Goal: Communication & Community: Answer question/provide support

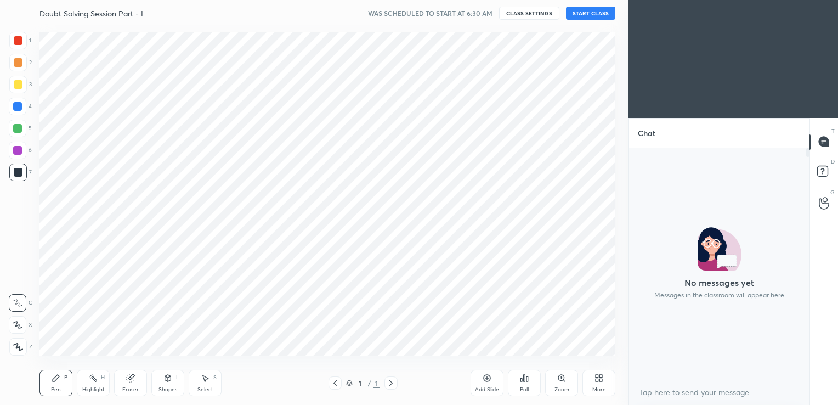
scroll to position [54480, 54230]
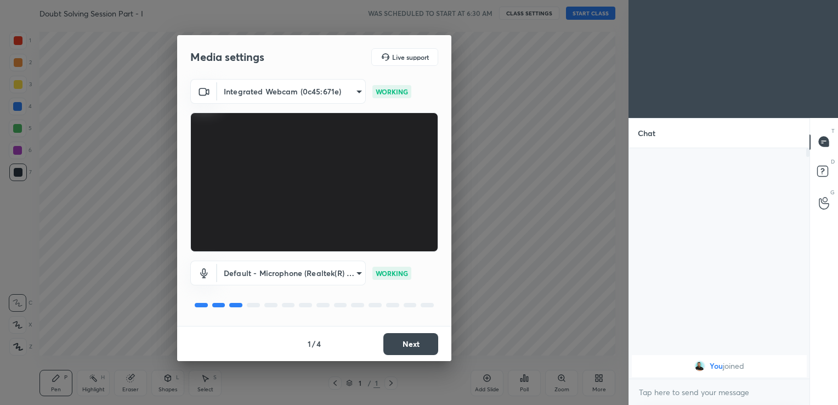
click at [414, 333] on button "Next" at bounding box center [410, 344] width 55 height 22
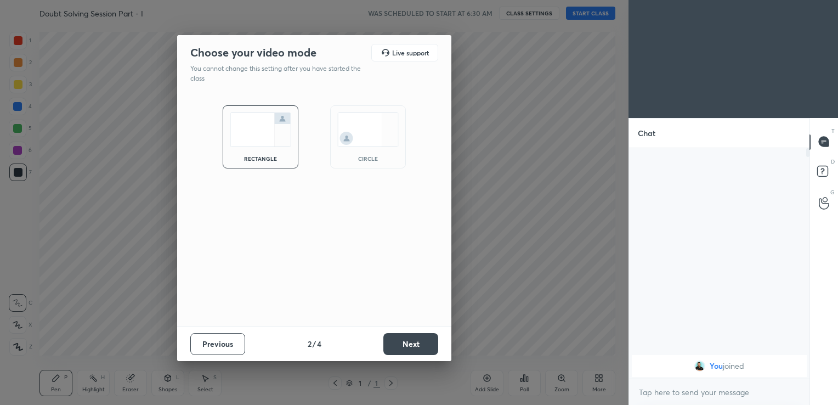
click at [414, 333] on button "Next" at bounding box center [410, 344] width 55 height 22
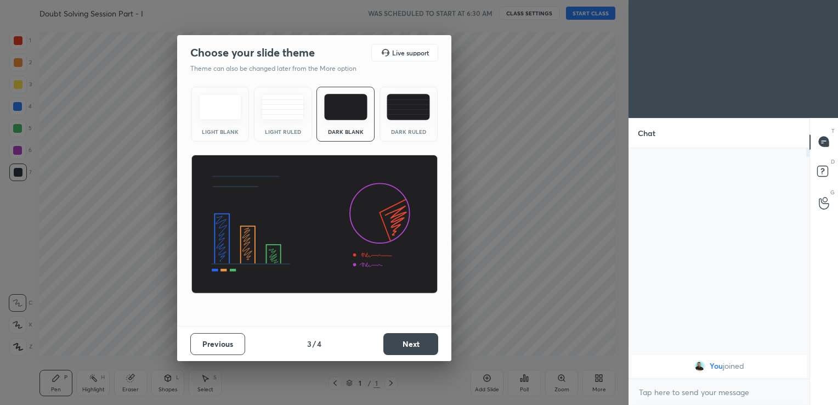
click at [414, 333] on button "Next" at bounding box center [410, 344] width 55 height 22
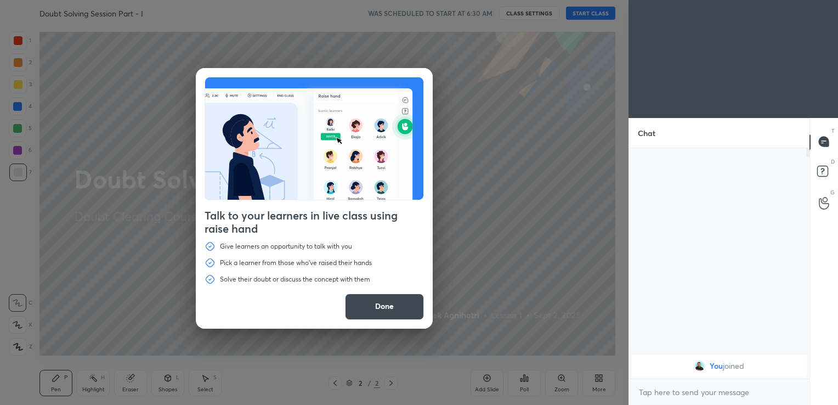
click at [373, 304] on button "Done" at bounding box center [384, 306] width 79 height 26
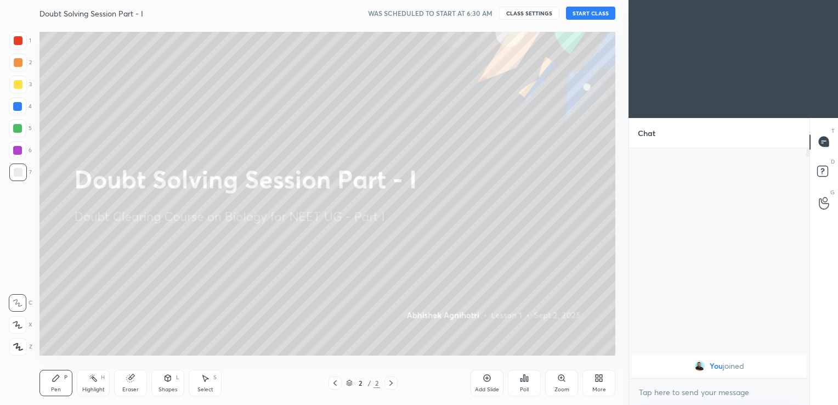
click at [488, 384] on div "Add Slide" at bounding box center [486, 382] width 33 height 26
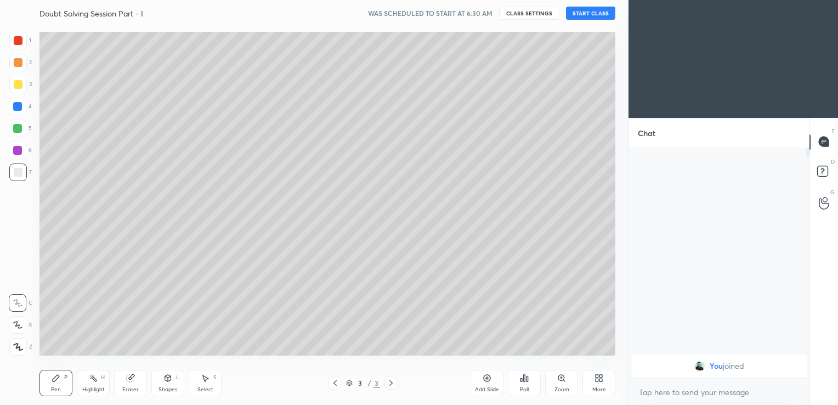
click at [589, 12] on button "START CLASS" at bounding box center [590, 13] width 49 height 13
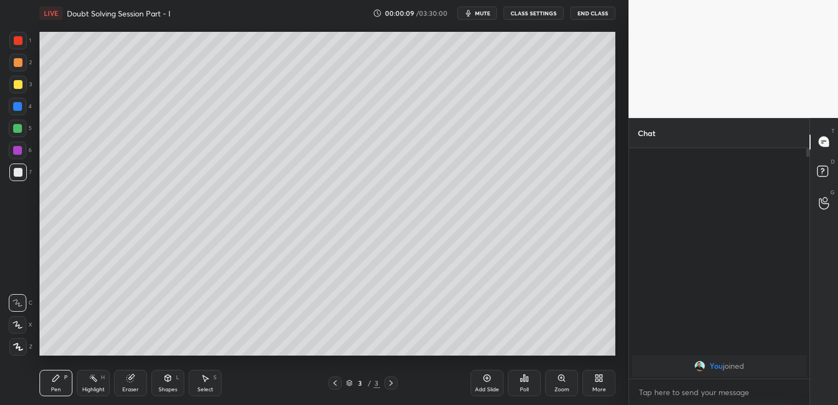
click at [483, 14] on span "mute" at bounding box center [482, 13] width 15 height 8
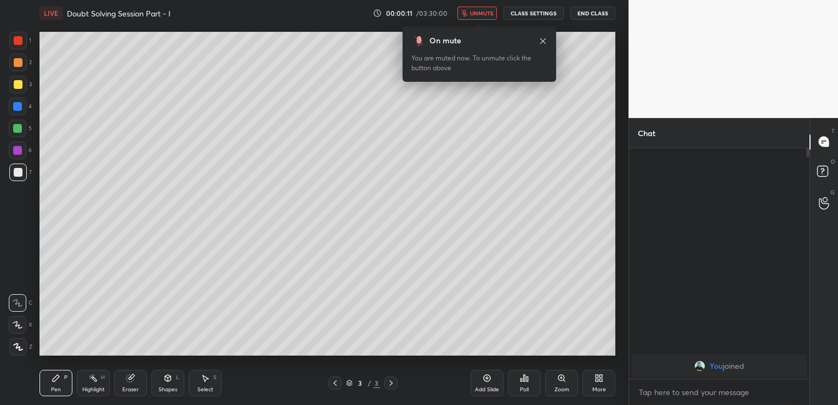
click at [578, 16] on button "End Class" at bounding box center [592, 13] width 45 height 13
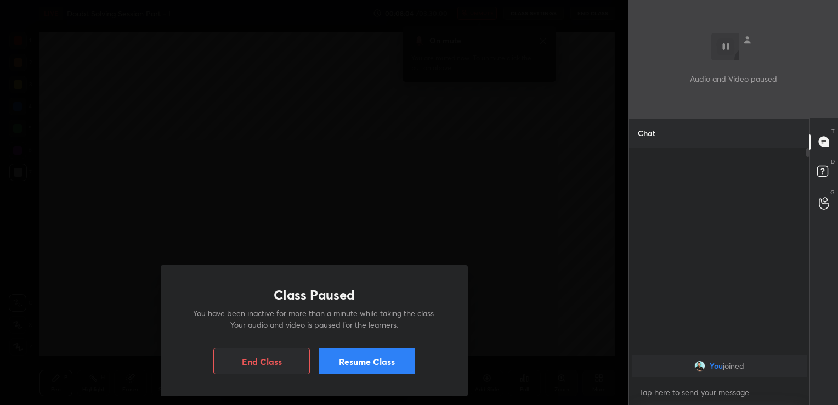
click at [407, 350] on button "Resume Class" at bounding box center [366, 361] width 96 height 26
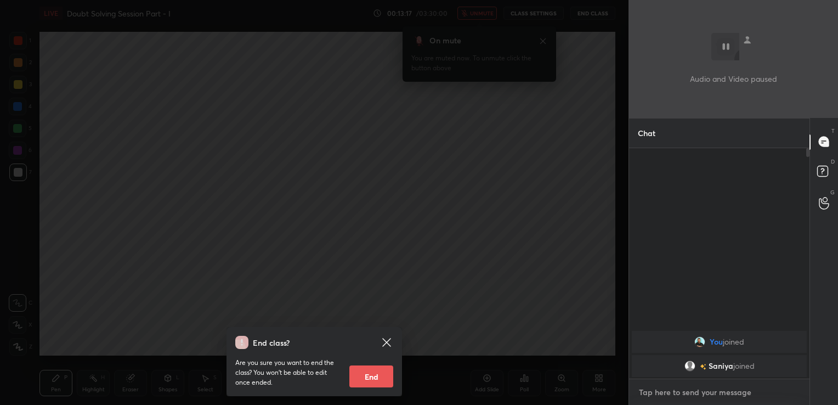
type textarea "x"
click at [663, 388] on textarea at bounding box center [719, 392] width 163 height 18
type textarea "G"
type textarea "x"
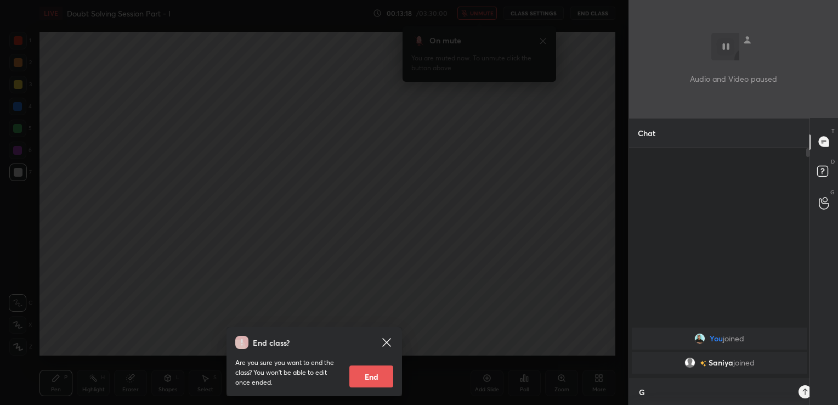
type textarea "Go"
type textarea "x"
type textarea "Goo"
type textarea "x"
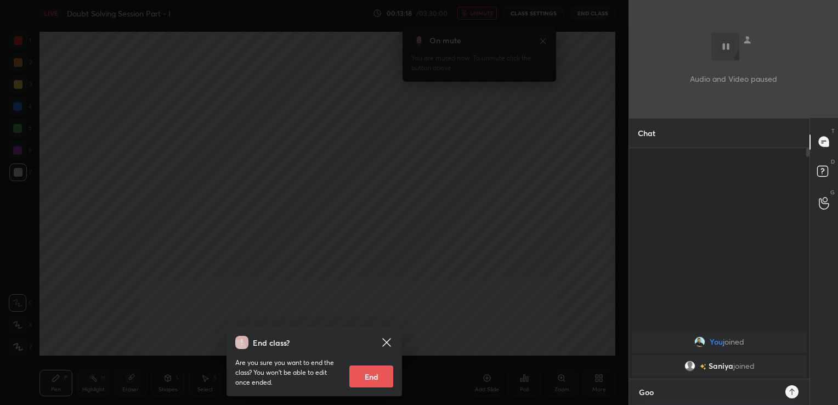
type textarea "Good"
type textarea "x"
type textarea "Good"
type textarea "x"
type textarea "Good m"
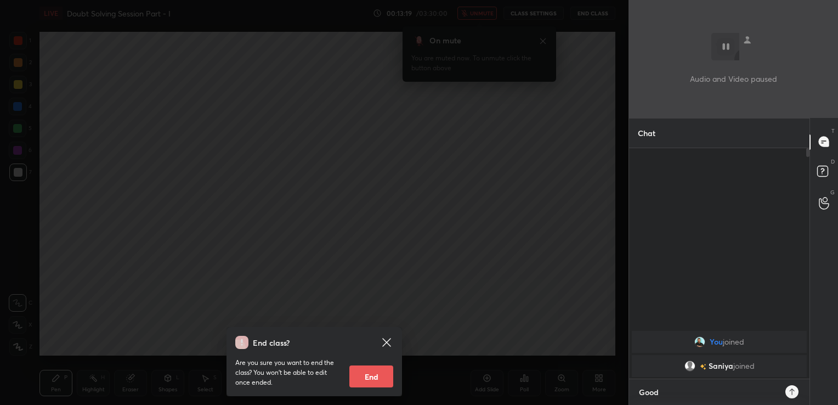
type textarea "x"
type textarea "Good mo"
type textarea "x"
type textarea "Good mor"
type textarea "x"
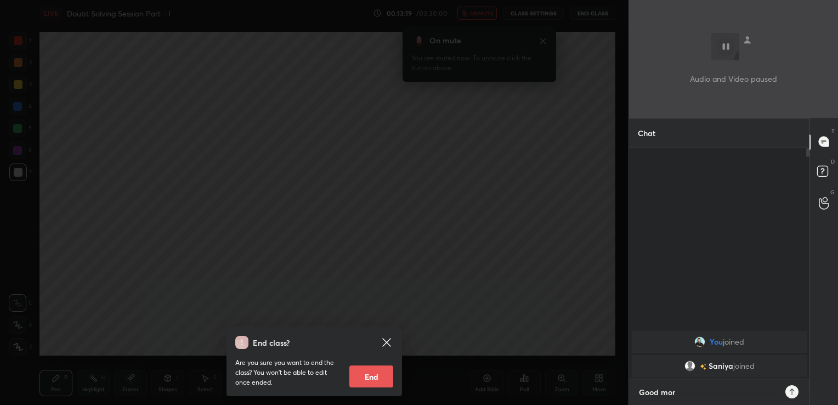
type textarea "Good morn"
type textarea "x"
type textarea "Good morni"
type textarea "x"
type textarea "Good mornin"
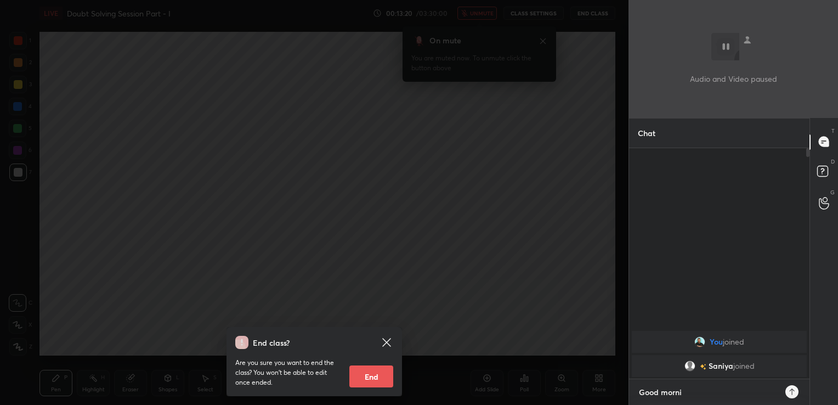
type textarea "x"
type textarea "Good morning"
type textarea "x"
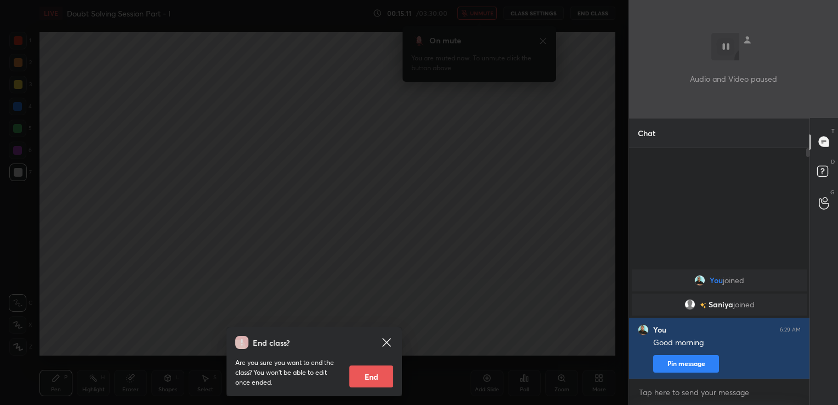
type textarea "x"
click at [727, 305] on span "Saniya" at bounding box center [720, 304] width 25 height 9
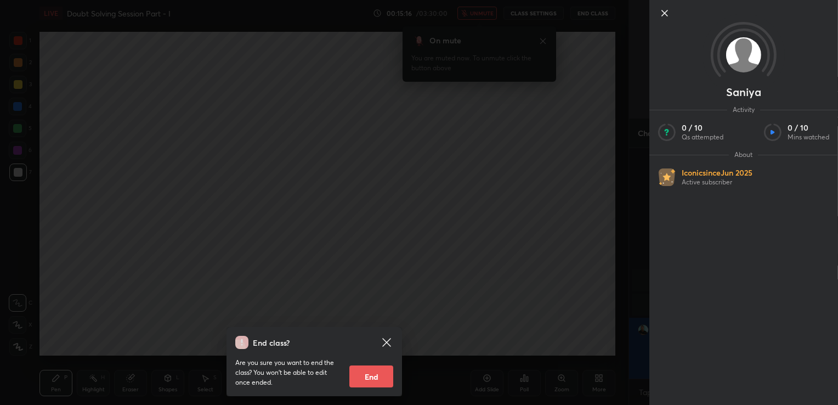
click at [663, 10] on icon at bounding box center [664, 13] width 13 height 13
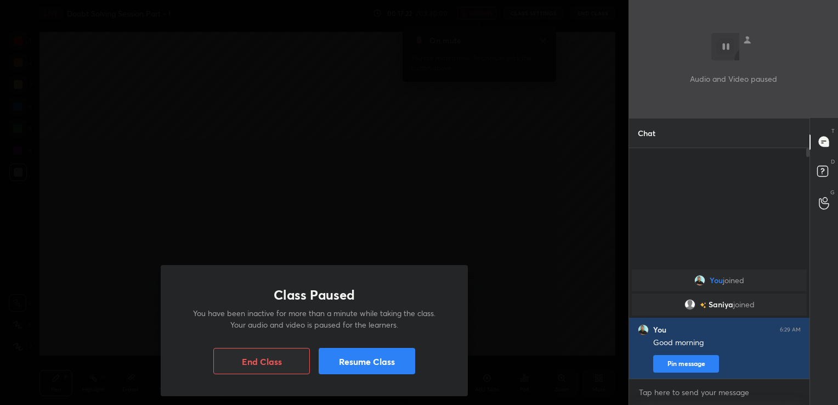
click at [412, 356] on button "Resume Class" at bounding box center [366, 361] width 96 height 26
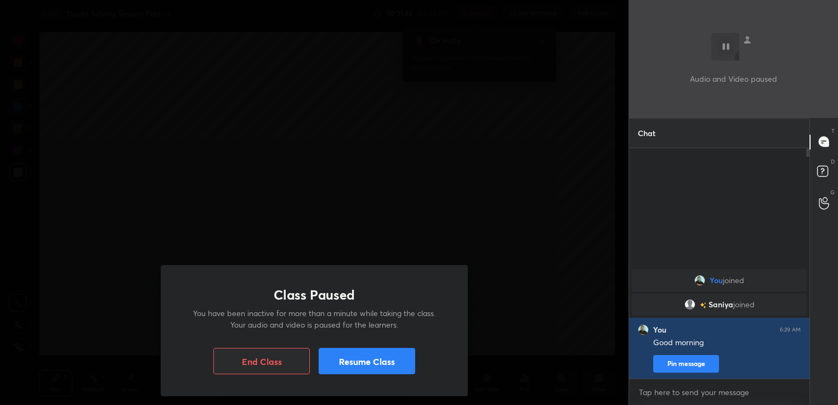
click at [413, 368] on button "Resume Class" at bounding box center [366, 361] width 96 height 26
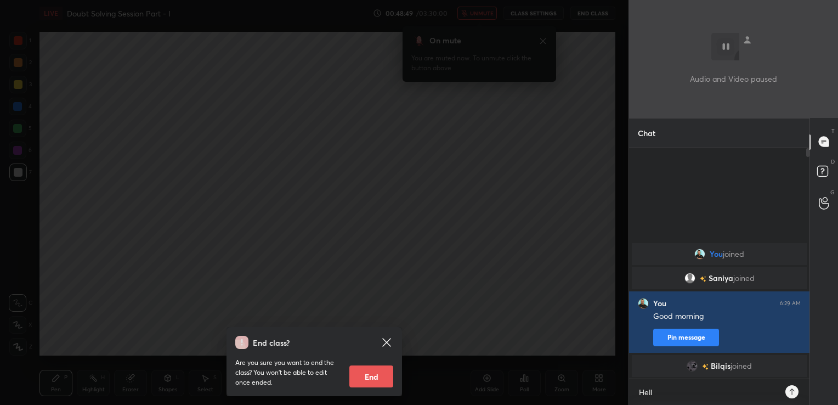
type textarea "Hello"
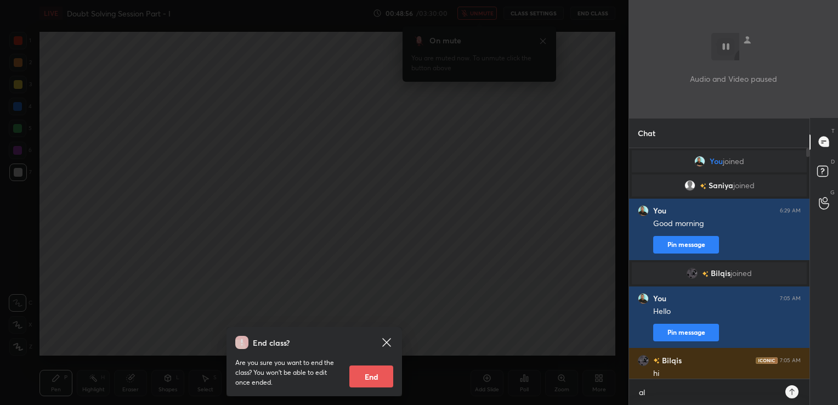
scroll to position [254, 177]
type textarea "all good?"
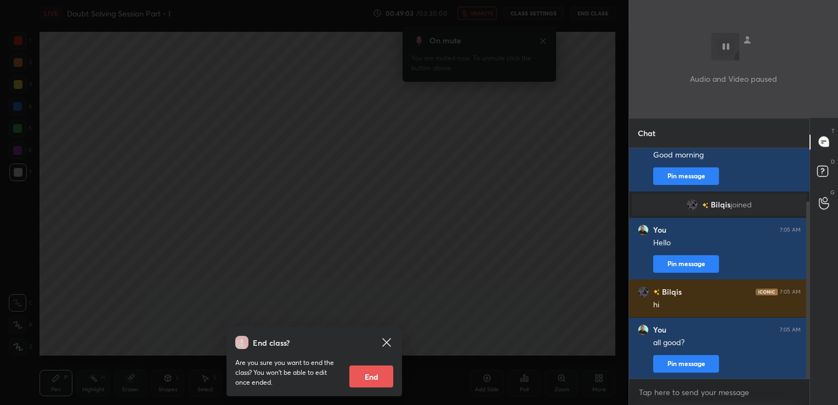
drag, startPoint x: 808, startPoint y: 299, endPoint x: 811, endPoint y: 360, distance: 60.9
click at [811, 360] on div "Chat [PERSON_NAME] joined You 6:29 AM Good morning Pin message [PERSON_NAME] jo…" at bounding box center [732, 261] width 209 height 287
click at [691, 396] on textarea at bounding box center [719, 392] width 163 height 18
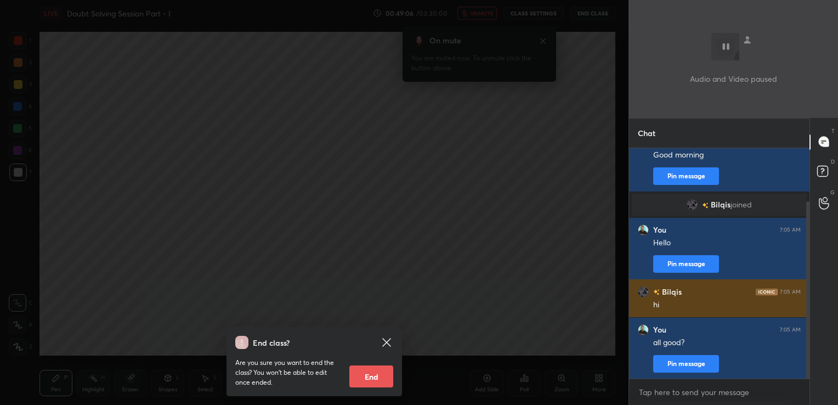
click at [664, 292] on h6 "Bilqis" at bounding box center [670, 292] width 22 height 12
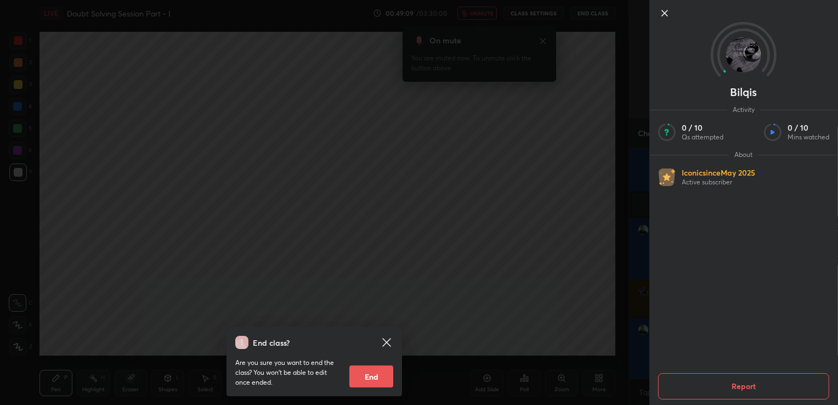
click at [667, 12] on icon at bounding box center [664, 13] width 13 height 13
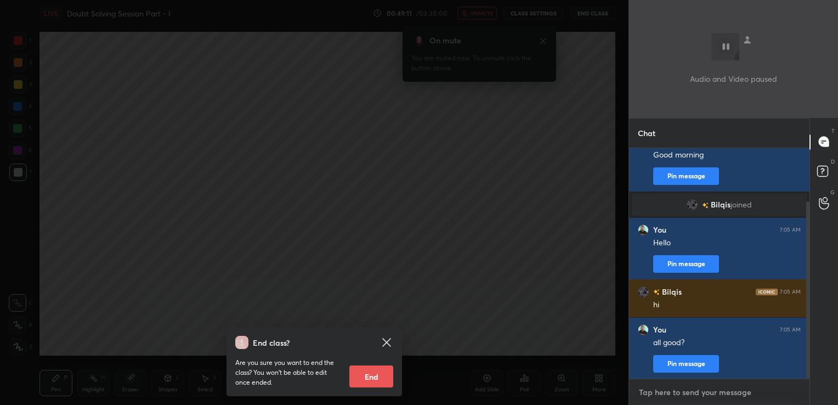
click at [653, 389] on textarea at bounding box center [719, 392] width 163 height 18
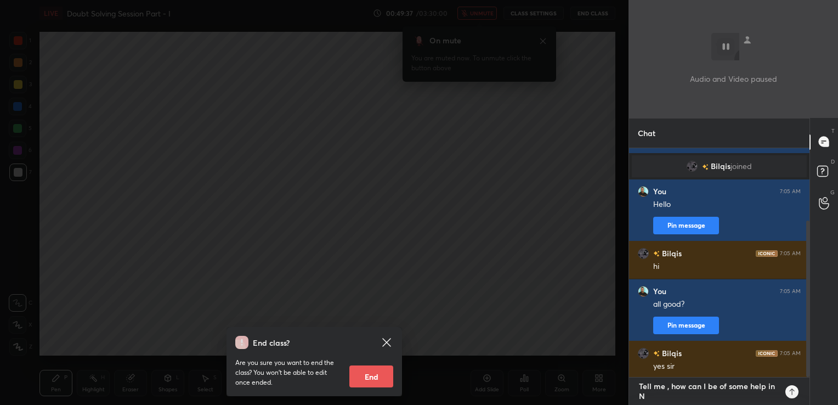
scroll to position [0, 0]
type textarea "Tell me , how can I be of some help in NCERT Biology?"
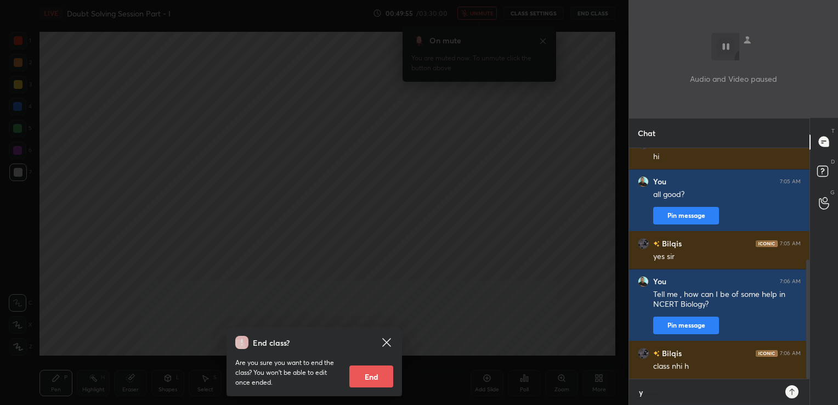
scroll to position [254, 177]
type textarea "yeh doubt sessions, aise hi hote"
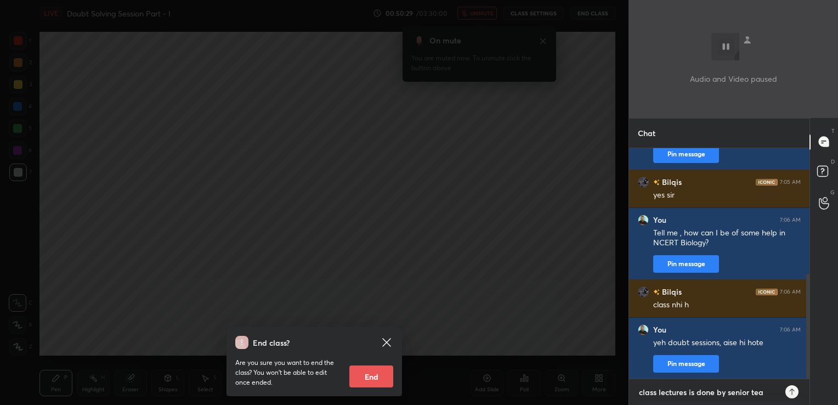
type textarea "class lectures is done by senior team"
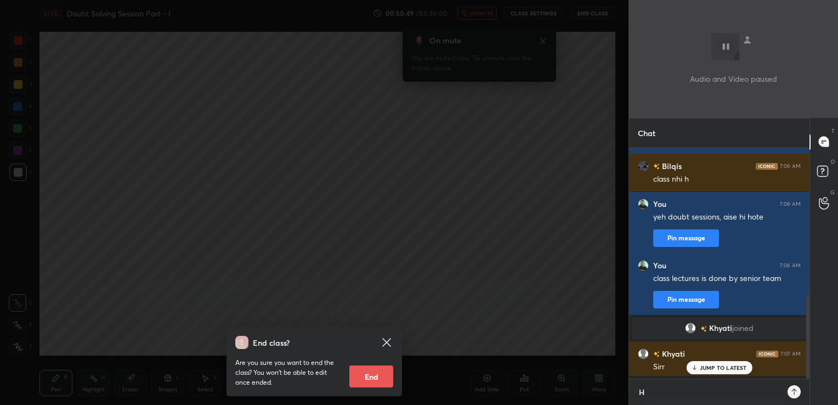
type textarea "Hi"
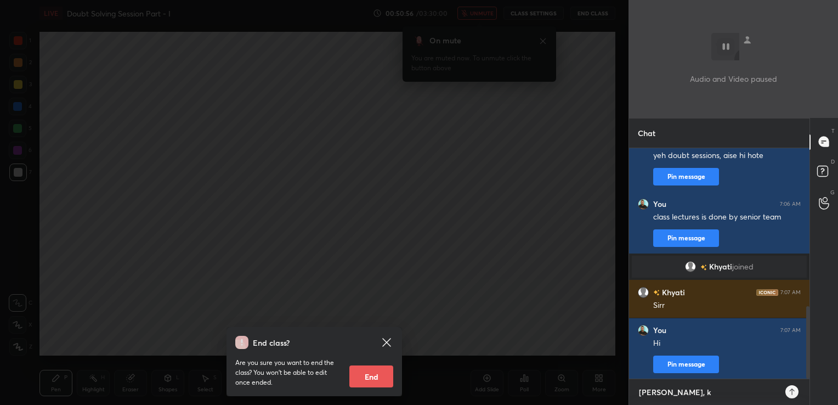
scroll to position [504, 0]
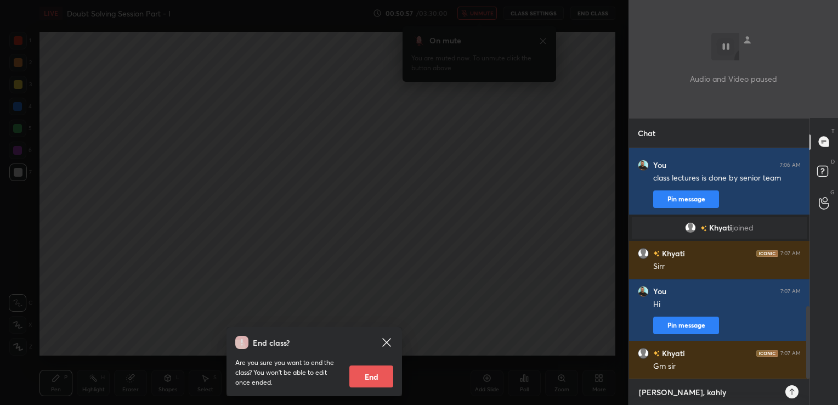
type textarea "[PERSON_NAME], kahiye"
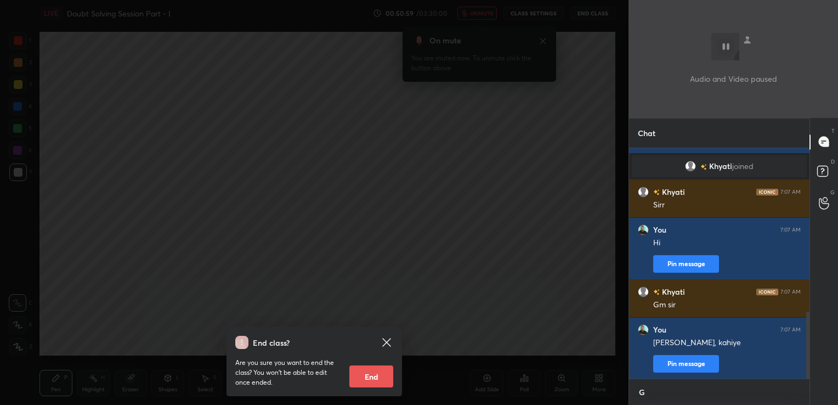
scroll to position [3, 3]
type textarea "Good morning"
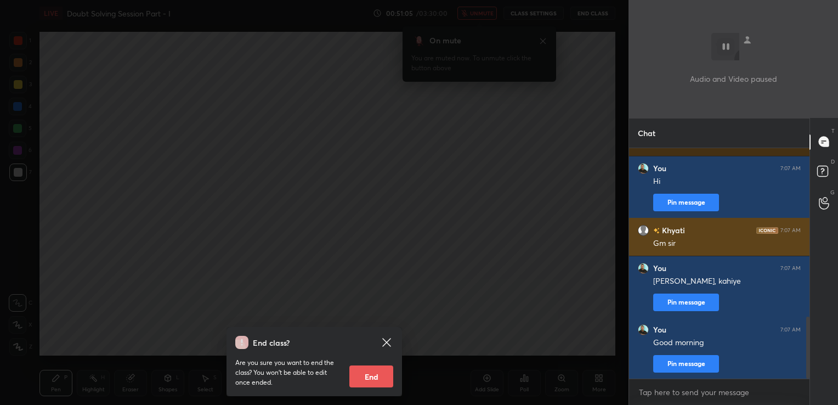
click at [665, 227] on h6 "Khyati" at bounding box center [671, 230] width 25 height 12
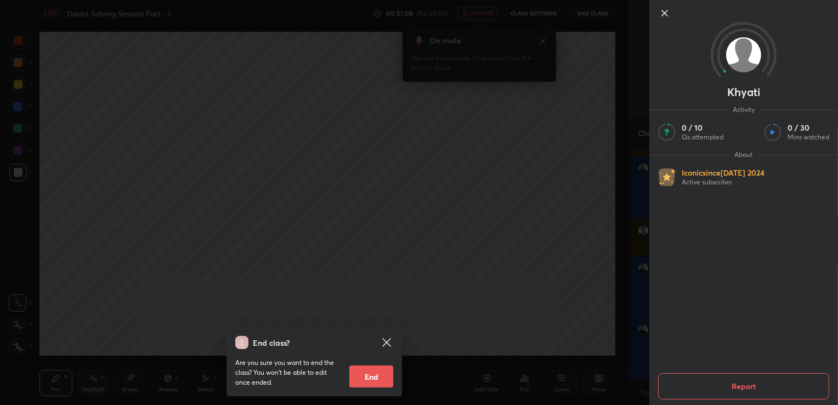
click at [663, 13] on icon at bounding box center [664, 12] width 5 height 5
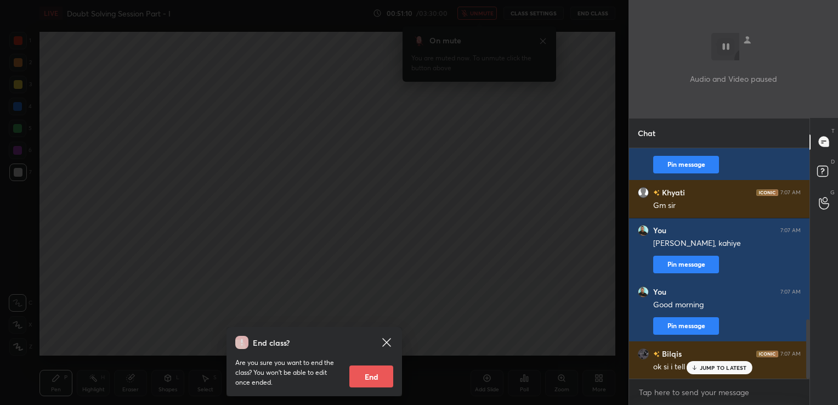
click at [710, 371] on div "JUMP TO LATEST" at bounding box center [719, 367] width 66 height 13
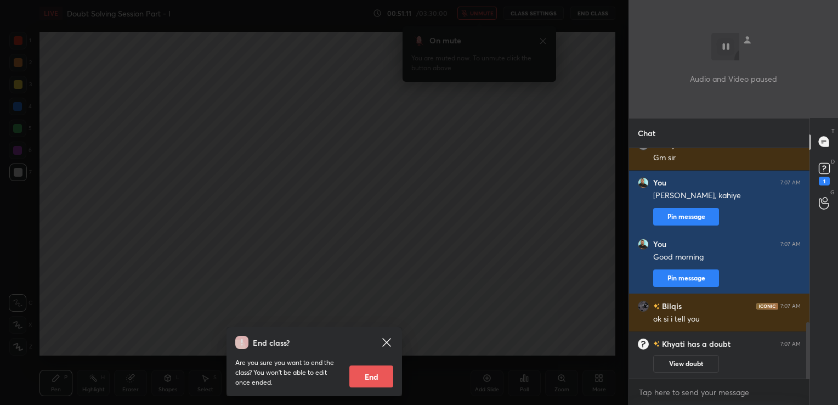
click at [675, 402] on div "x" at bounding box center [719, 392] width 180 height 26
click at [681, 364] on button "View doubt" at bounding box center [686, 364] width 66 height 18
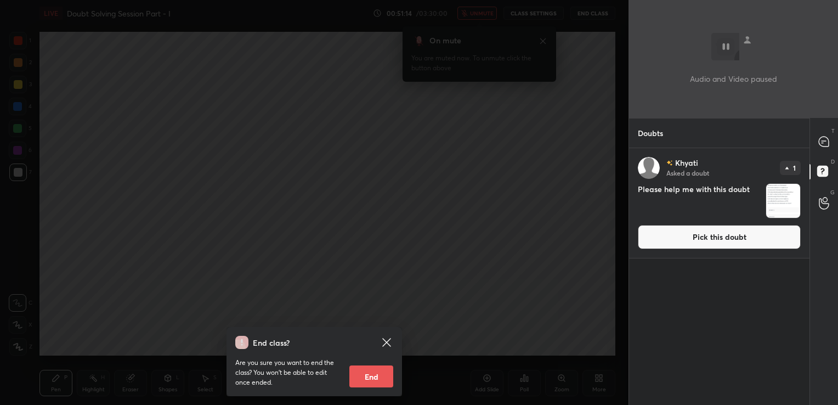
click at [693, 232] on button "Pick this doubt" at bounding box center [719, 237] width 163 height 24
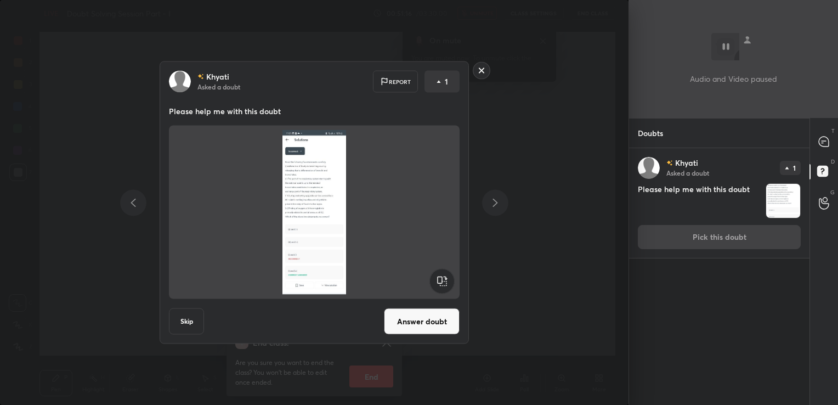
click at [438, 320] on button "Answer doubt" at bounding box center [422, 321] width 76 height 26
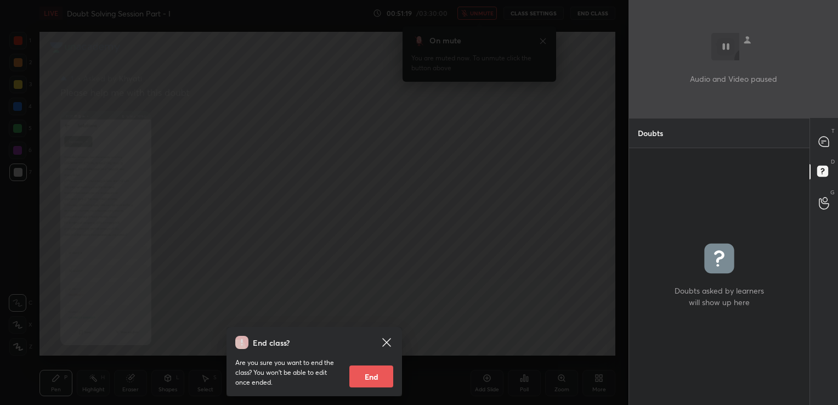
click at [384, 346] on icon at bounding box center [386, 341] width 13 height 13
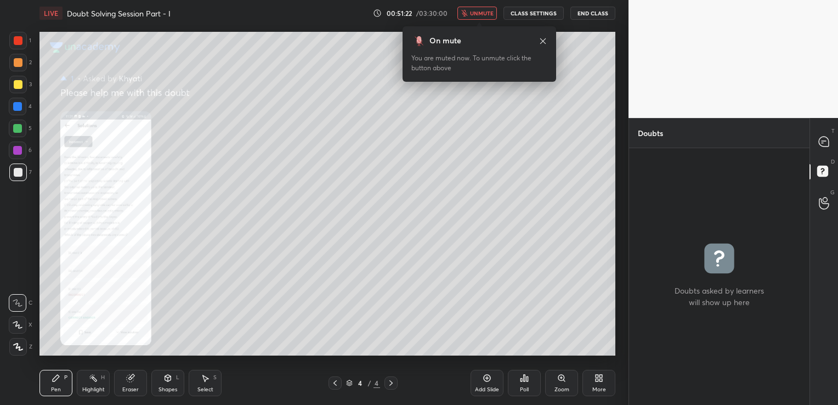
click at [566, 380] on div "Zoom" at bounding box center [561, 382] width 33 height 26
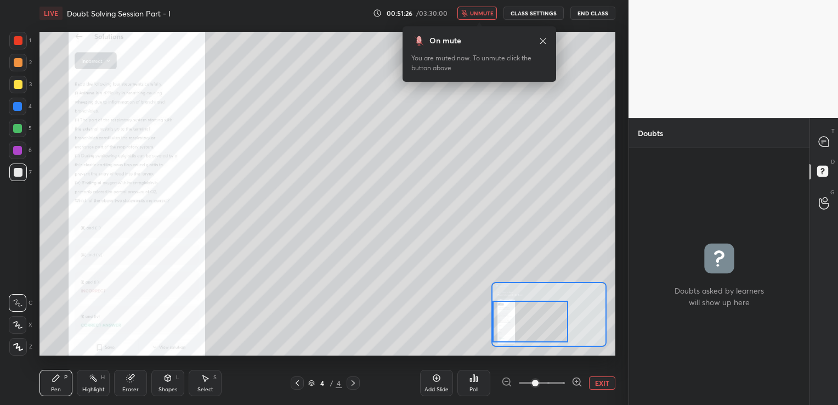
click at [484, 325] on div "Setting up your live class Poll for secs No correct answer Start poll" at bounding box center [327, 194] width 576 height 324
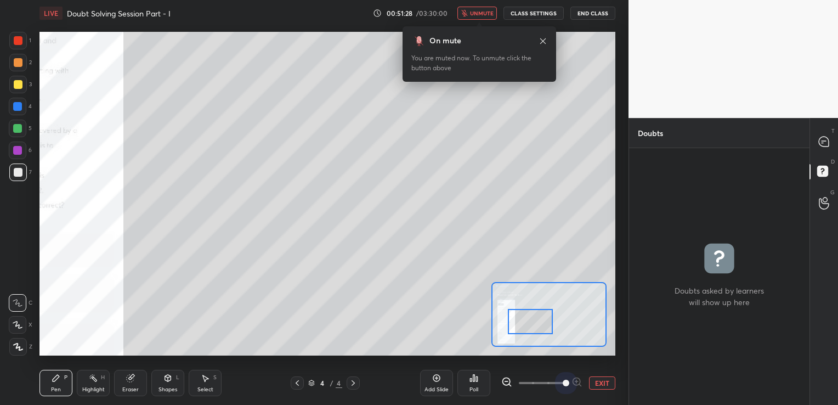
click at [560, 380] on span at bounding box center [542, 382] width 46 height 16
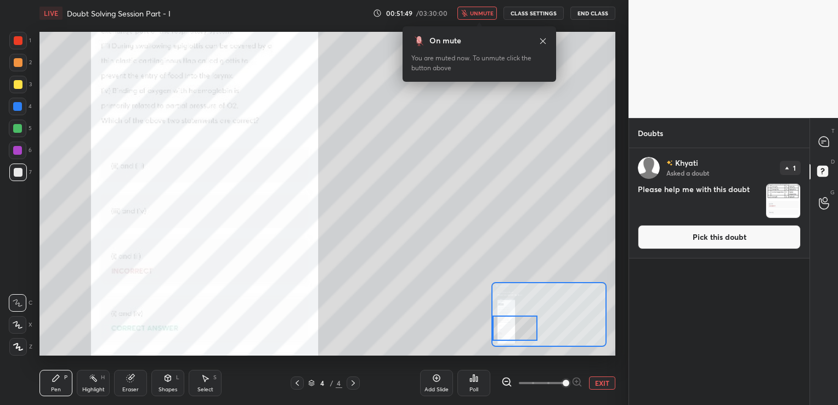
drag, startPoint x: 539, startPoint y: 322, endPoint x: 520, endPoint y: 328, distance: 20.5
click at [520, 328] on div at bounding box center [514, 327] width 45 height 25
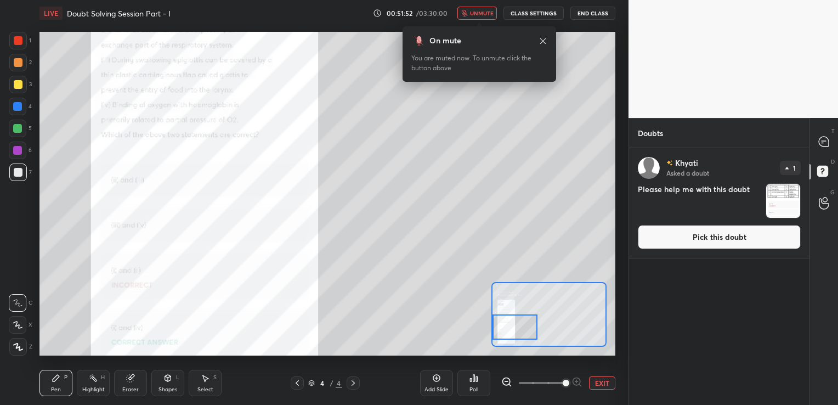
click at [15, 150] on div at bounding box center [17, 150] width 9 height 9
click at [719, 235] on button "Pick this doubt" at bounding box center [719, 237] width 163 height 24
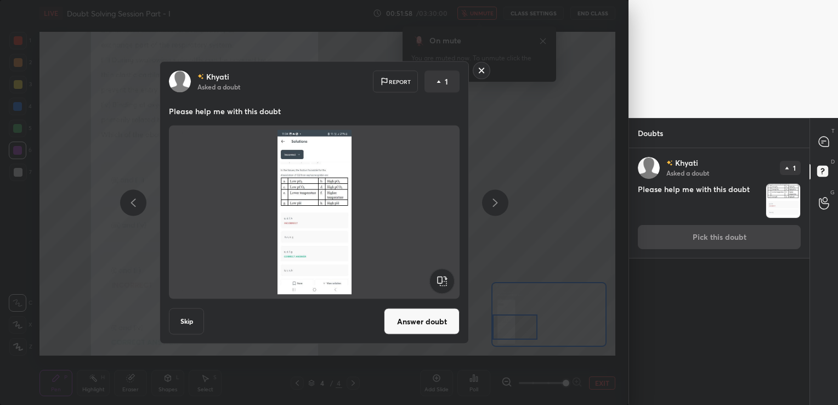
click at [417, 326] on button "Answer doubt" at bounding box center [422, 321] width 76 height 26
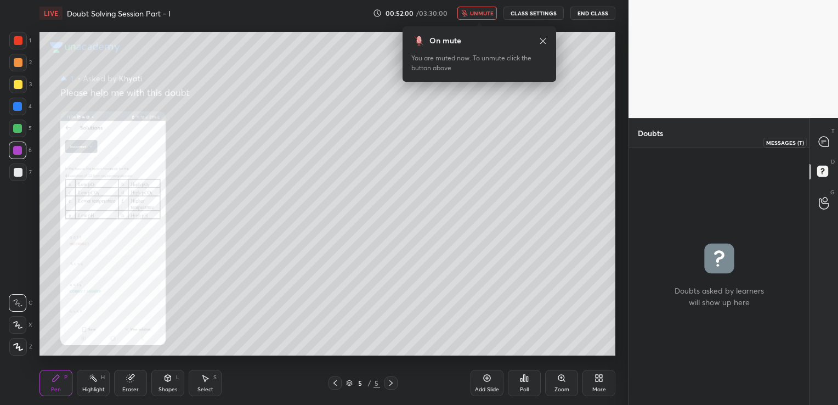
click at [824, 145] on icon at bounding box center [823, 141] width 10 height 10
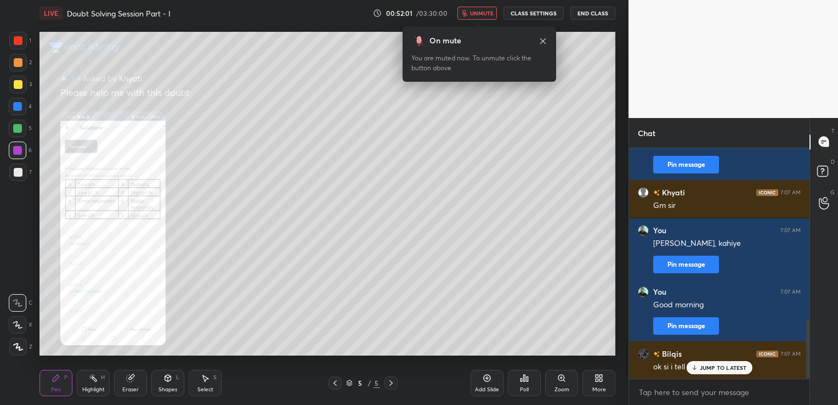
scroll to position [227, 177]
click at [706, 368] on p "JUMP TO LATEST" at bounding box center [722, 367] width 47 height 7
click at [662, 391] on textarea at bounding box center [719, 392] width 163 height 18
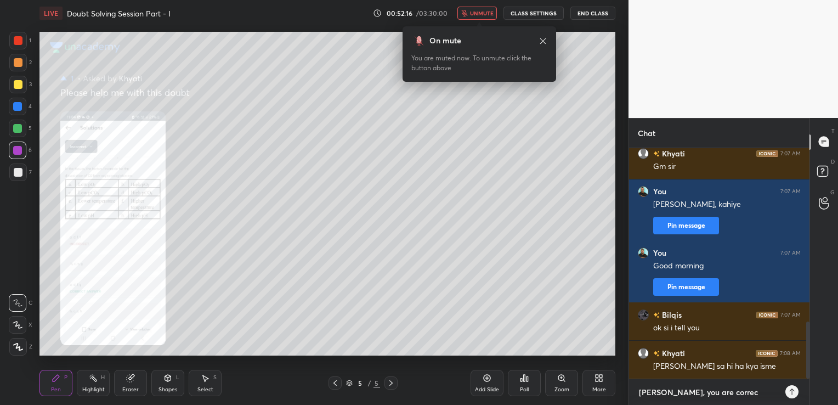
type textarea "[PERSON_NAME], you are correct"
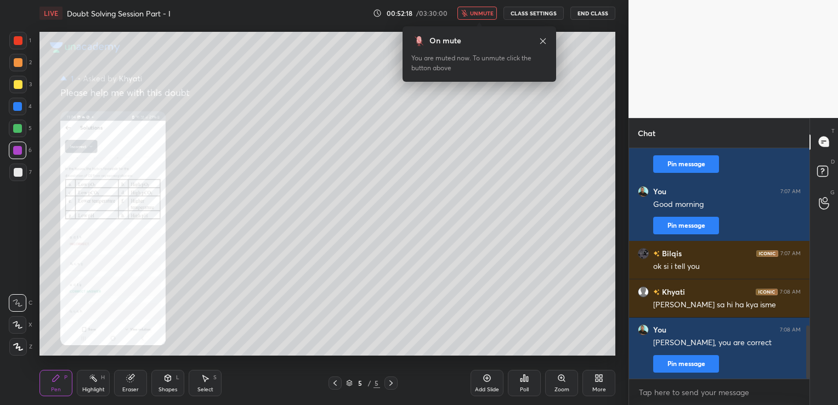
click at [559, 380] on icon at bounding box center [561, 377] width 6 height 6
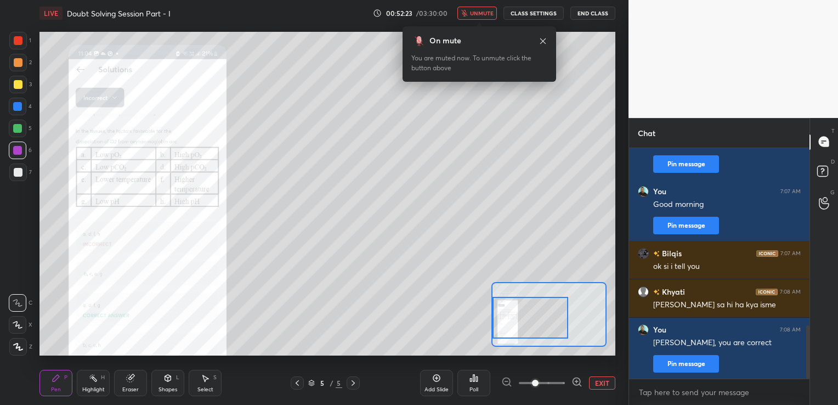
click at [488, 317] on div "Setting up your live class Poll for secs No correct answer Start poll" at bounding box center [327, 194] width 576 height 324
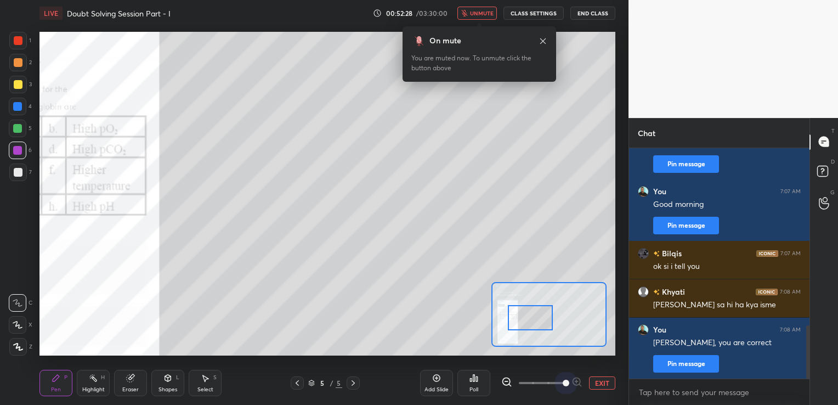
click at [561, 382] on span at bounding box center [542, 382] width 46 height 16
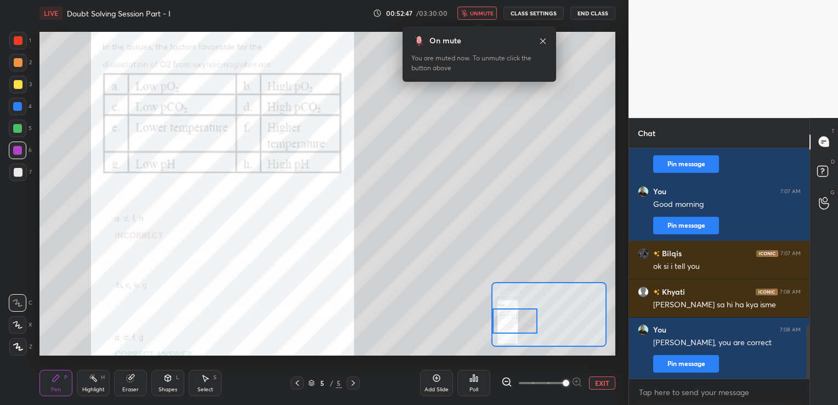
drag, startPoint x: 531, startPoint y: 314, endPoint x: 498, endPoint y: 317, distance: 33.5
click at [498, 317] on div at bounding box center [514, 320] width 45 height 25
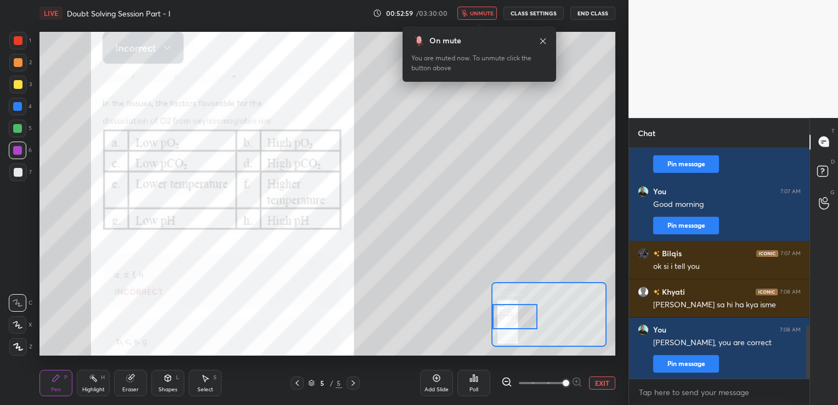
click at [507, 315] on div at bounding box center [514, 316] width 45 height 25
click at [666, 400] on textarea at bounding box center [719, 392] width 163 height 18
type textarea "Yeh options NCERT mein saare hain?"
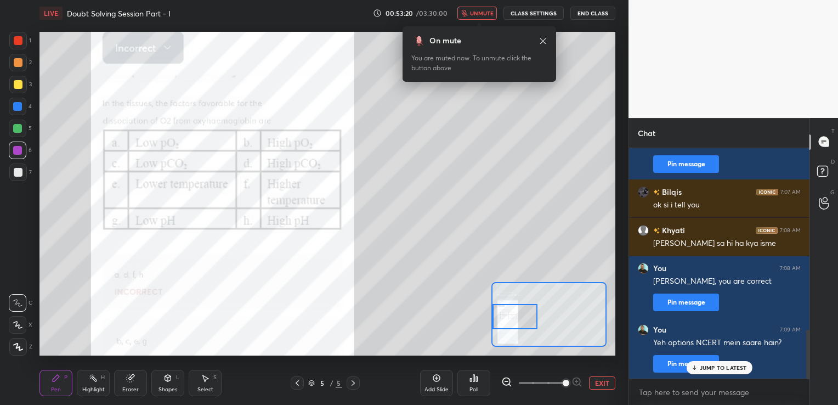
scroll to position [864, 0]
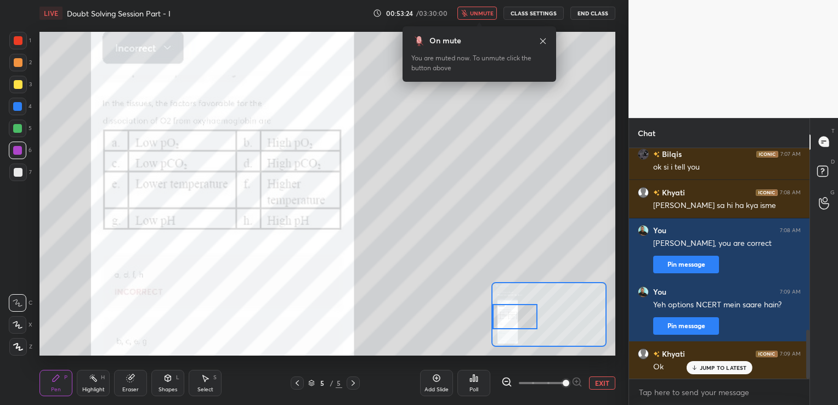
click at [436, 380] on icon at bounding box center [436, 377] width 9 height 9
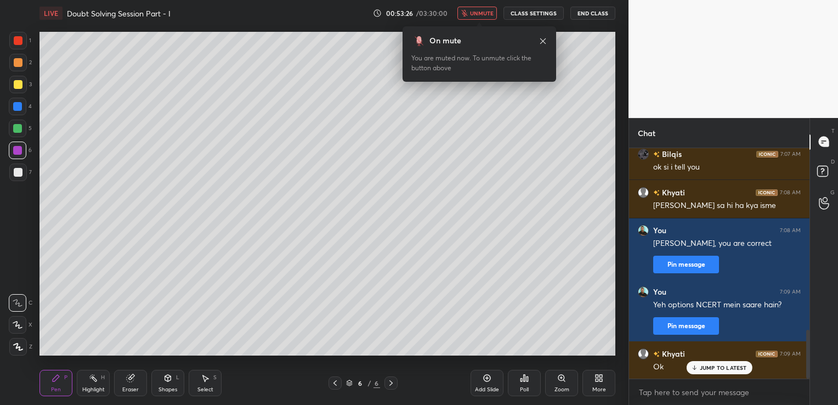
scroll to position [875, 0]
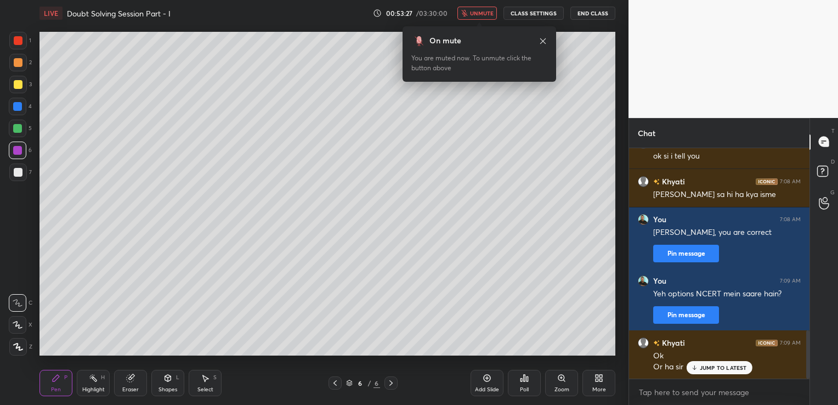
click at [604, 14] on button "End Class" at bounding box center [592, 13] width 45 height 13
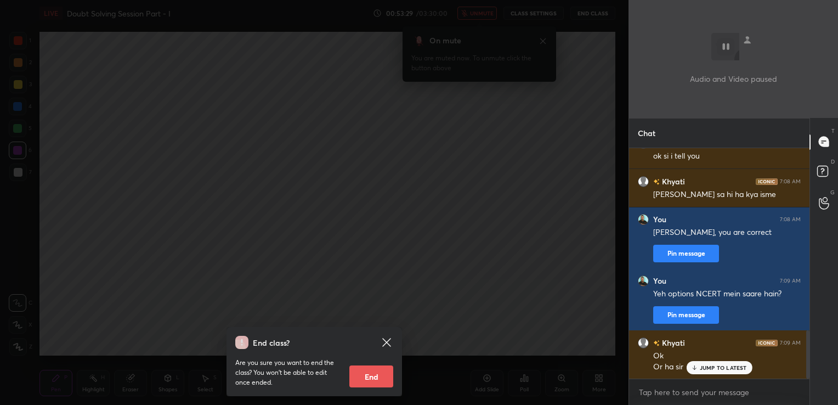
click at [717, 365] on p "JUMP TO LATEST" at bounding box center [722, 367] width 47 height 7
click at [670, 391] on textarea at bounding box center [719, 392] width 163 height 18
type textarea "yes"
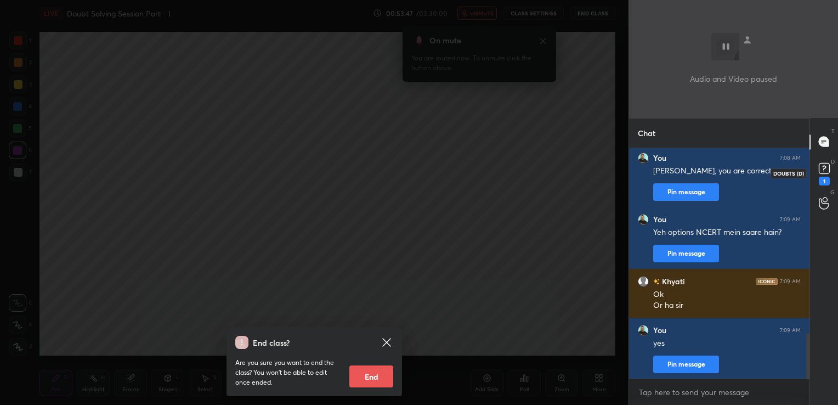
click at [820, 166] on rect at bounding box center [823, 168] width 10 height 10
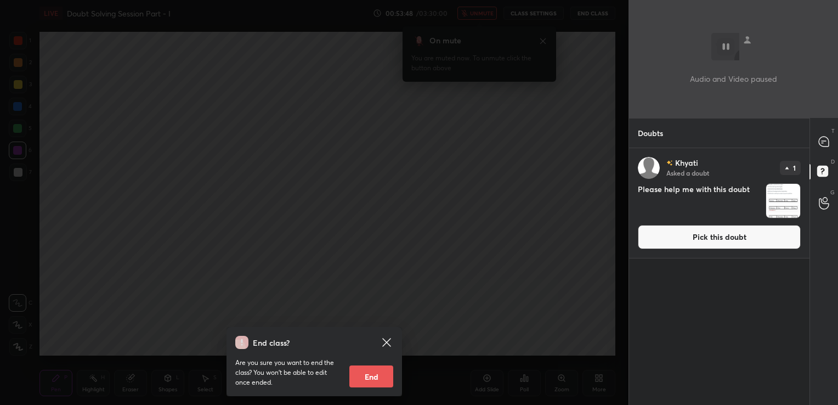
click at [692, 233] on button "Pick this doubt" at bounding box center [719, 237] width 163 height 24
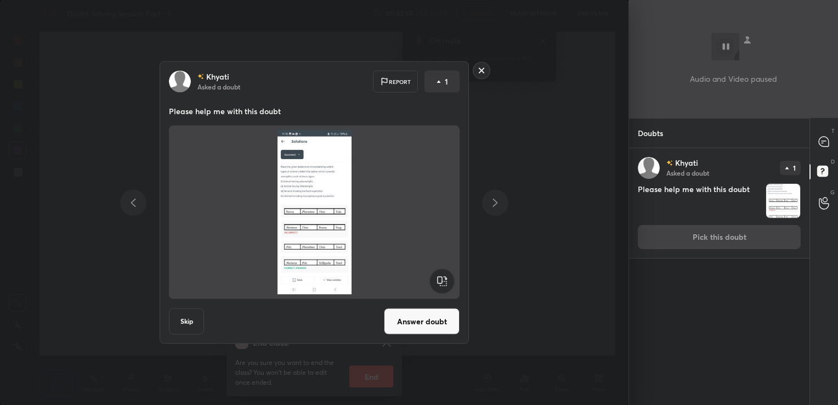
click at [429, 325] on button "Answer doubt" at bounding box center [422, 321] width 76 height 26
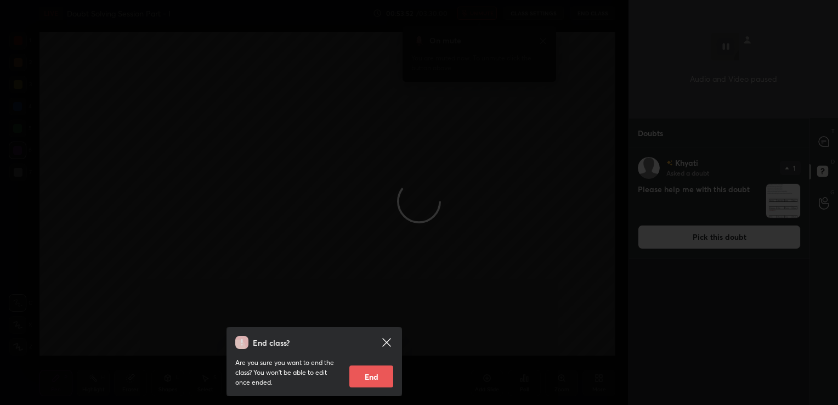
click at [383, 347] on icon at bounding box center [386, 341] width 13 height 13
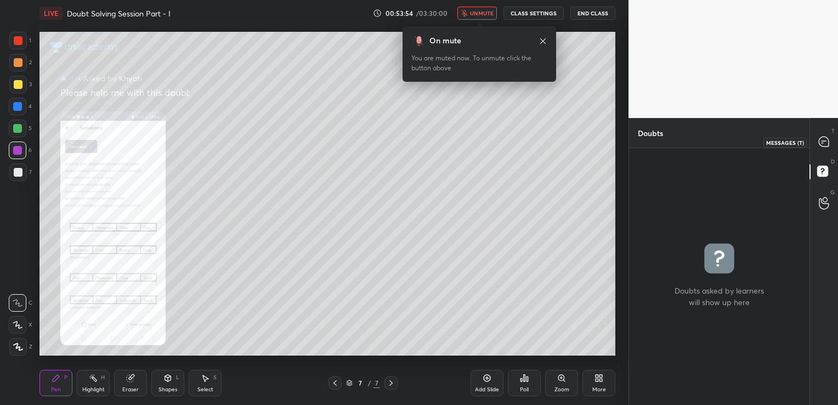
click at [820, 144] on icon at bounding box center [823, 141] width 10 height 10
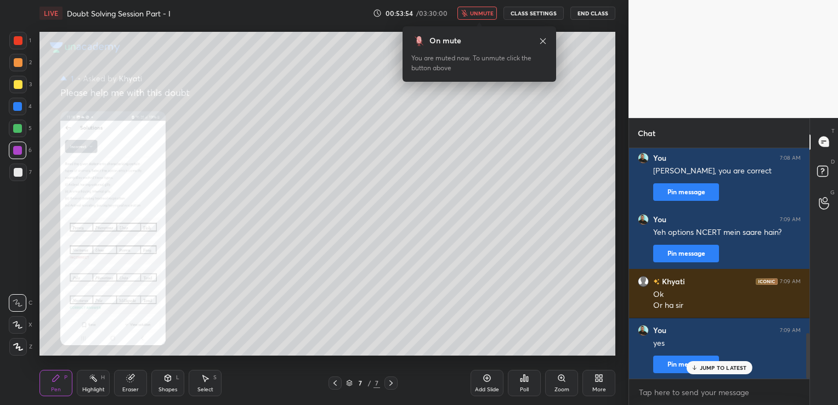
scroll to position [227, 177]
click at [567, 383] on div "Zoom" at bounding box center [561, 382] width 33 height 26
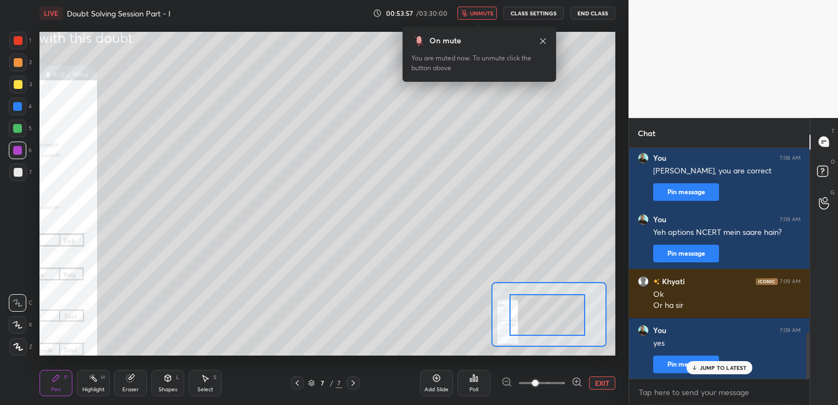
drag, startPoint x: 554, startPoint y: 321, endPoint x: 449, endPoint y: 352, distance: 108.7
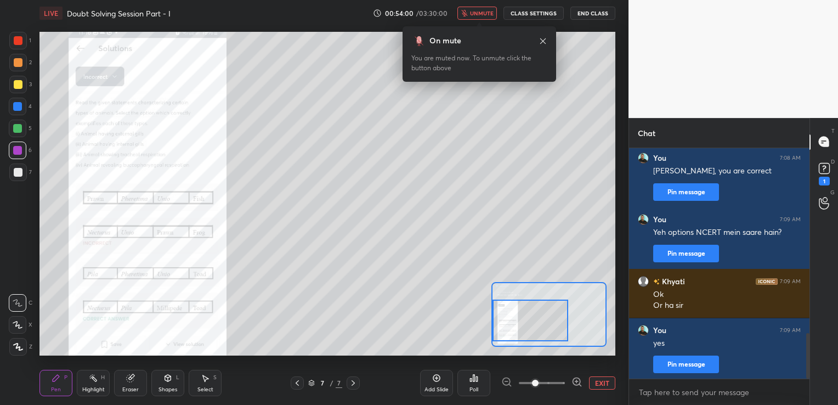
drag, startPoint x: 537, startPoint y: 310, endPoint x: 502, endPoint y: 316, distance: 35.5
click at [502, 316] on div at bounding box center [529, 320] width 75 height 42
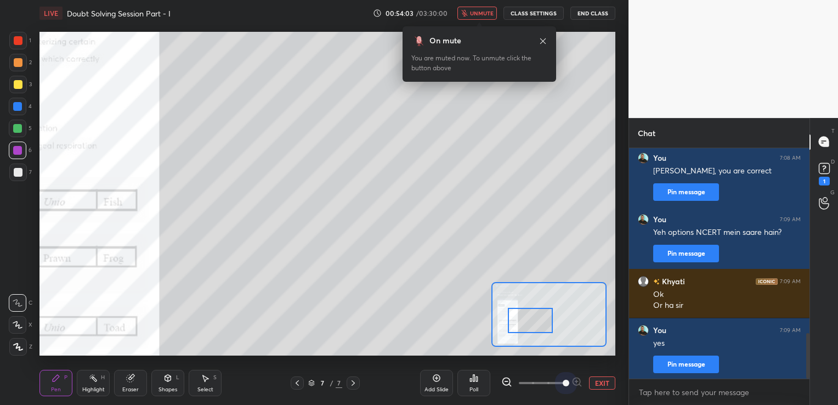
click at [557, 383] on span at bounding box center [542, 382] width 46 height 16
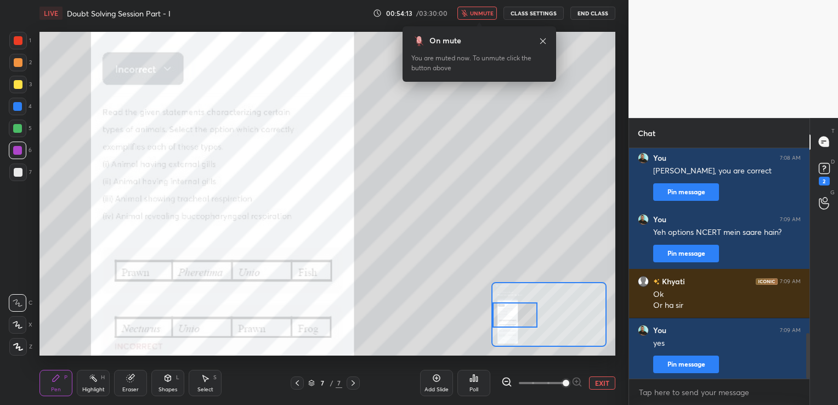
scroll to position [1031, 0]
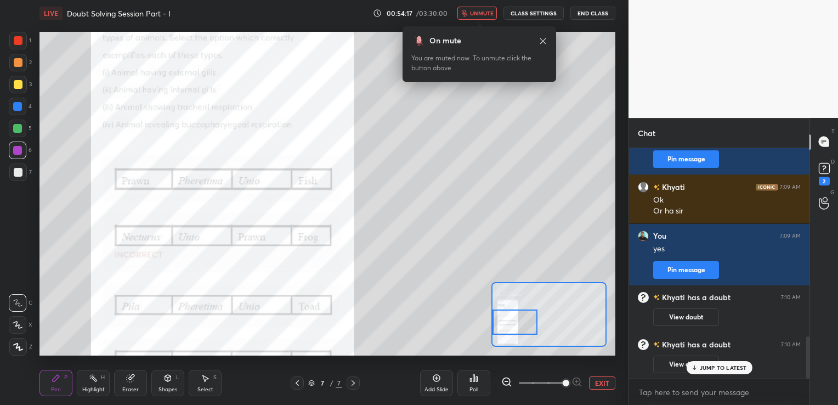
drag, startPoint x: 540, startPoint y: 321, endPoint x: 511, endPoint y: 323, distance: 29.7
click at [511, 323] on div at bounding box center [514, 321] width 45 height 25
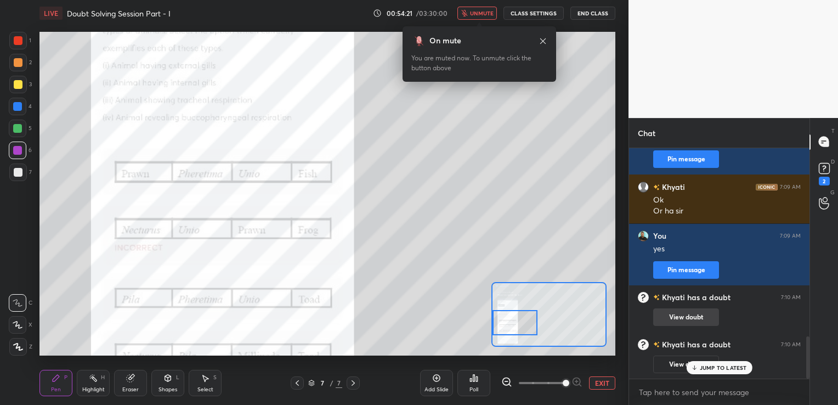
click at [681, 315] on button "View doubt" at bounding box center [686, 317] width 66 height 18
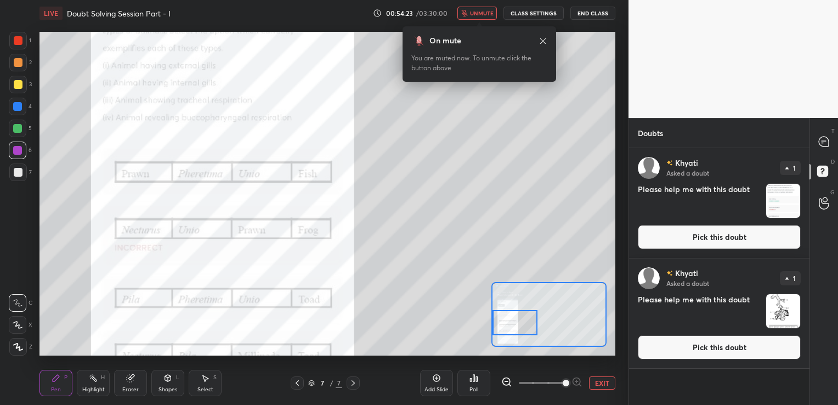
click at [673, 240] on button "Pick this doubt" at bounding box center [719, 237] width 163 height 24
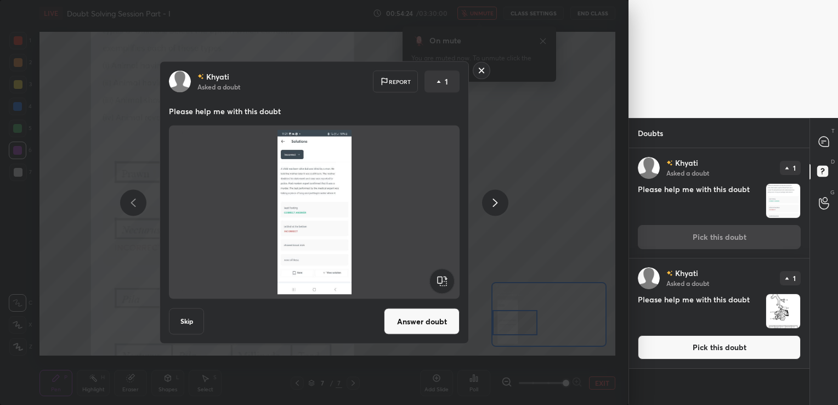
click at [439, 327] on button "Answer doubt" at bounding box center [422, 321] width 76 height 26
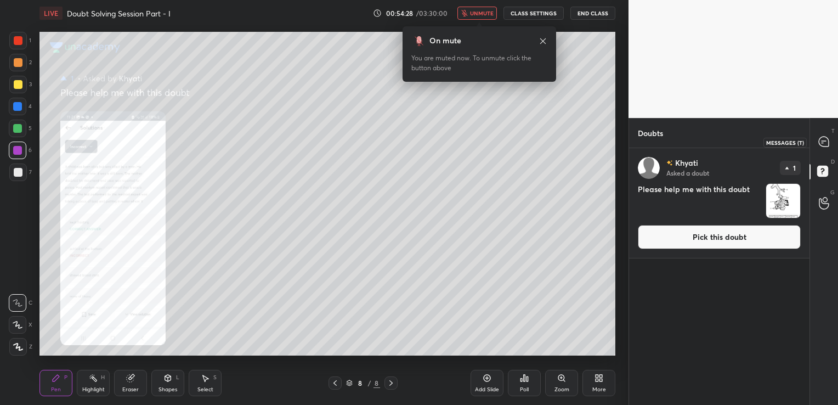
click at [824, 143] on icon at bounding box center [823, 141] width 10 height 10
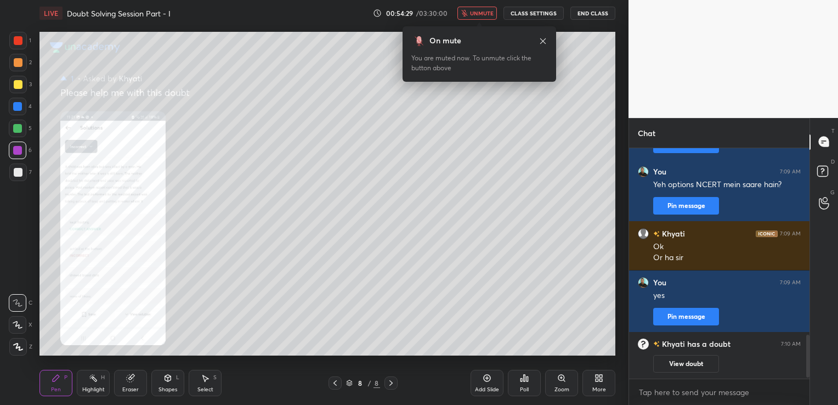
scroll to position [1022, 0]
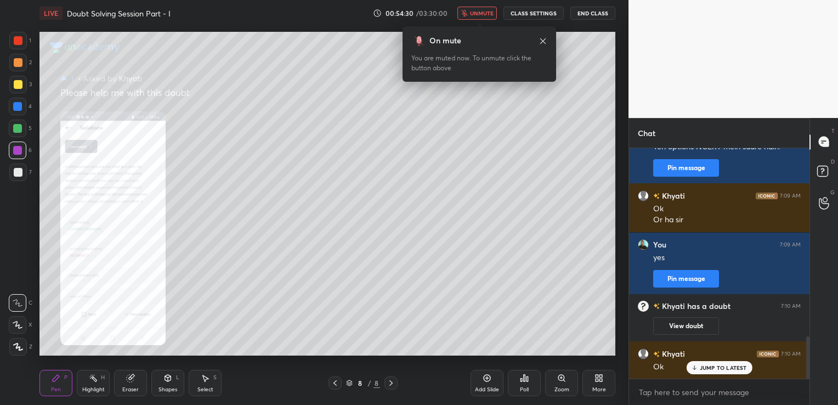
click at [562, 382] on icon at bounding box center [561, 377] width 9 height 9
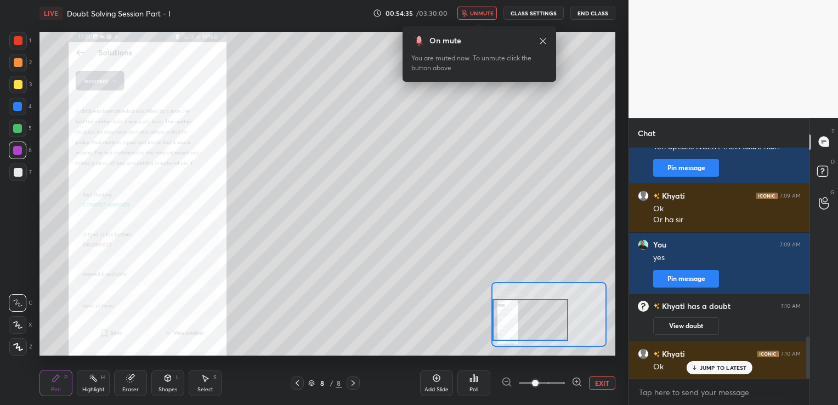
click at [483, 321] on div "Setting up your live class Poll for secs No correct answer Start poll" at bounding box center [327, 194] width 576 height 324
click at [650, 387] on textarea at bounding box center [719, 392] width 163 height 18
type textarea "Y"
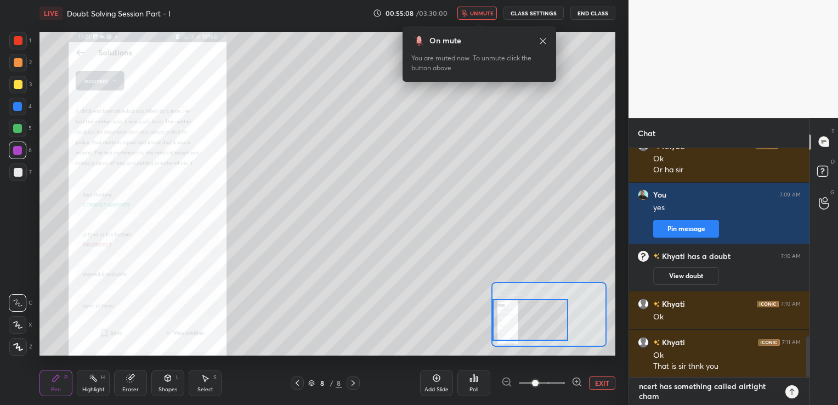
scroll to position [226, 177]
type textarea "ncert has something called airtight chamber"
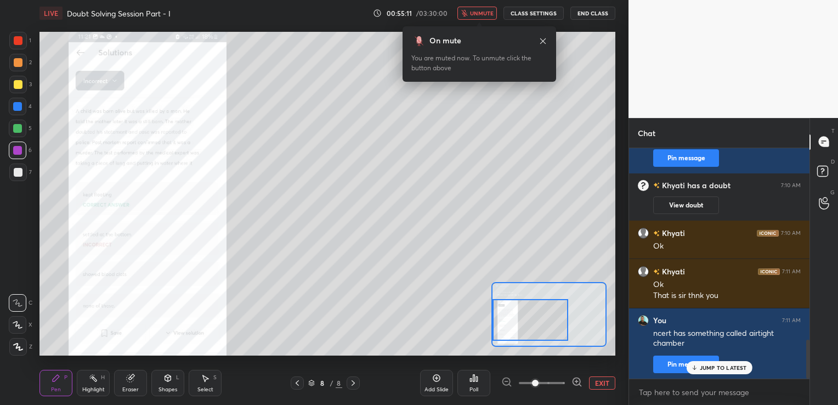
click at [438, 384] on div "Add Slide" at bounding box center [436, 382] width 33 height 26
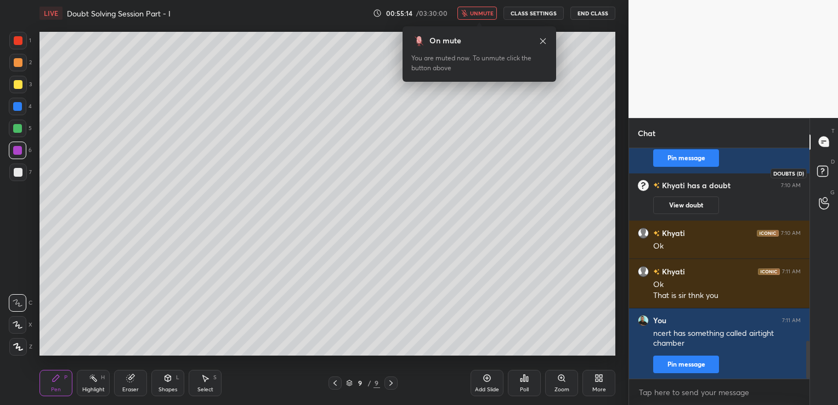
scroll to position [1181, 0]
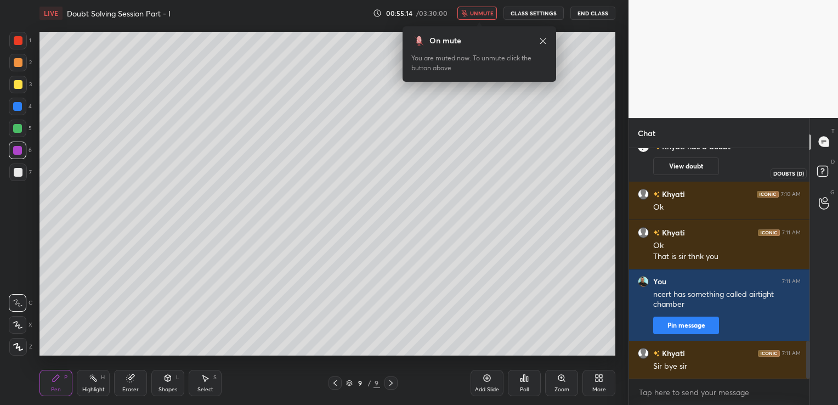
click at [824, 167] on rect at bounding box center [822, 171] width 10 height 10
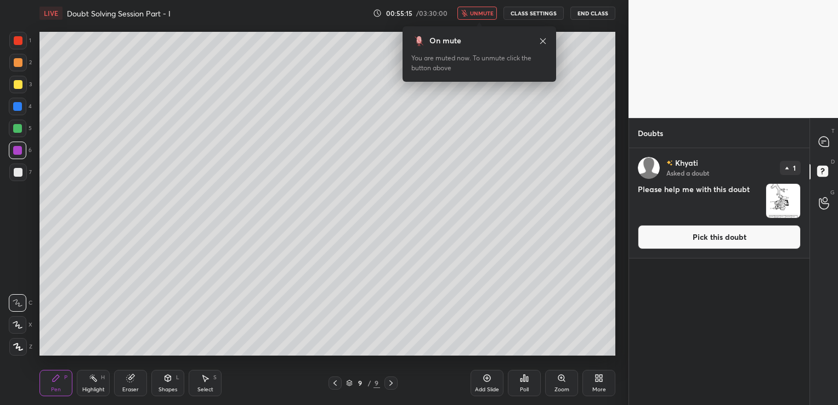
click at [713, 236] on button "Pick this doubt" at bounding box center [719, 237] width 163 height 24
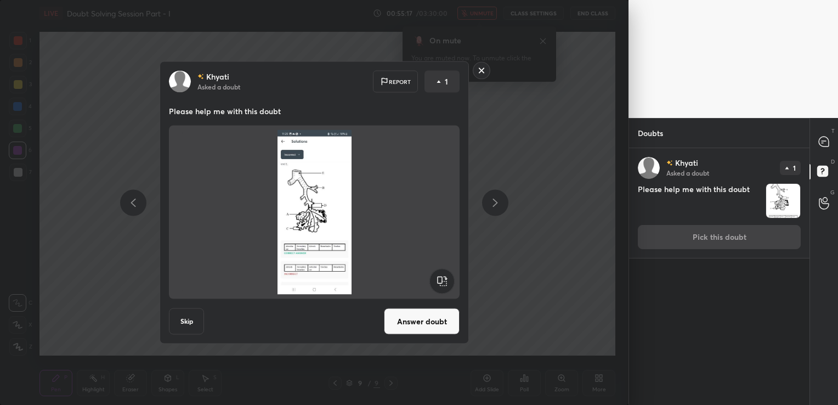
click at [436, 321] on button "Answer doubt" at bounding box center [422, 321] width 76 height 26
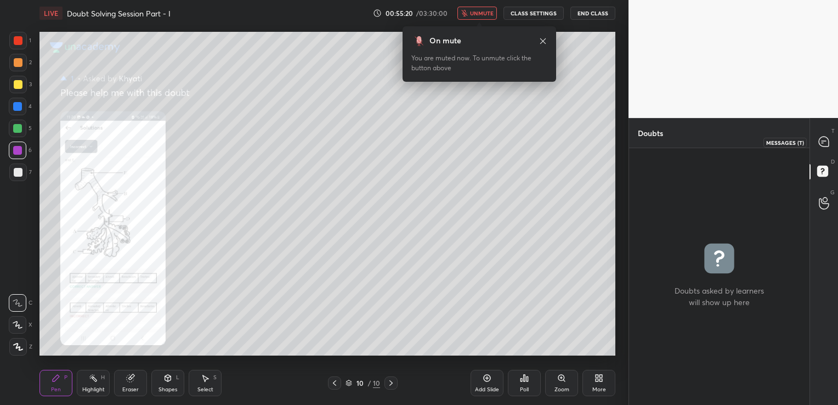
click at [827, 136] on icon at bounding box center [824, 142] width 12 height 12
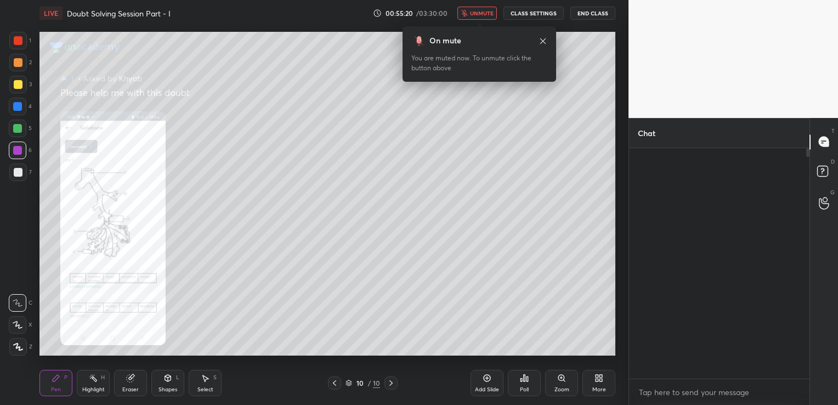
scroll to position [1134, 0]
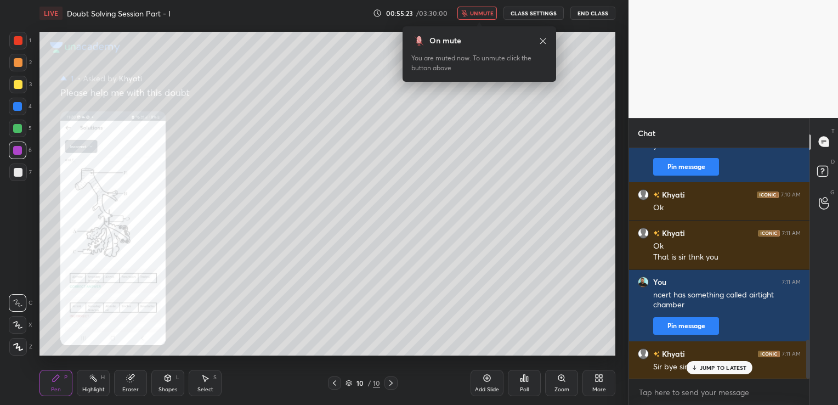
click at [486, 380] on icon at bounding box center [486, 377] width 9 height 9
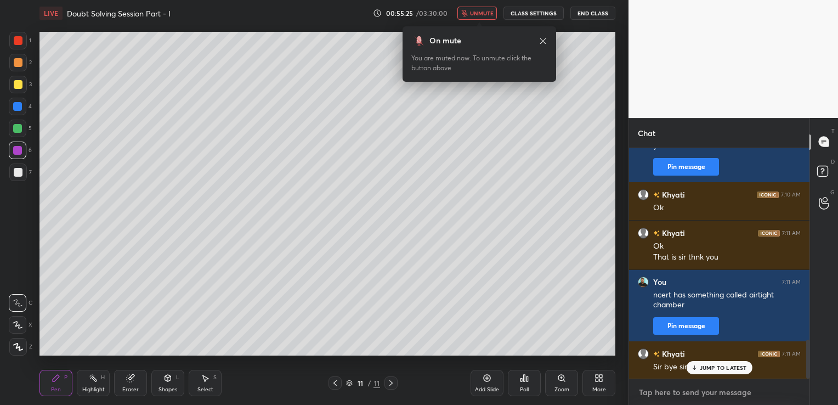
click at [645, 394] on textarea at bounding box center [719, 392] width 163 height 18
type textarea "good day"
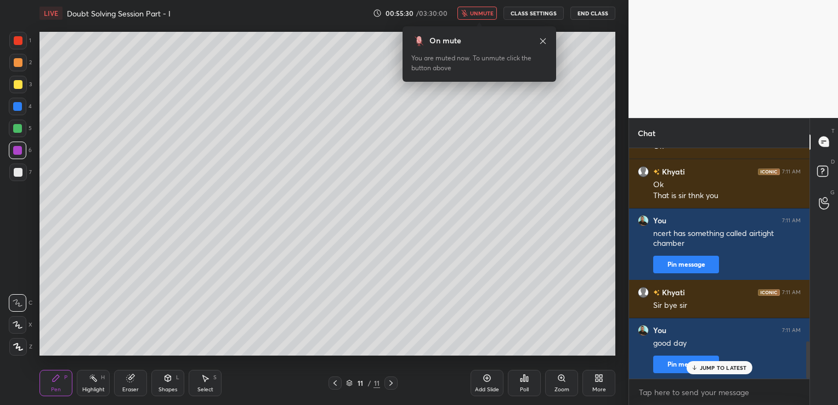
click at [588, 13] on button "End Class" at bounding box center [592, 13] width 45 height 13
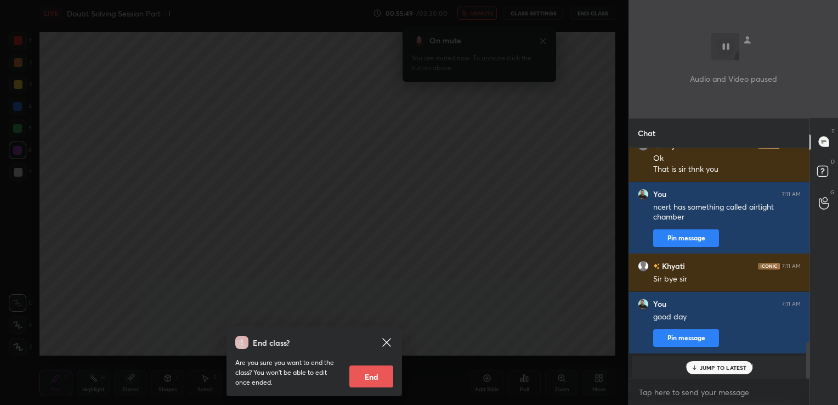
click at [719, 365] on p "JUMP TO LATEST" at bounding box center [722, 367] width 47 height 7
click at [690, 395] on textarea at bounding box center [719, 392] width 163 height 18
type textarea "hi"
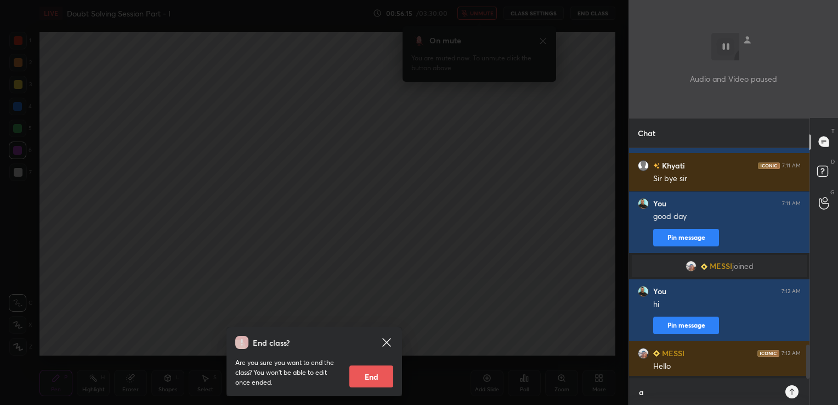
scroll to position [227, 177]
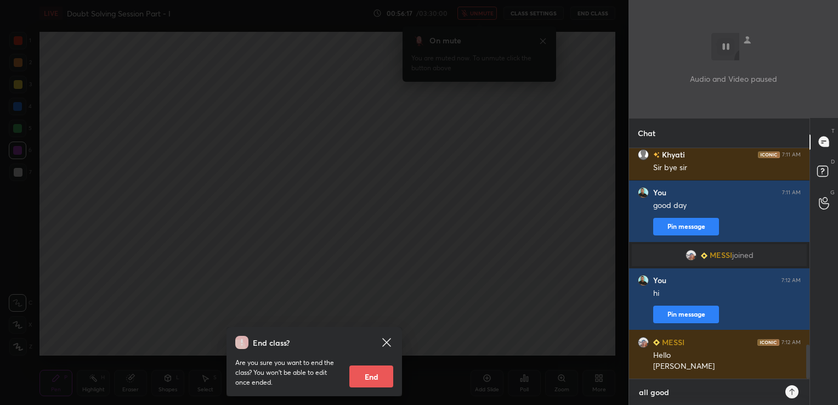
type textarea "all good?"
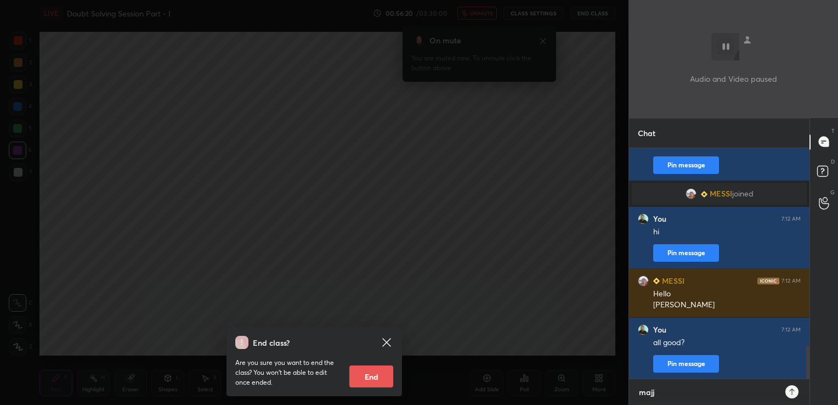
type textarea "majja"
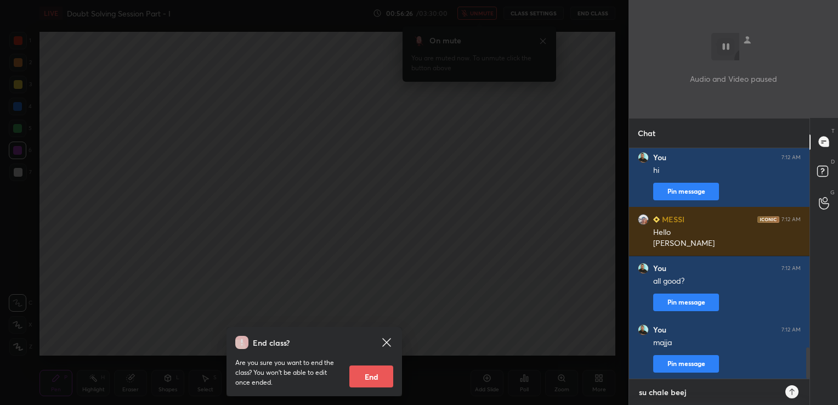
type textarea "su chale beeju"
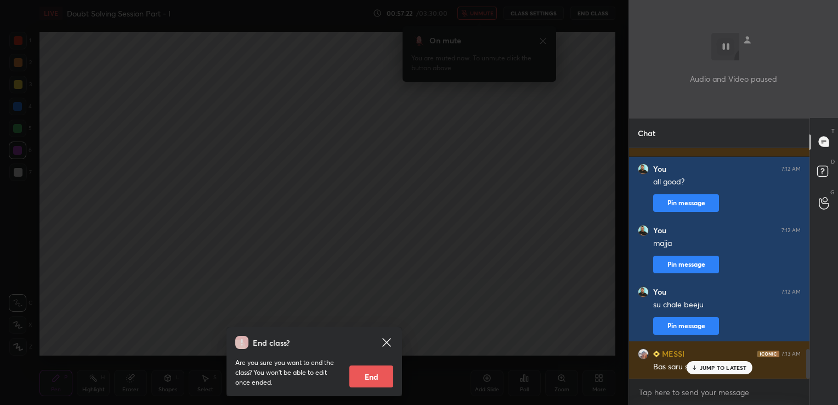
click at [730, 368] on p "JUMP TO LATEST" at bounding box center [722, 367] width 47 height 7
click at [692, 390] on textarea at bounding box center [719, 392] width 163 height 18
type textarea "mast"
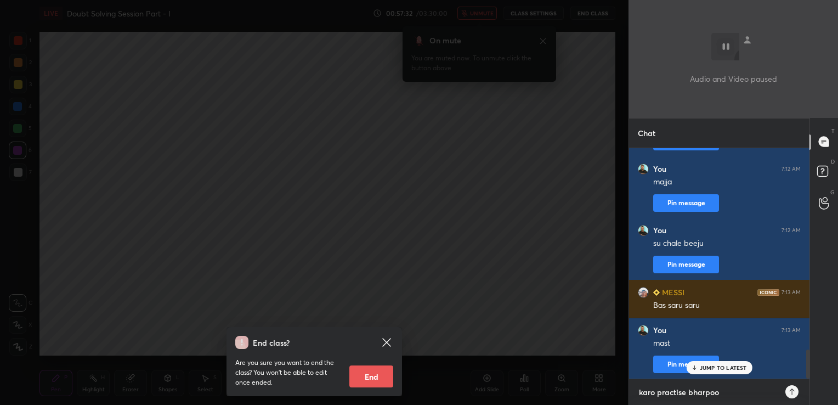
type textarea "karo practise bharpoor"
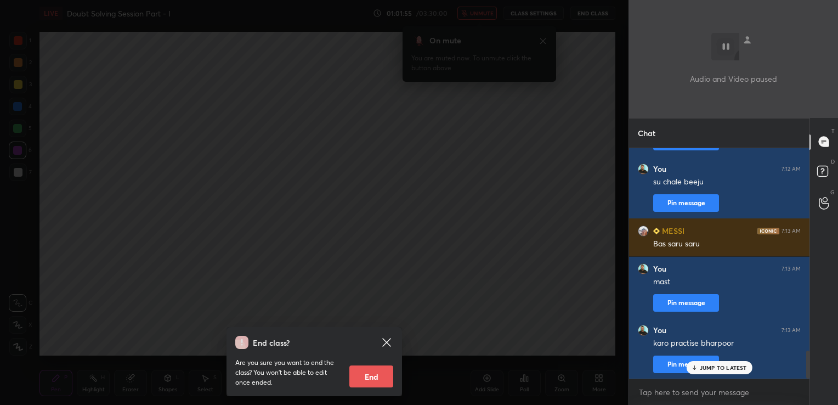
click at [739, 368] on p "JUMP TO LATEST" at bounding box center [722, 367] width 47 height 7
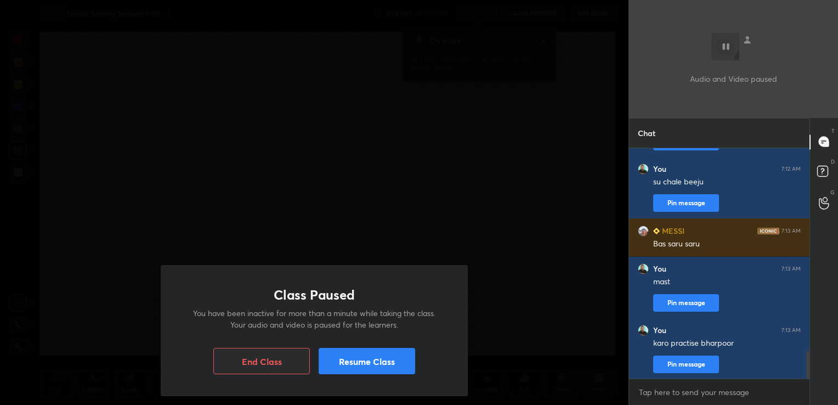
click at [410, 372] on button "Resume Class" at bounding box center [366, 361] width 96 height 26
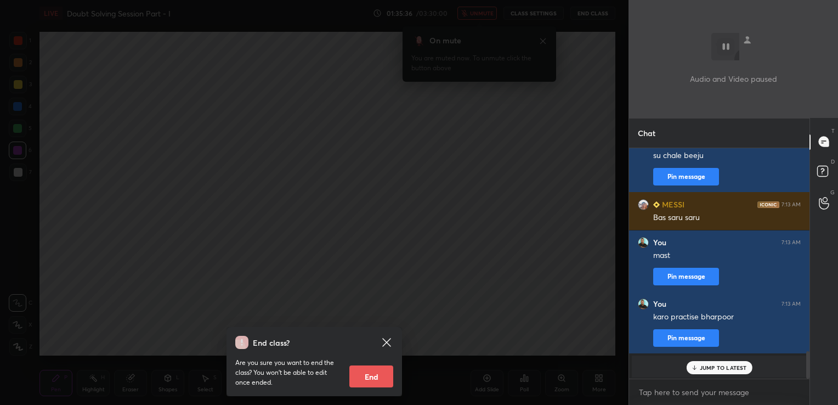
scroll to position [1232, 0]
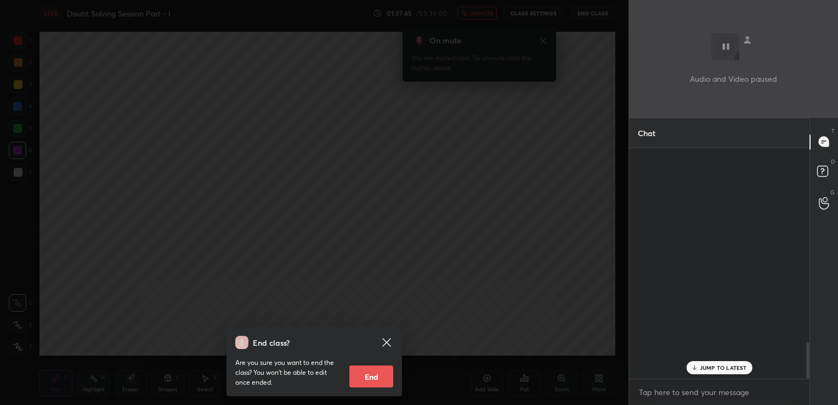
click at [667, 396] on textarea at bounding box center [719, 392] width 163 height 18
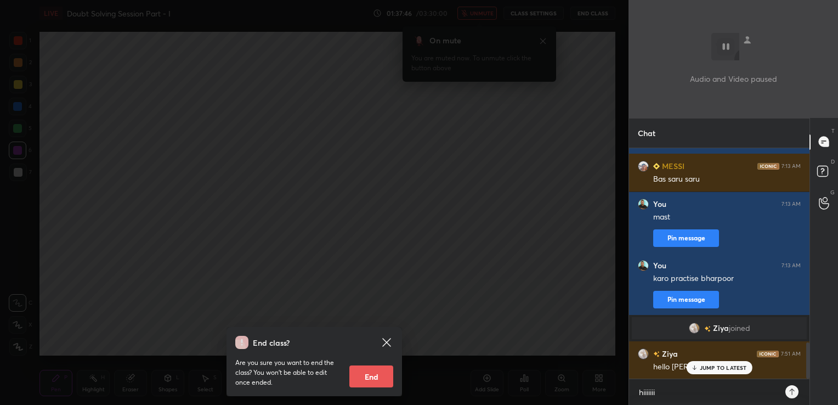
type textarea "hiiiiiiii"
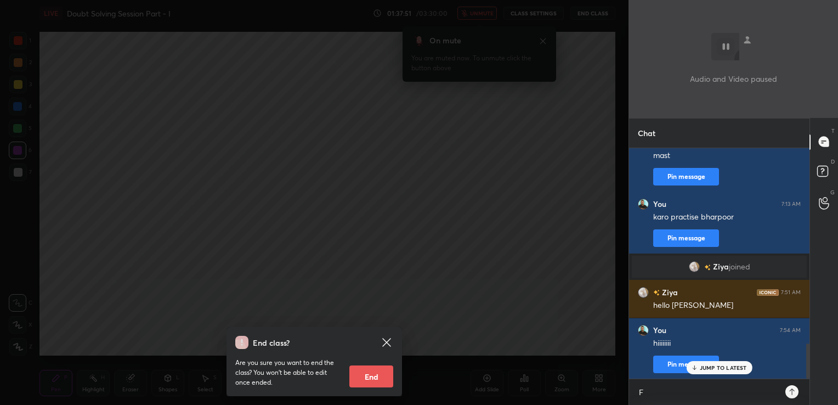
scroll to position [254, 177]
type textarea "F1 ka aaj day1"
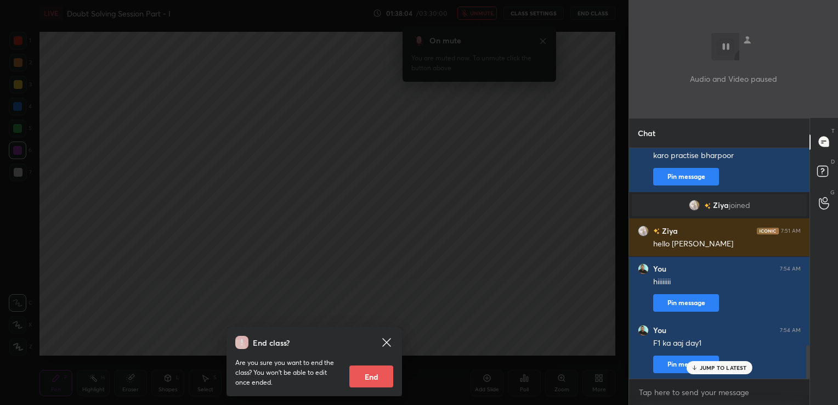
click at [747, 366] on div "JUMP TO LATEST" at bounding box center [719, 367] width 66 height 13
click at [714, 388] on textarea at bounding box center [719, 392] width 163 height 18
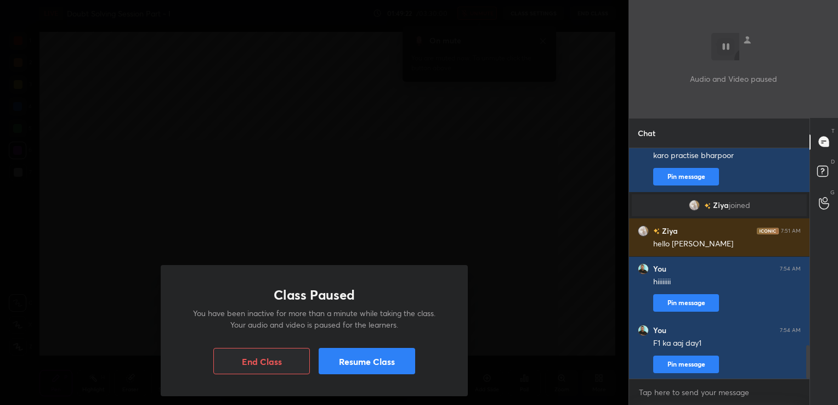
click at [414, 369] on button "Resume Class" at bounding box center [366, 361] width 96 height 26
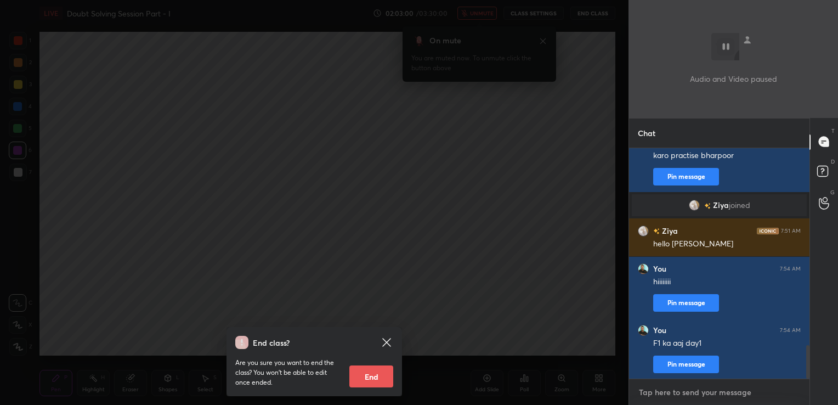
scroll to position [1381, 0]
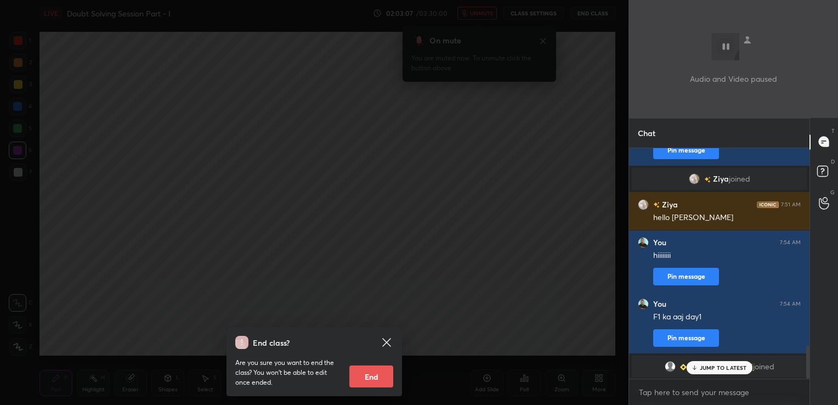
click at [713, 367] on p "JUMP TO LATEST" at bounding box center [722, 367] width 47 height 7
click at [688, 390] on textarea at bounding box center [719, 392] width 163 height 18
type textarea "hello"
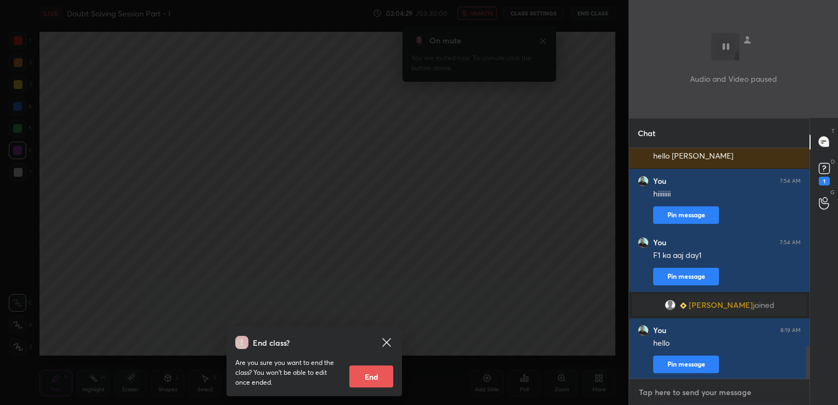
scroll to position [1414, 0]
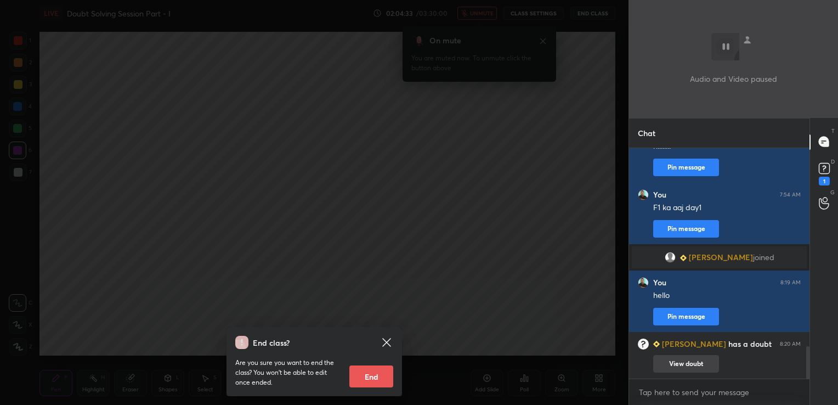
click at [674, 361] on button "View doubt" at bounding box center [686, 364] width 66 height 18
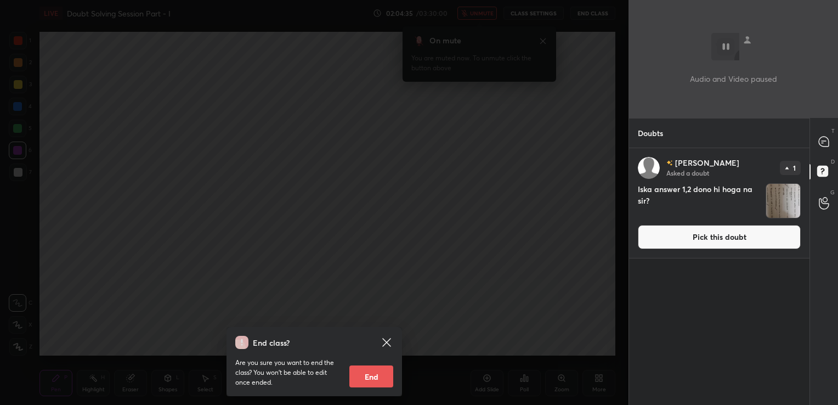
click at [668, 238] on button "Pick this doubt" at bounding box center [719, 237] width 163 height 24
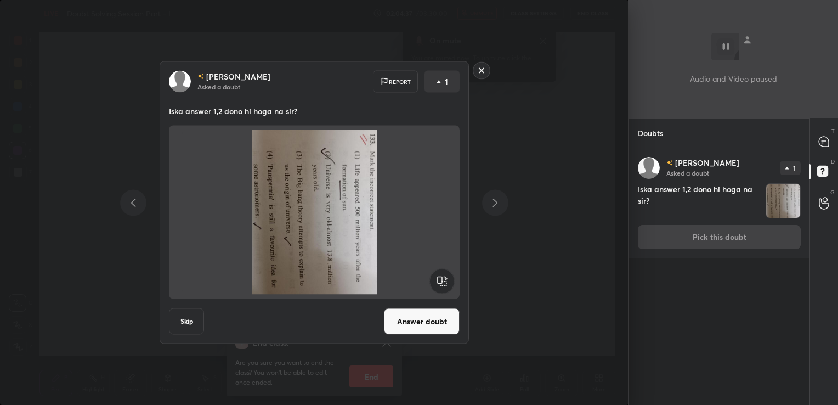
click at [441, 284] on rect at bounding box center [441, 281] width 25 height 25
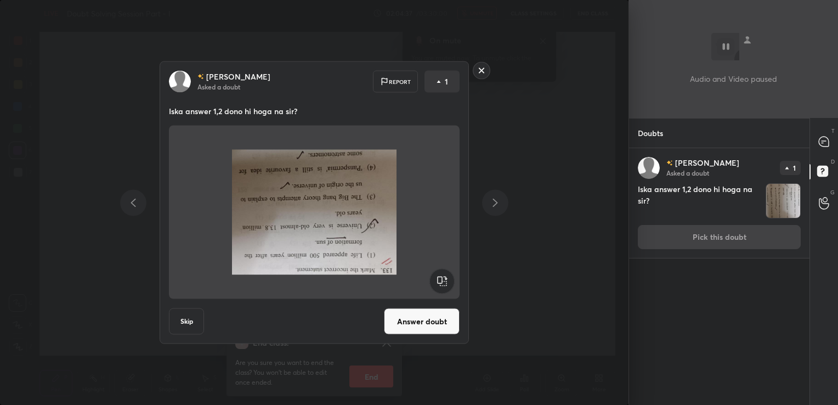
click at [441, 284] on rect at bounding box center [441, 281] width 25 height 25
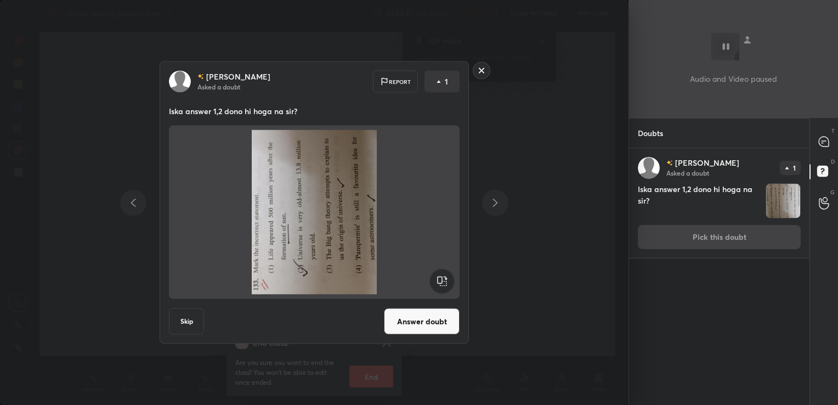
click at [441, 284] on rect at bounding box center [441, 281] width 25 height 25
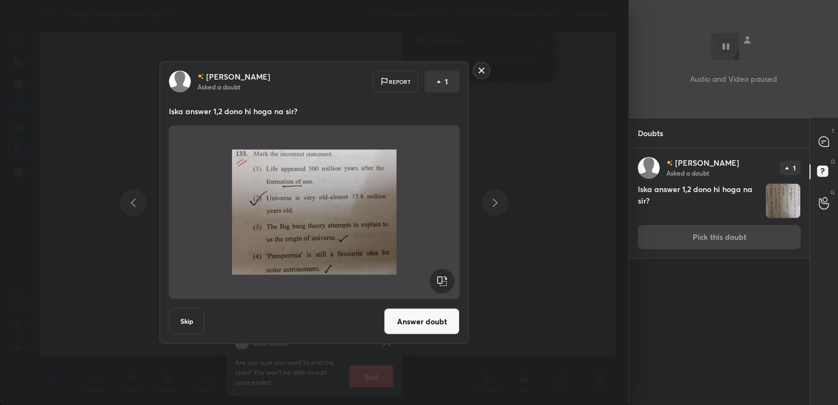
click at [425, 319] on button "Answer doubt" at bounding box center [422, 321] width 76 height 26
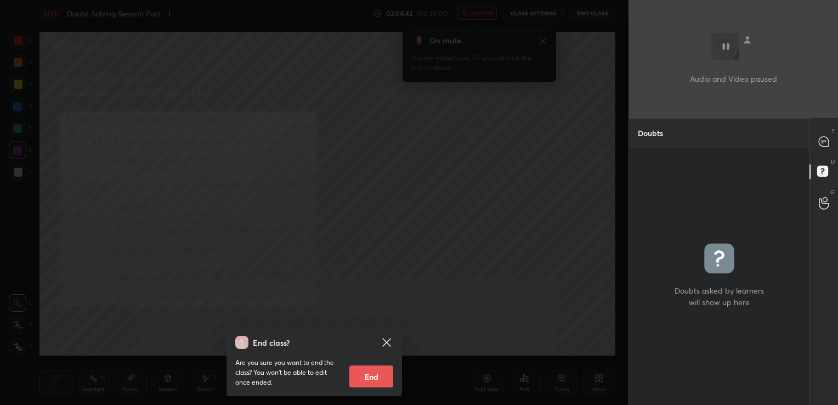
click at [388, 340] on icon at bounding box center [386, 342] width 8 height 8
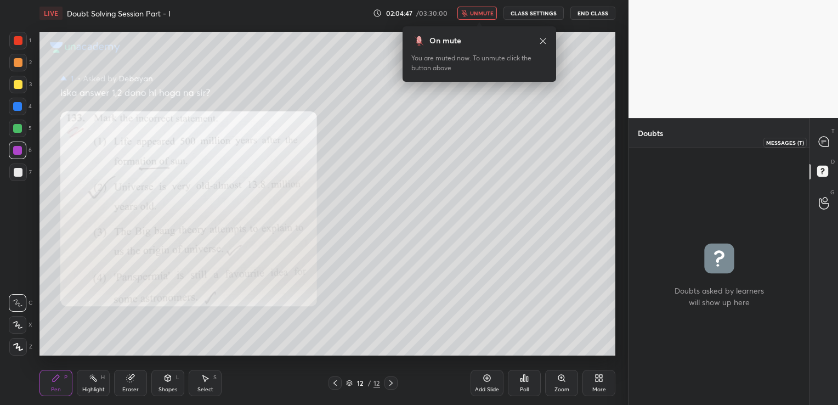
click at [822, 134] on div at bounding box center [824, 142] width 22 height 20
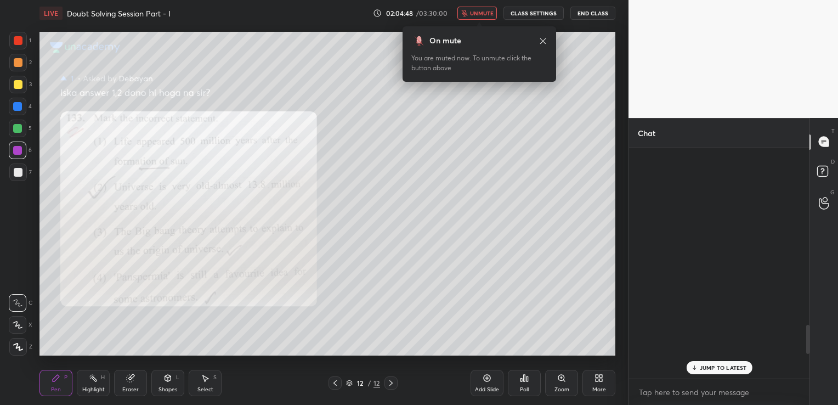
scroll to position [227, 177]
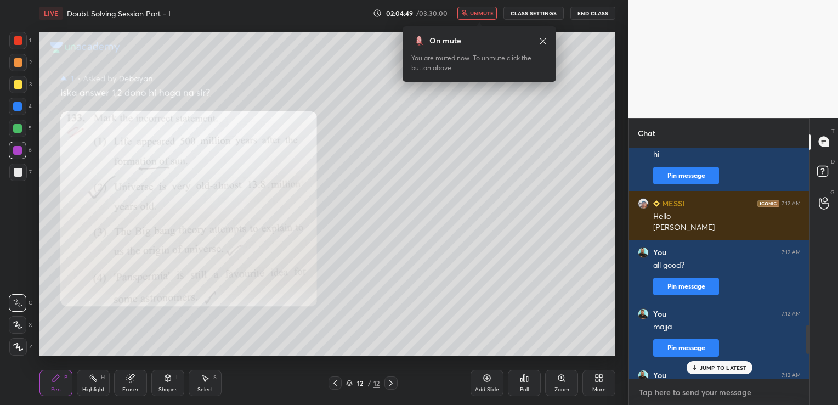
click at [691, 387] on textarea at bounding box center [719, 392] width 163 height 18
type textarea "More than 1 is correct"
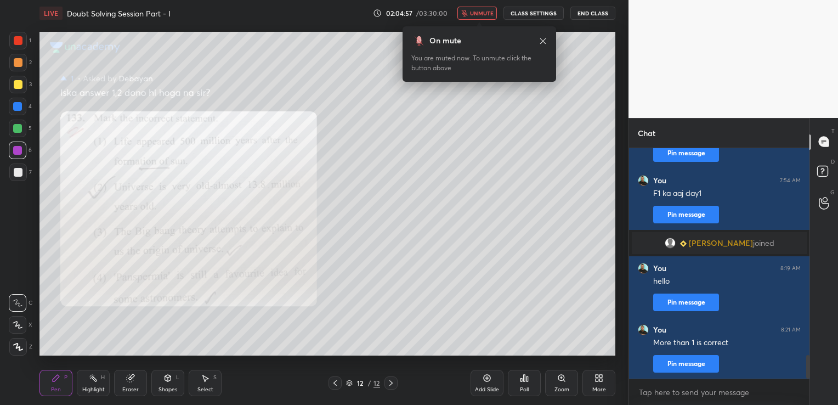
click at [485, 376] on icon at bounding box center [486, 377] width 9 height 9
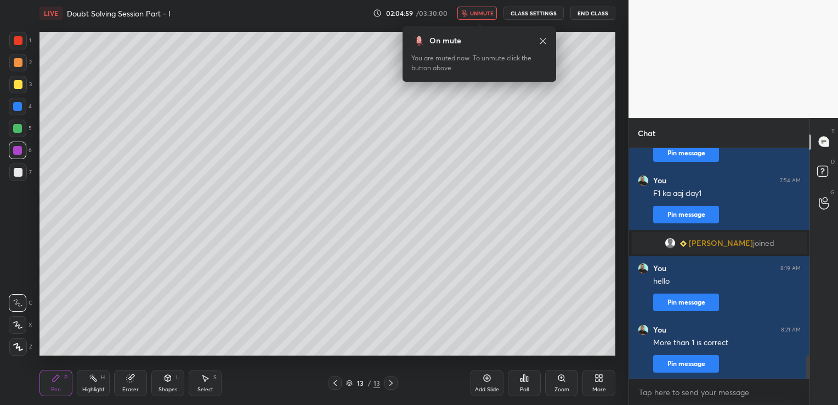
click at [594, 12] on button "End Class" at bounding box center [592, 13] width 45 height 13
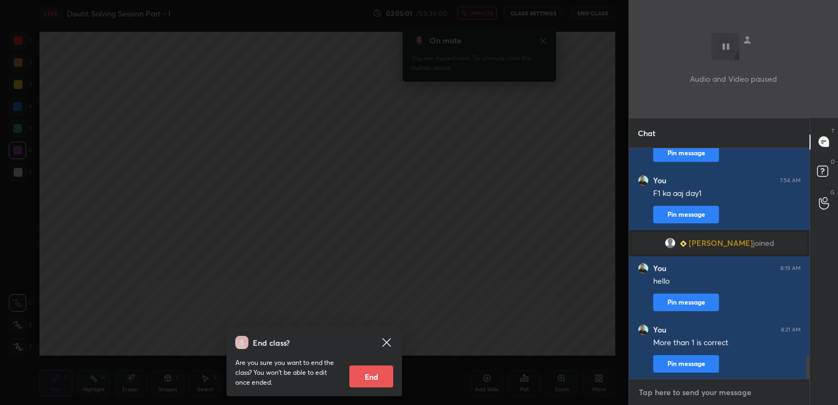
click at [710, 395] on textarea at bounding box center [719, 392] width 163 height 18
type textarea "yes, Debayan"
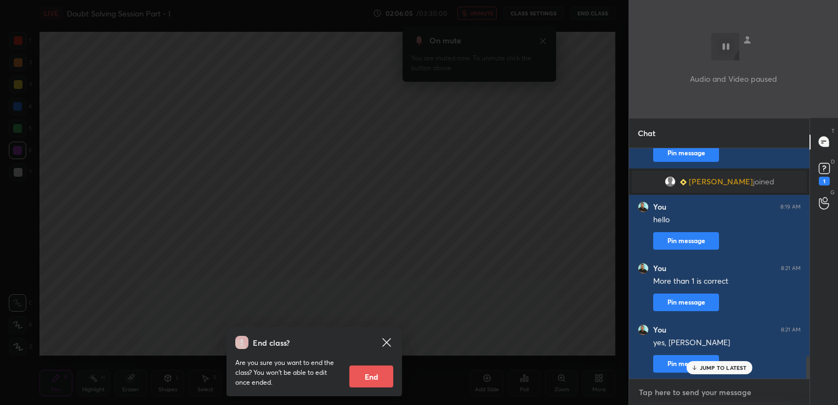
scroll to position [2111, 0]
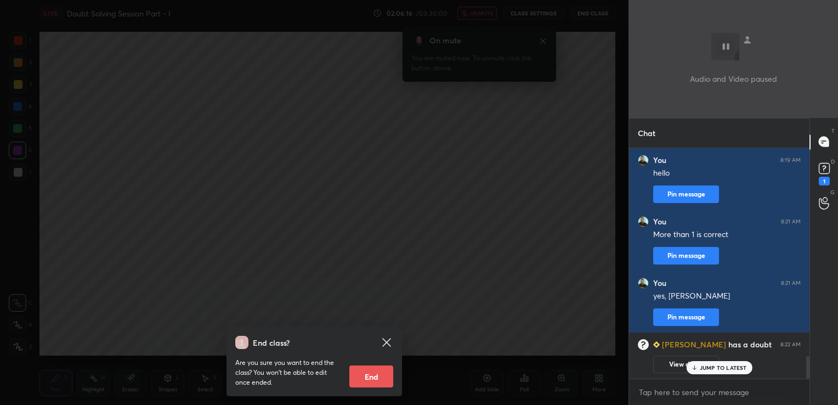
click at [733, 369] on p "JUMP TO LATEST" at bounding box center [722, 367] width 47 height 7
click at [693, 367] on button "View doubt" at bounding box center [686, 364] width 66 height 18
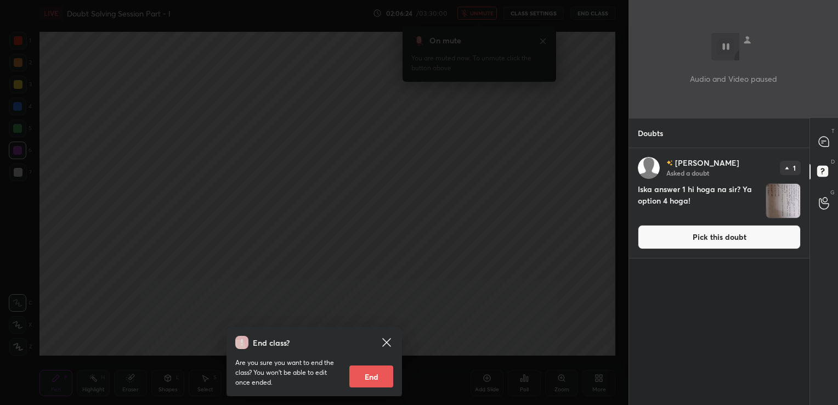
click at [692, 235] on button "Pick this doubt" at bounding box center [719, 237] width 163 height 24
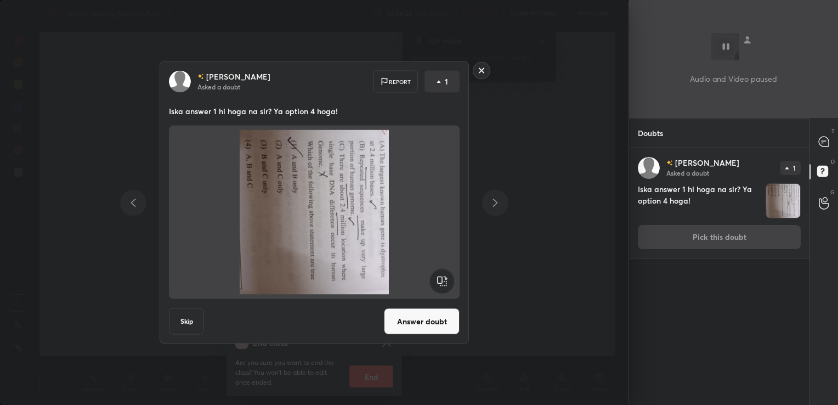
click at [445, 276] on rect at bounding box center [441, 281] width 25 height 25
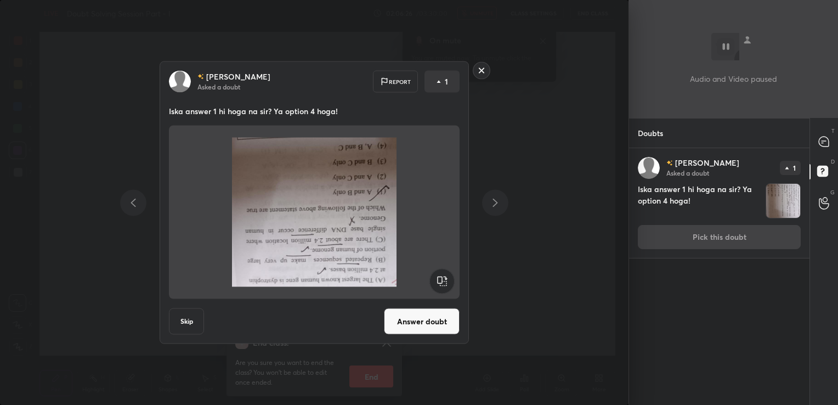
click at [445, 276] on rect at bounding box center [441, 281] width 25 height 25
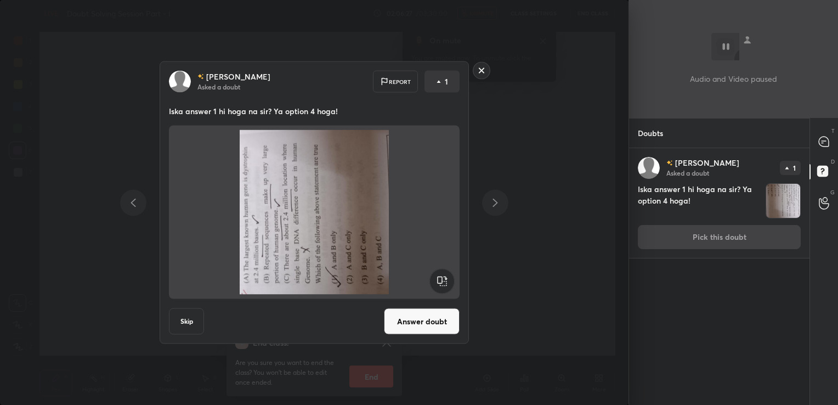
click at [445, 276] on rect at bounding box center [441, 281] width 25 height 25
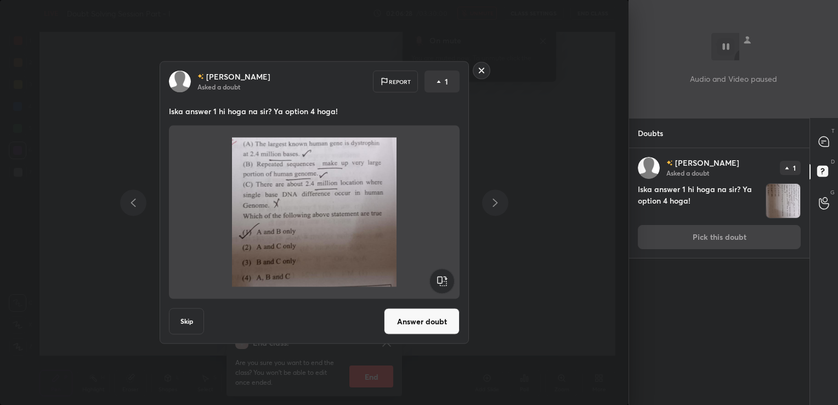
click at [432, 319] on button "Answer doubt" at bounding box center [422, 321] width 76 height 26
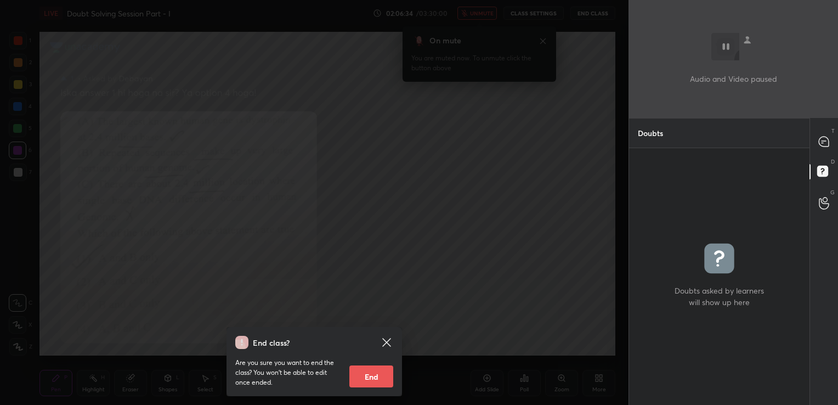
click at [388, 341] on icon at bounding box center [386, 342] width 8 height 8
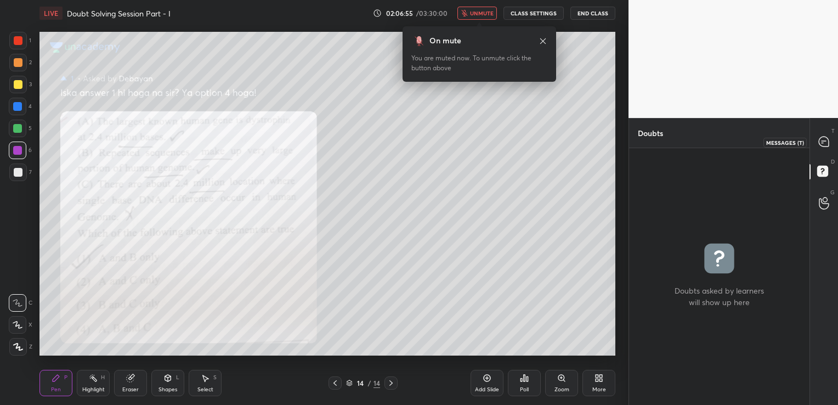
click at [822, 139] on icon at bounding box center [823, 141] width 10 height 10
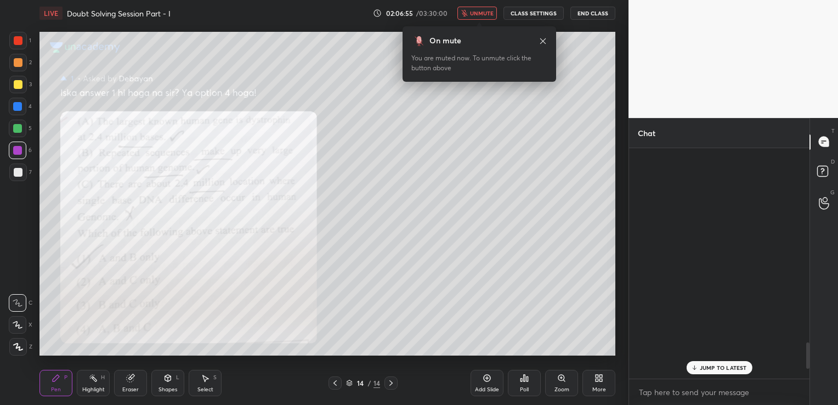
scroll to position [227, 177]
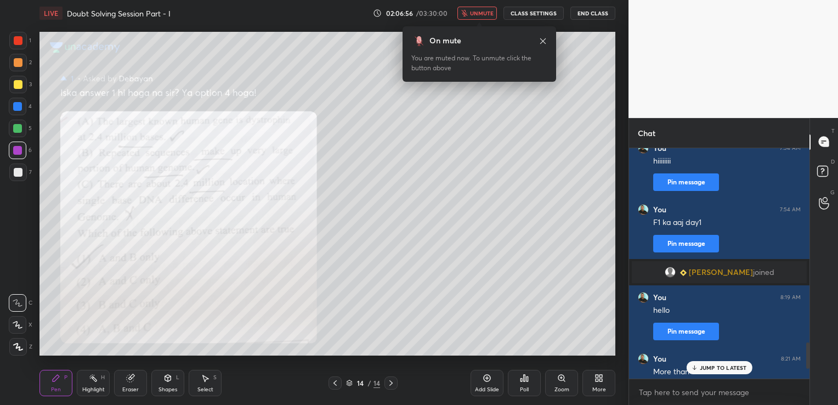
click at [723, 368] on p "JUMP TO LATEST" at bounding box center [722, 367] width 47 height 7
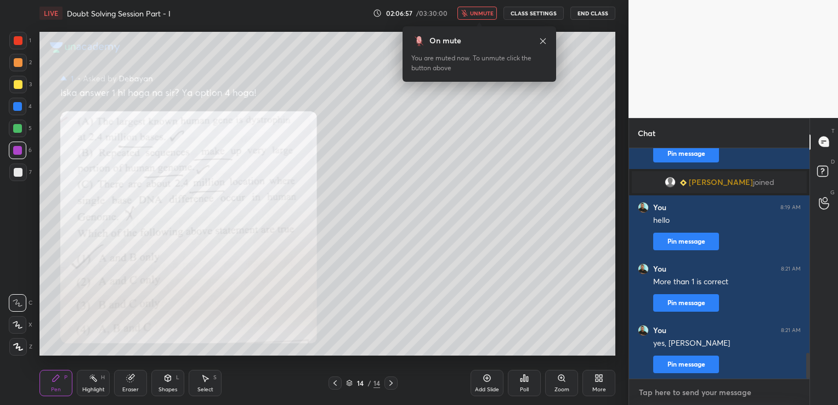
click at [687, 391] on textarea at bounding box center [719, 392] width 163 height 18
type textarea "4"
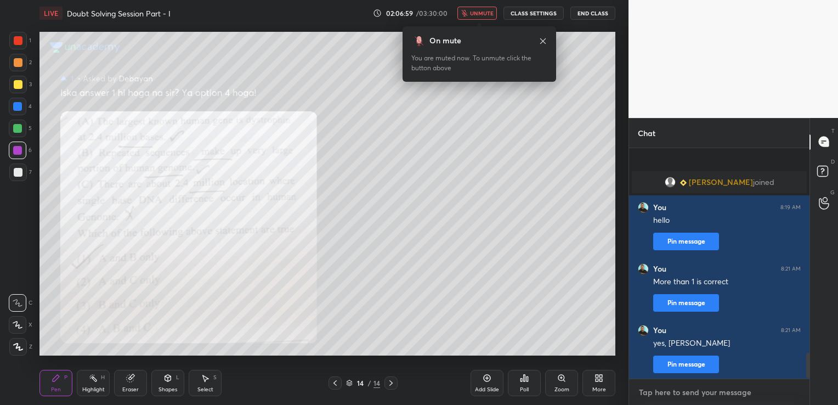
scroll to position [1881, 0]
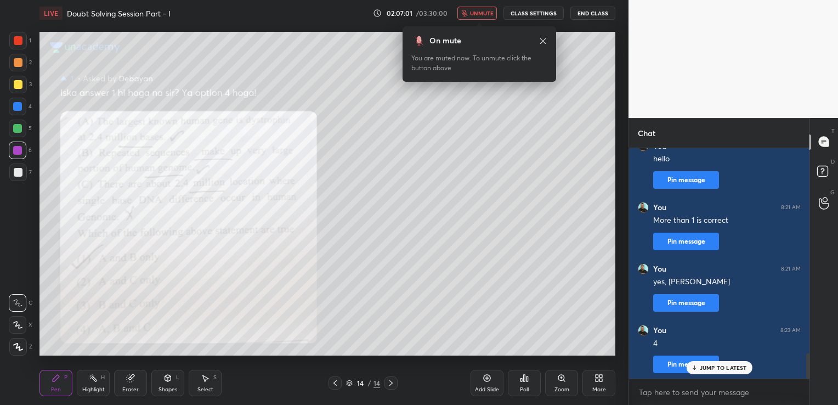
click at [499, 382] on div "Add Slide" at bounding box center [486, 382] width 33 height 26
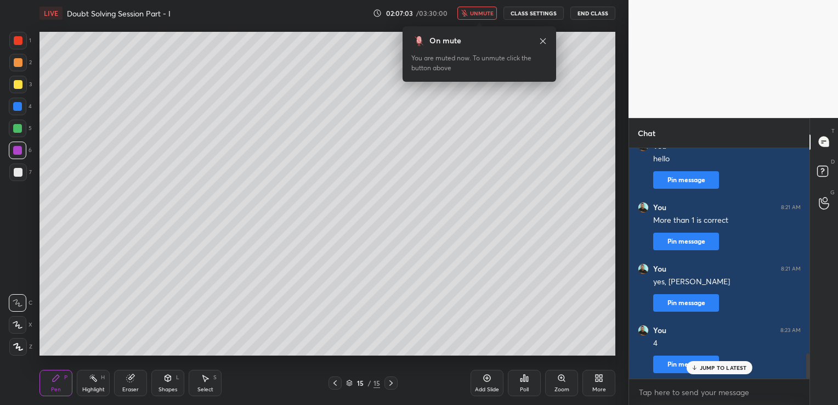
click at [595, 11] on button "End Class" at bounding box center [592, 13] width 45 height 13
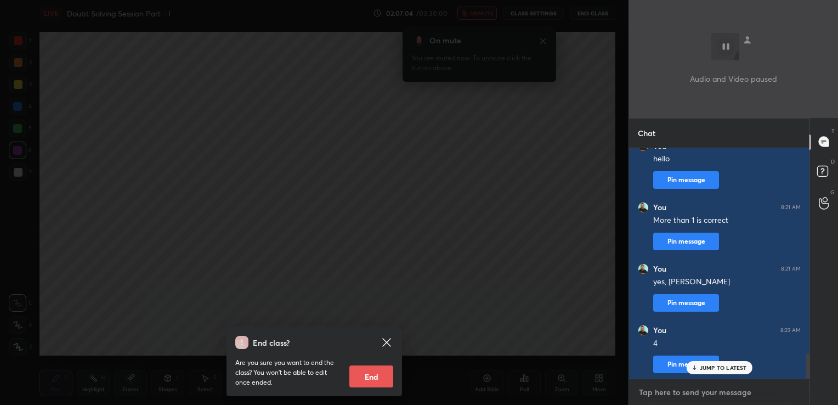
click at [651, 394] on textarea at bounding box center [719, 392] width 163 height 18
type textarea "direct NCERT hai yeh"
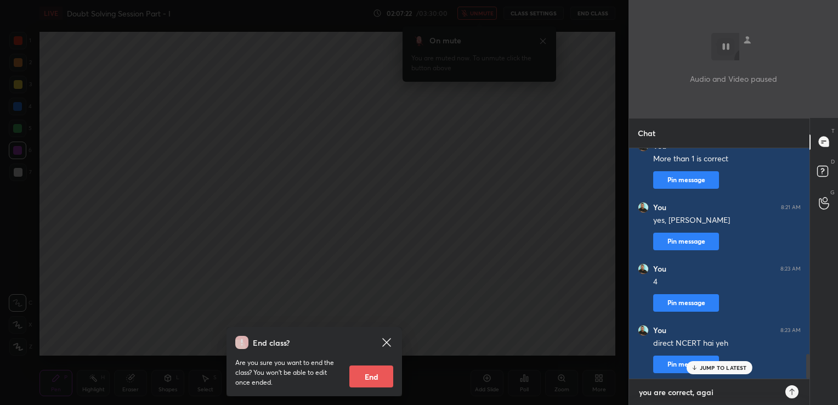
type textarea "you are correct, again"
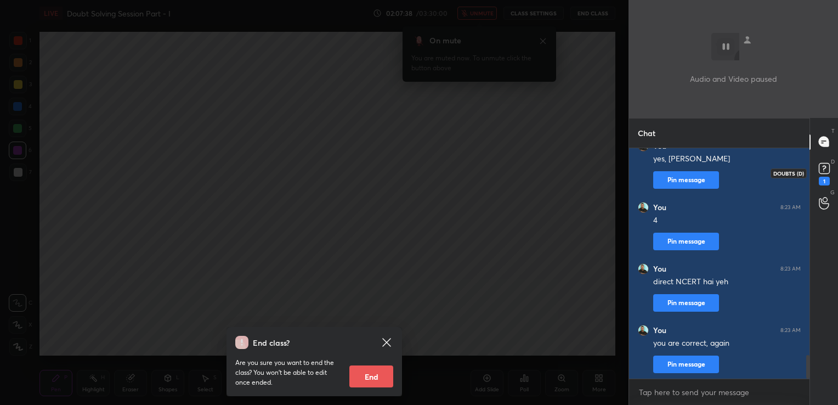
click at [827, 169] on rect at bounding box center [823, 168] width 10 height 10
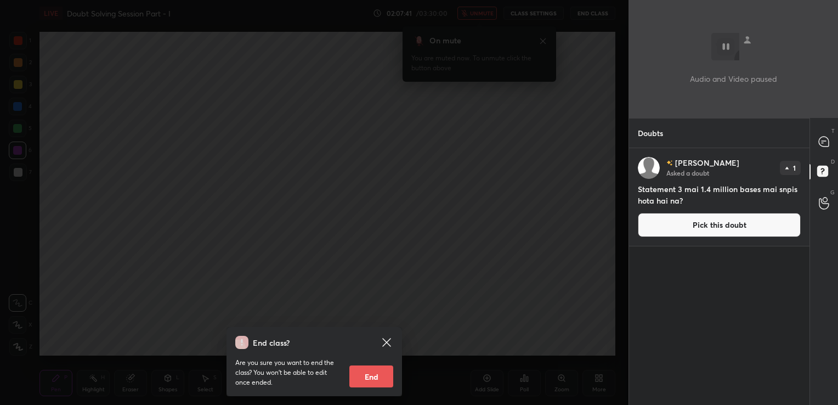
click at [678, 225] on button "Pick this doubt" at bounding box center [719, 225] width 163 height 24
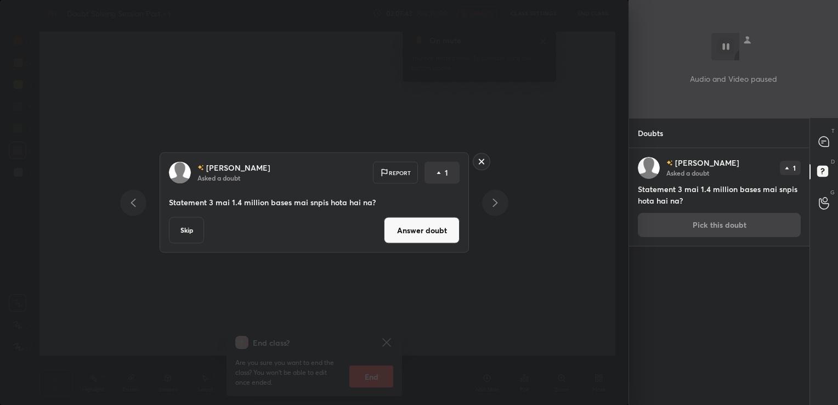
click at [425, 229] on button "Answer doubt" at bounding box center [422, 230] width 76 height 26
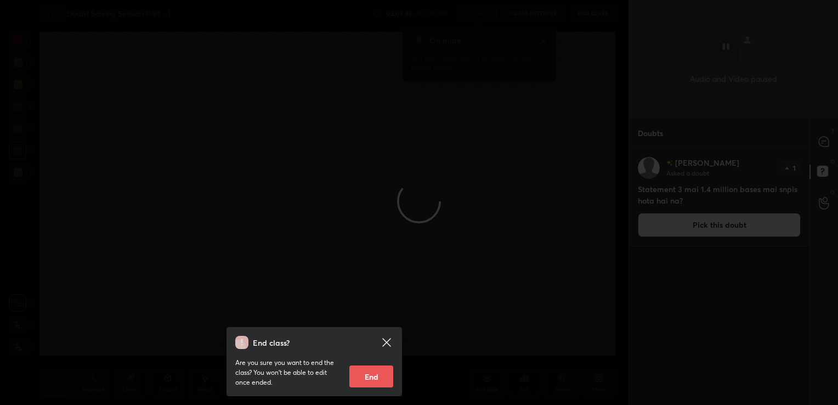
click at [387, 341] on icon at bounding box center [386, 342] width 8 height 8
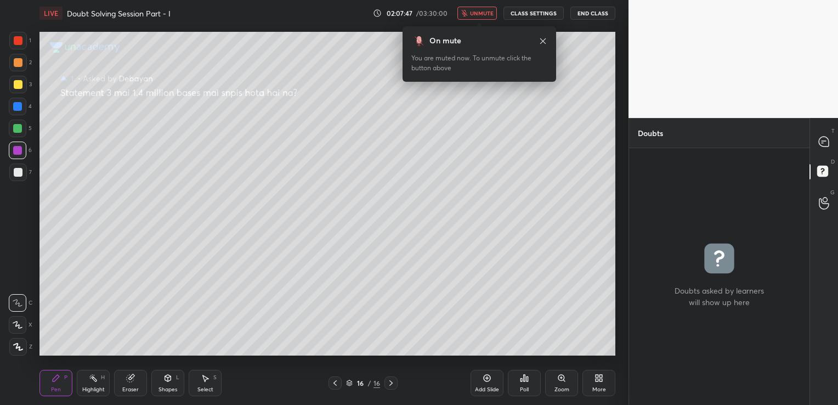
click at [475, 12] on span "unmute" at bounding box center [482, 13] width 24 height 8
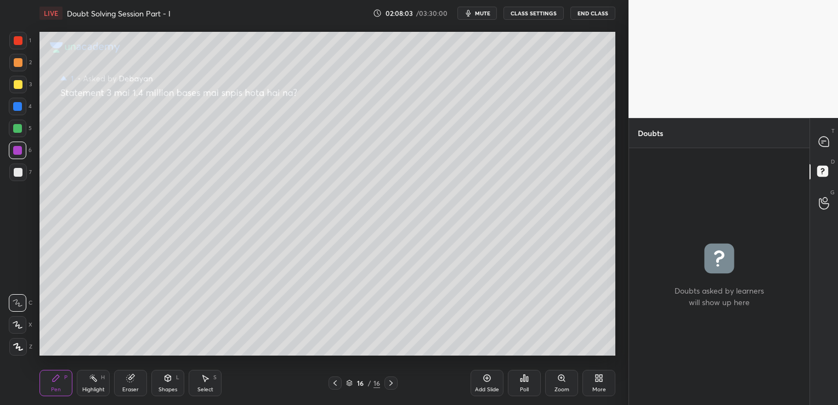
click at [480, 10] on span "mute" at bounding box center [482, 13] width 15 height 8
click at [485, 378] on icon at bounding box center [486, 377] width 3 height 3
click at [595, 12] on button "End Class" at bounding box center [592, 13] width 45 height 13
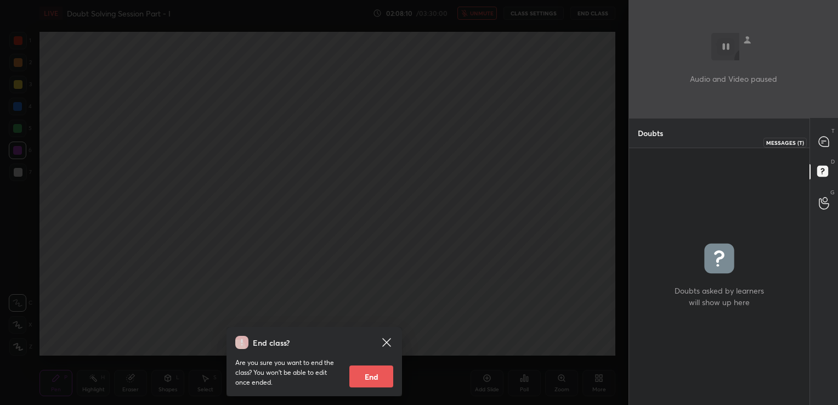
click at [825, 139] on icon at bounding box center [823, 141] width 10 height 10
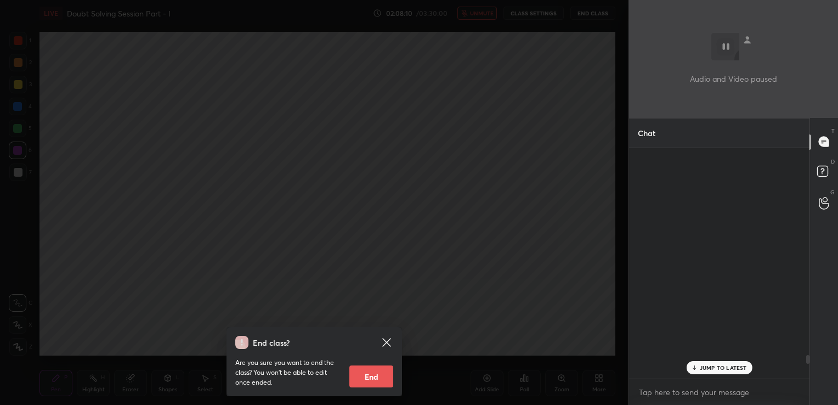
scroll to position [227, 177]
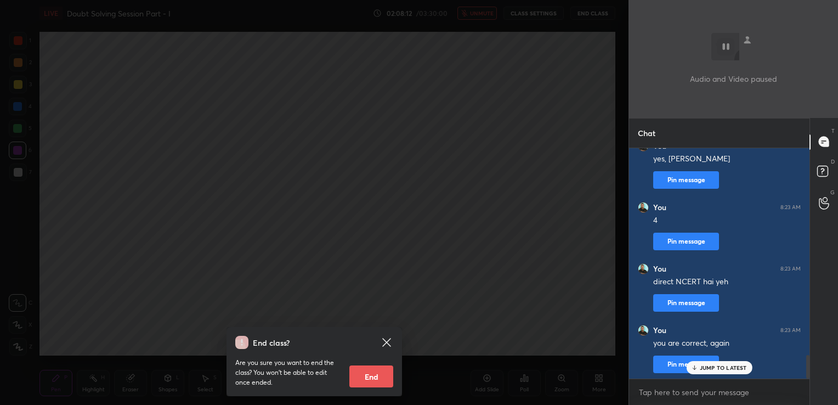
click at [741, 367] on p "JUMP TO LATEST" at bounding box center [722, 367] width 47 height 7
click at [705, 392] on textarea at bounding box center [719, 392] width 163 height 18
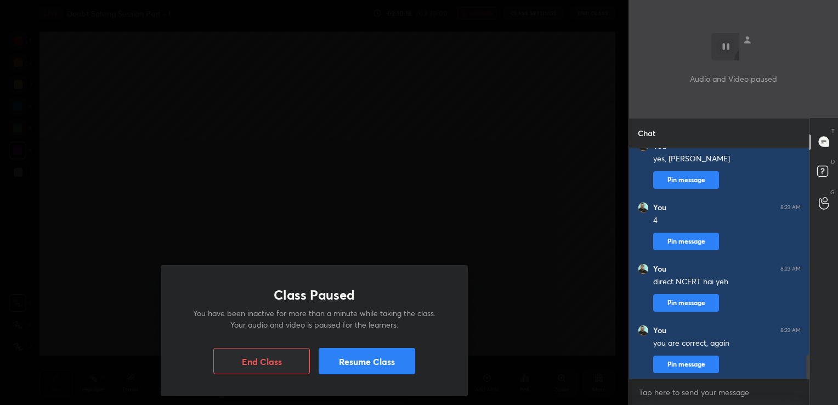
click at [410, 364] on button "Resume Class" at bounding box center [366, 361] width 96 height 26
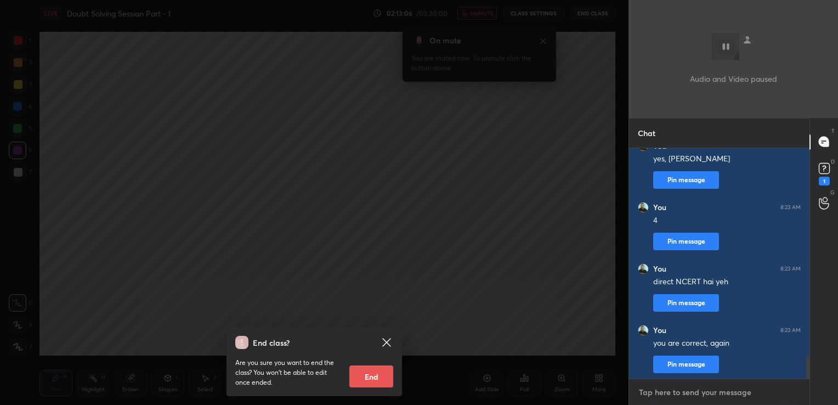
scroll to position [2052, 0]
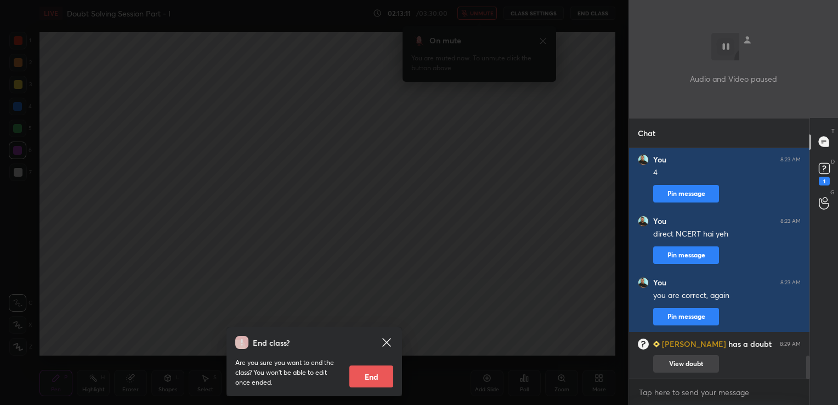
click at [675, 369] on button "View doubt" at bounding box center [686, 364] width 66 height 18
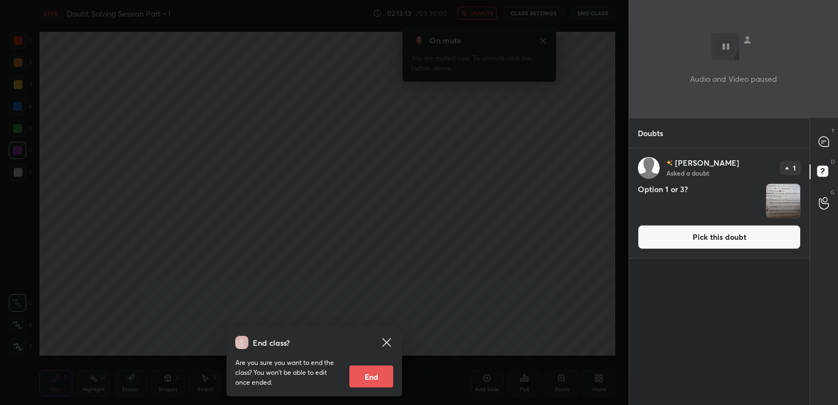
click at [675, 231] on button "Pick this doubt" at bounding box center [719, 237] width 163 height 24
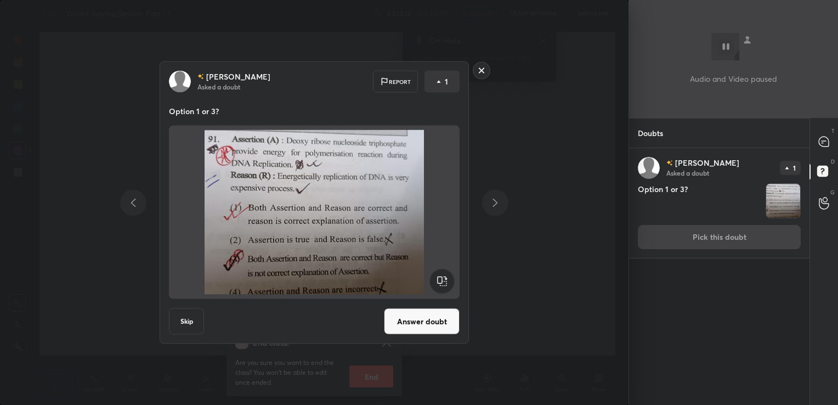
click at [450, 320] on button "Answer doubt" at bounding box center [422, 321] width 76 height 26
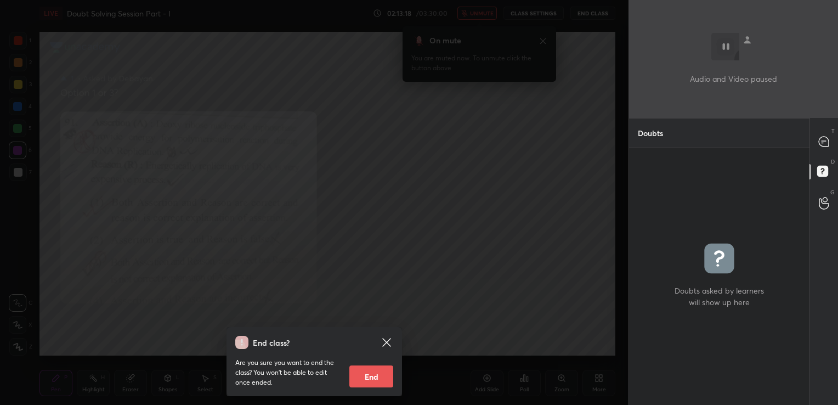
click at [388, 341] on icon at bounding box center [386, 342] width 8 height 8
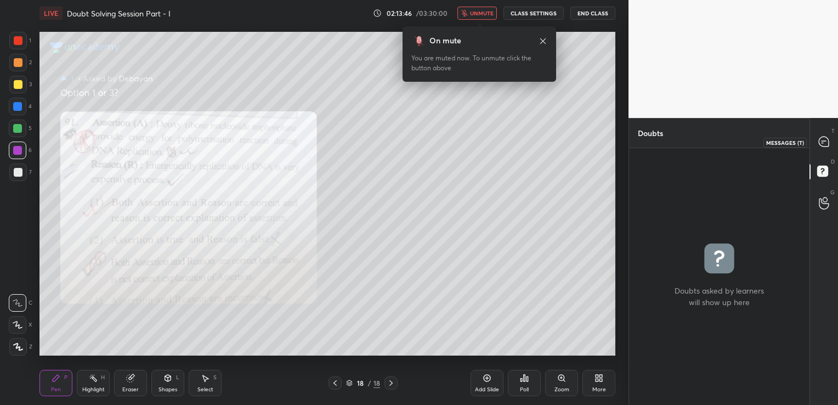
click at [820, 143] on icon at bounding box center [823, 141] width 10 height 10
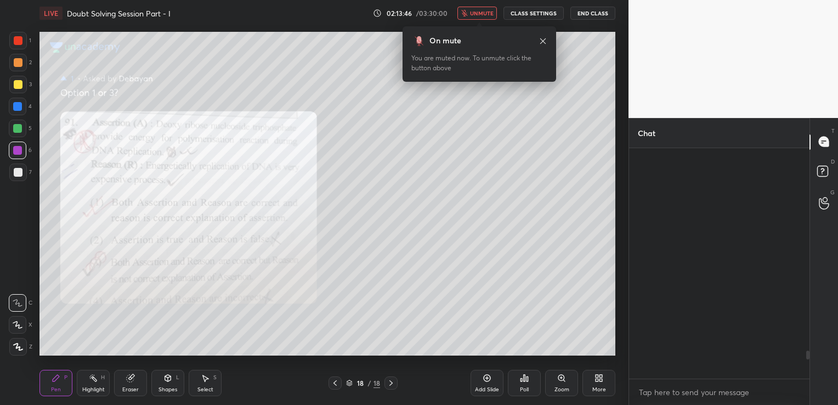
scroll to position [227, 177]
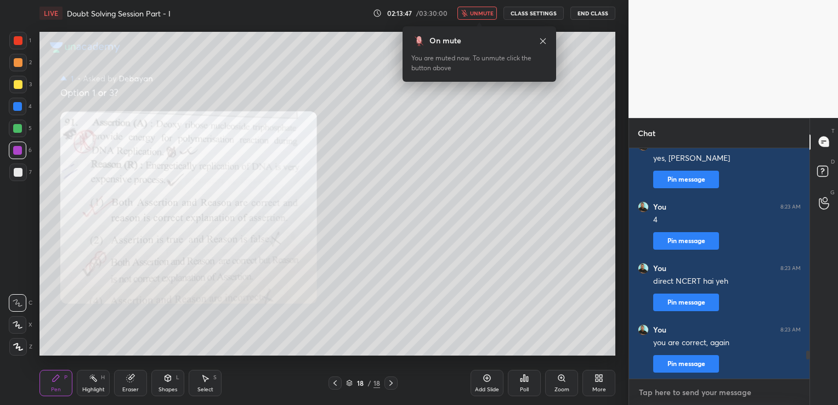
click at [697, 389] on textarea at bounding box center [719, 392] width 163 height 18
type textarea "4"
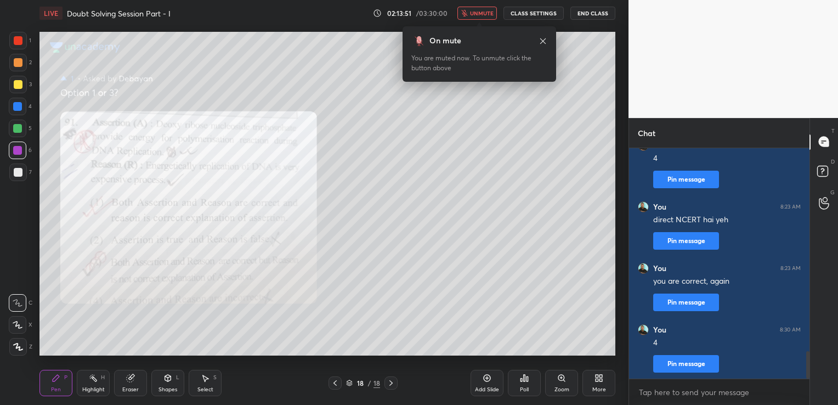
click at [481, 381] on div "Add Slide" at bounding box center [486, 382] width 33 height 26
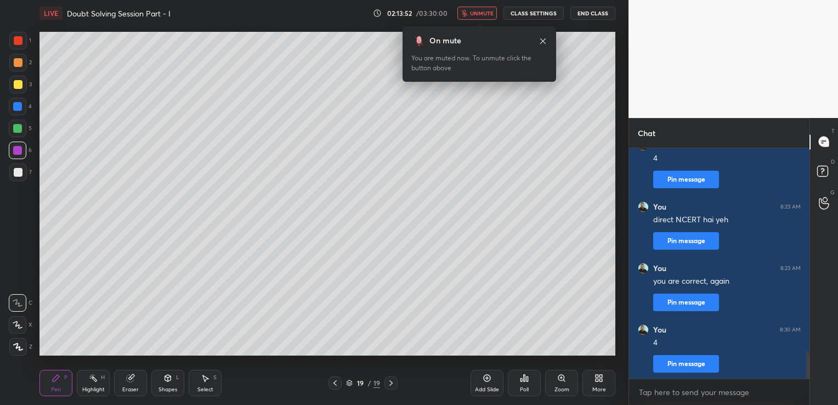
click at [588, 16] on button "End Class" at bounding box center [592, 13] width 45 height 13
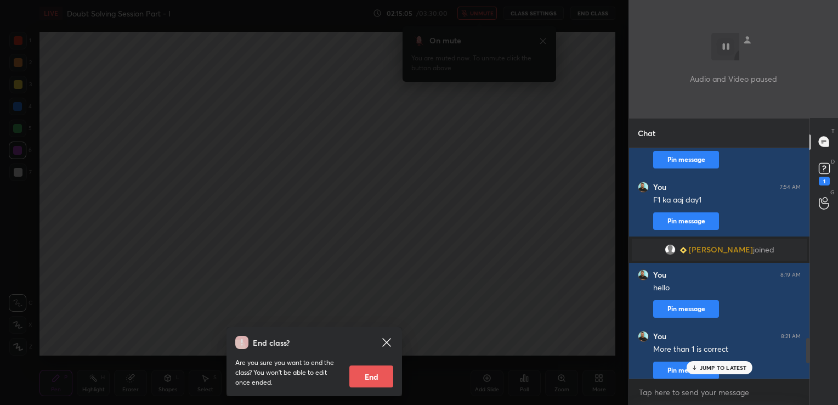
scroll to position [1765, 0]
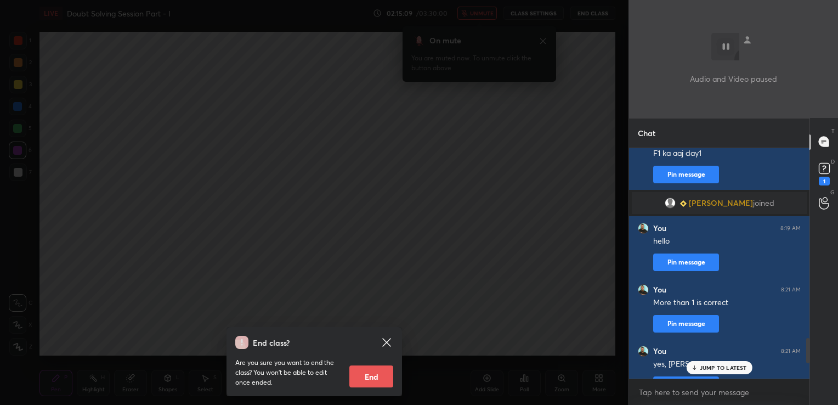
click at [732, 367] on p "JUMP TO LATEST" at bounding box center [722, 367] width 47 height 7
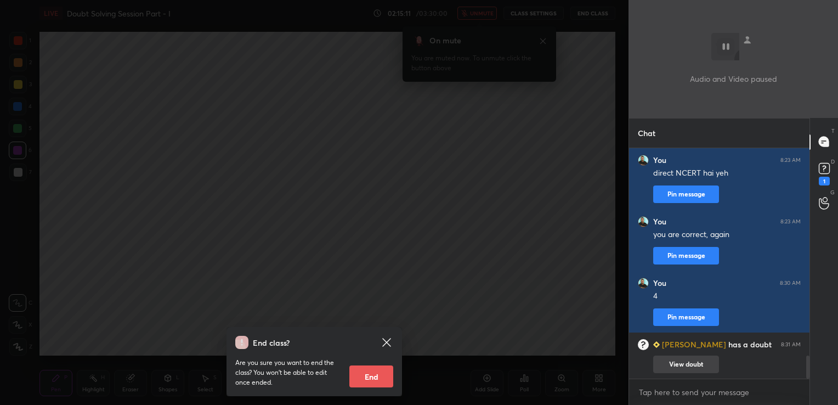
click at [673, 365] on button "View doubt" at bounding box center [686, 364] width 66 height 18
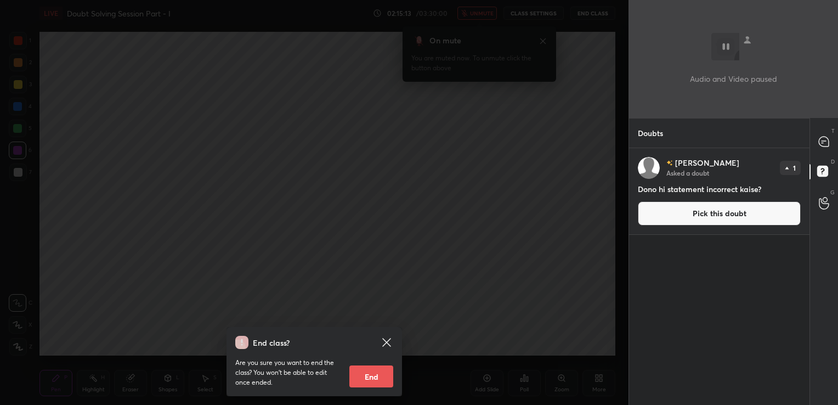
click at [680, 213] on button "Pick this doubt" at bounding box center [719, 213] width 163 height 24
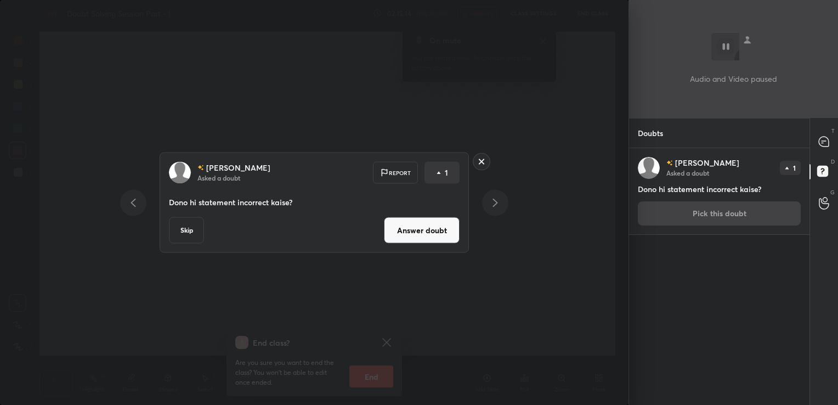
click at [429, 225] on button "Answer doubt" at bounding box center [422, 230] width 76 height 26
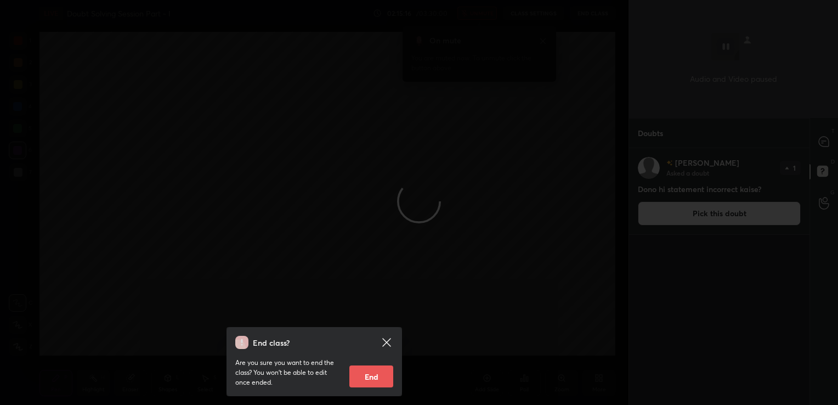
click at [386, 343] on icon at bounding box center [386, 342] width 8 height 8
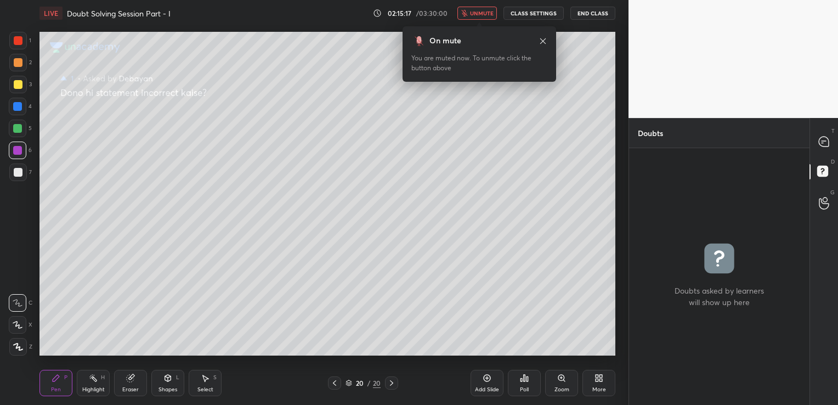
click at [482, 15] on span "unmute" at bounding box center [482, 13] width 24 height 8
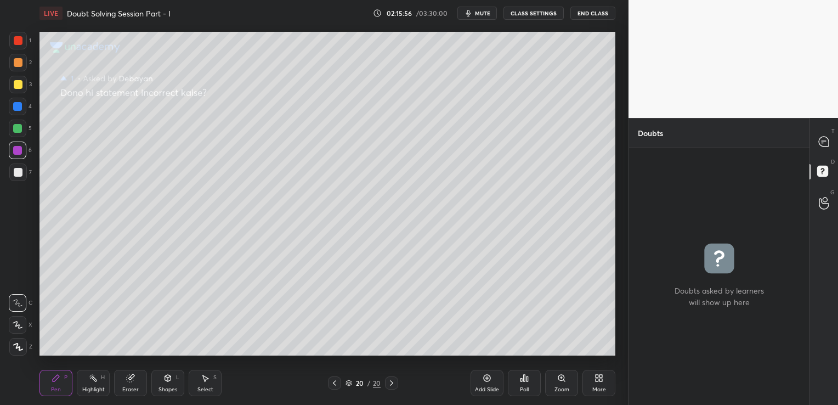
click at [482, 15] on span "mute" at bounding box center [482, 13] width 15 height 8
click at [482, 385] on div "Add Slide" at bounding box center [486, 382] width 33 height 26
click at [590, 13] on button "End Class" at bounding box center [592, 13] width 45 height 13
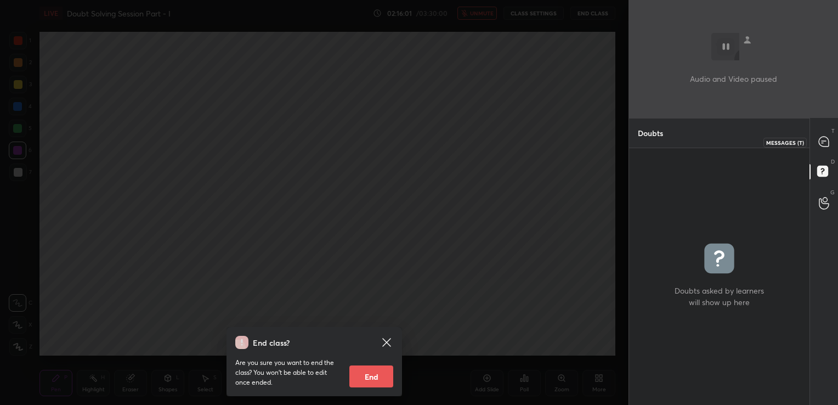
click at [829, 141] on icon at bounding box center [824, 142] width 12 height 12
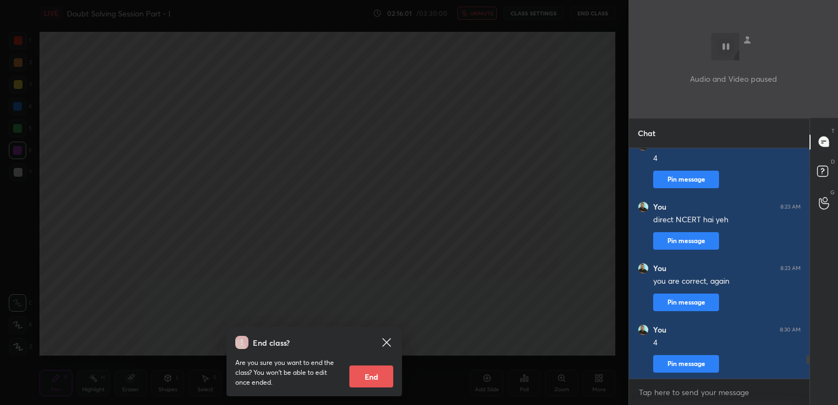
scroll to position [227, 177]
click at [698, 391] on textarea at bounding box center [719, 392] width 163 height 18
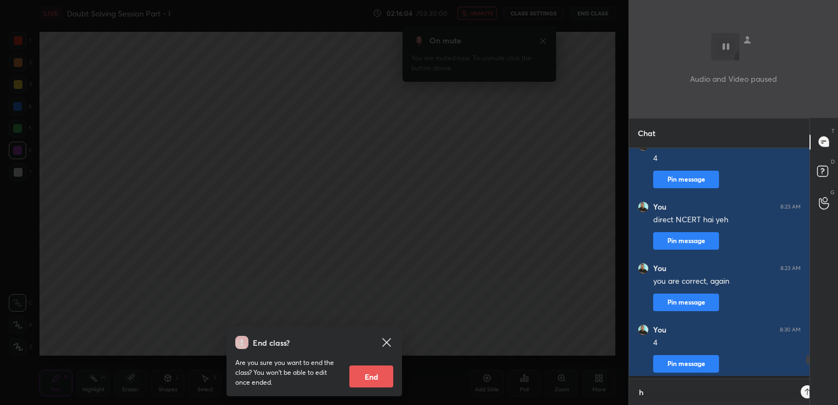
scroll to position [254, 177]
type textarea "hope it helps"
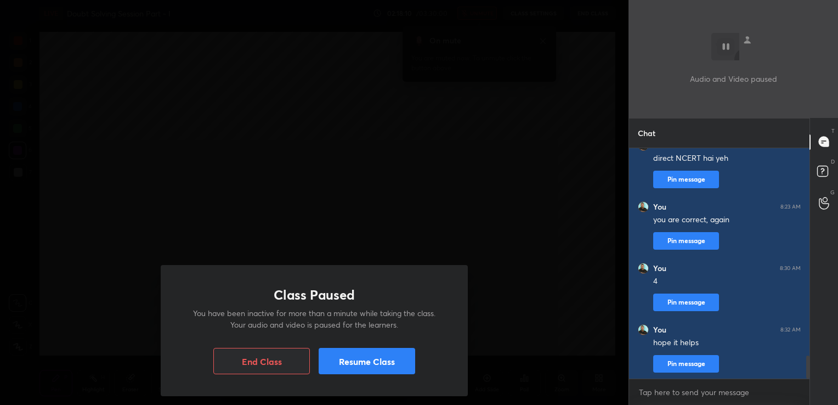
click at [412, 352] on button "Resume Class" at bounding box center [366, 361] width 96 height 26
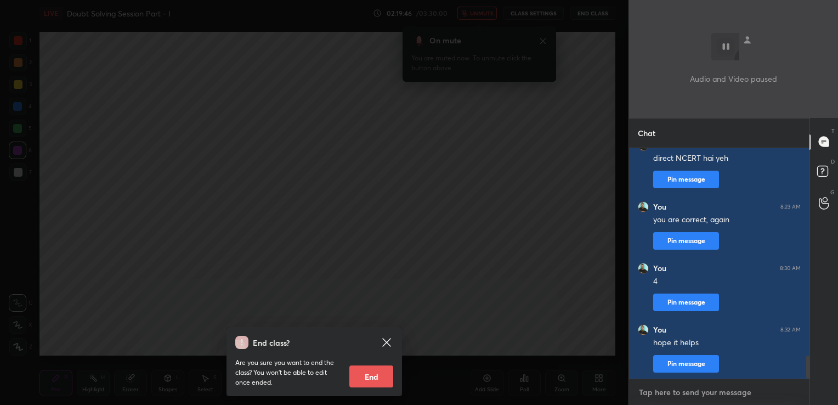
scroll to position [2120, 0]
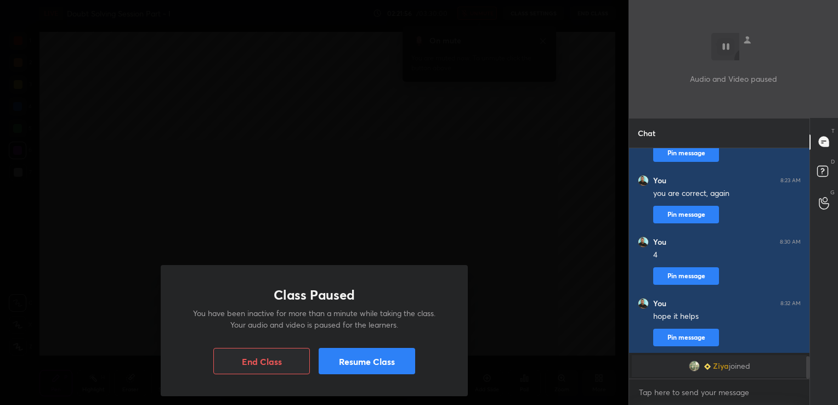
click at [413, 358] on button "Resume Class" at bounding box center [366, 361] width 96 height 26
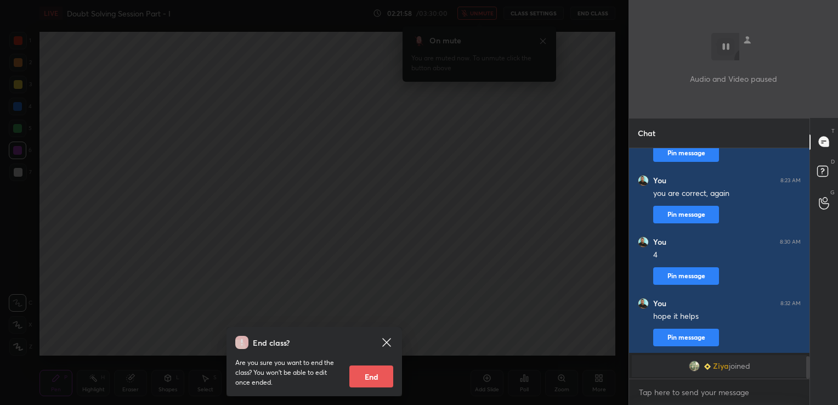
click at [719, 362] on span "Ziya" at bounding box center [721, 365] width 16 height 9
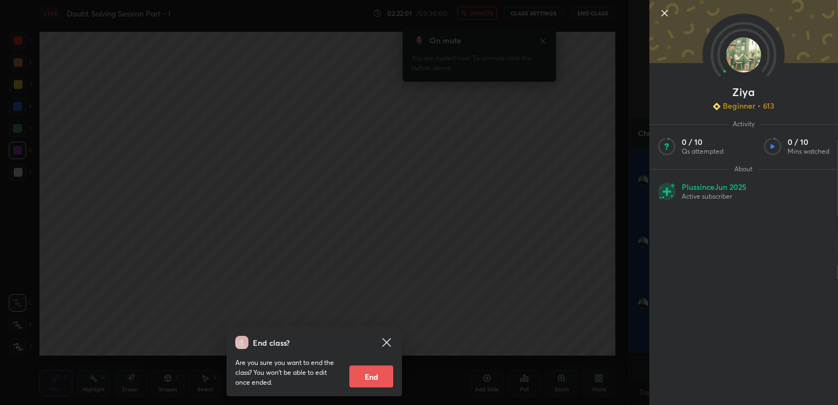
click at [662, 12] on icon at bounding box center [664, 12] width 5 height 5
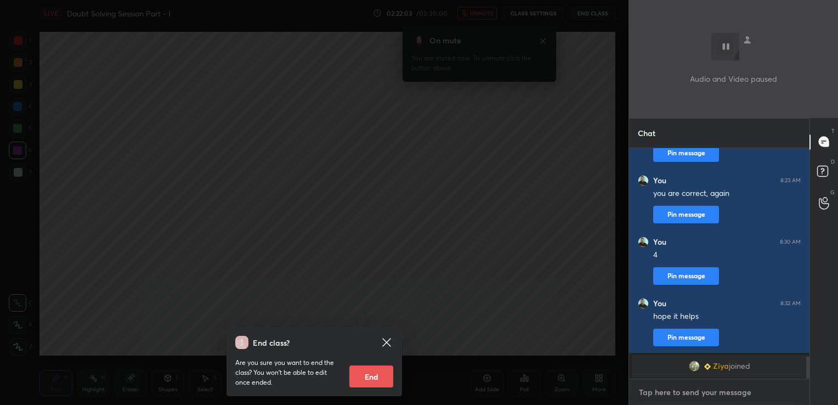
click at [657, 399] on textarea at bounding box center [719, 392] width 163 height 18
type textarea "hi"
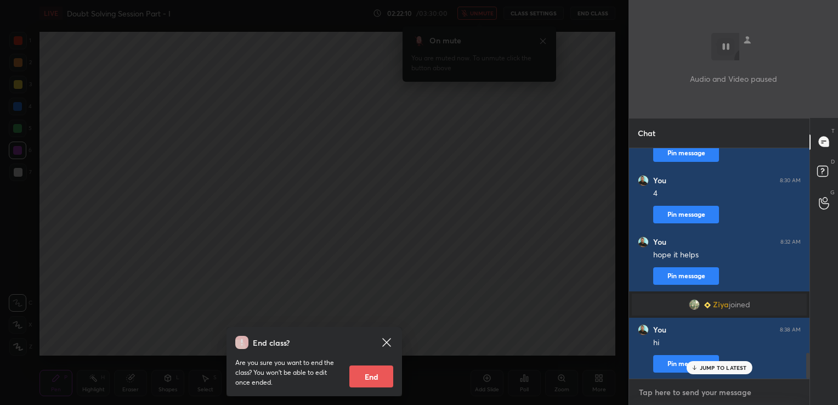
scroll to position [1844, 0]
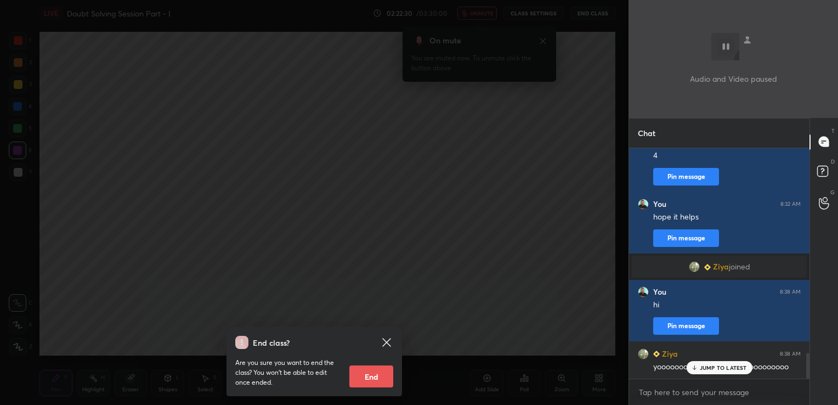
click at [392, 344] on icon at bounding box center [386, 341] width 13 height 13
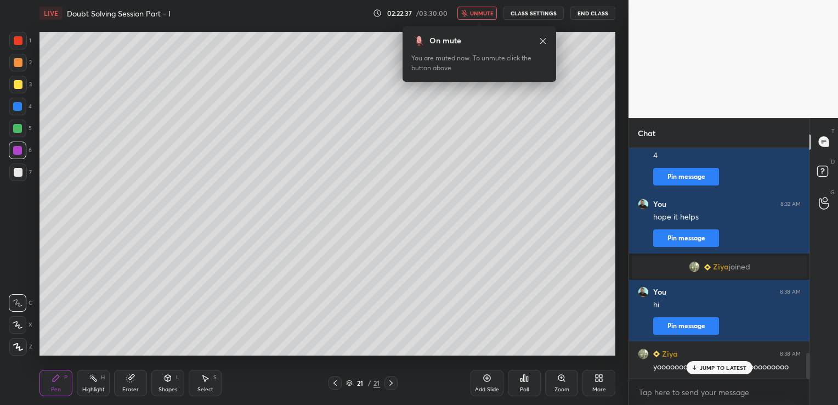
click at [715, 365] on p "JUMP TO LATEST" at bounding box center [722, 367] width 47 height 7
click at [665, 389] on textarea at bounding box center [719, 392] width 163 height 18
type textarea "Kya updates?"
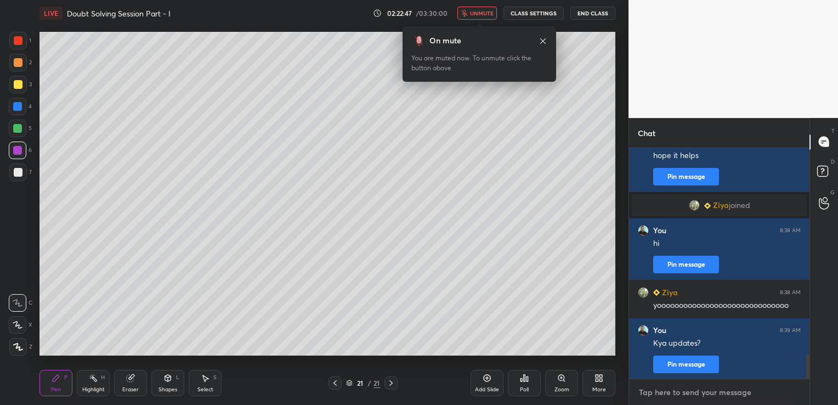
scroll to position [1944, 0]
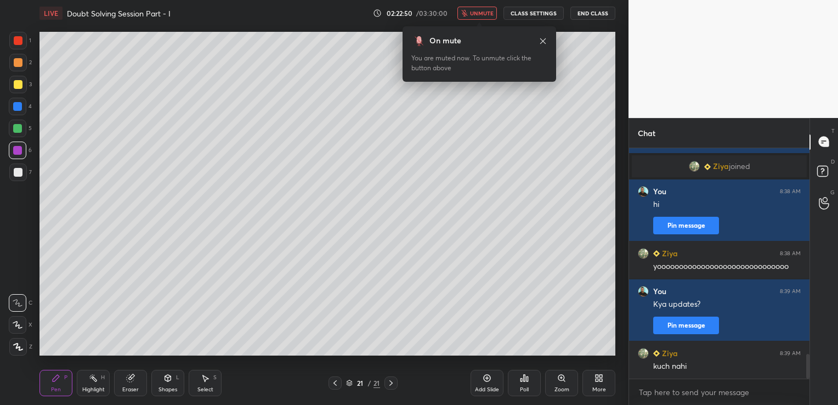
click at [589, 10] on button "End Class" at bounding box center [592, 13] width 45 height 13
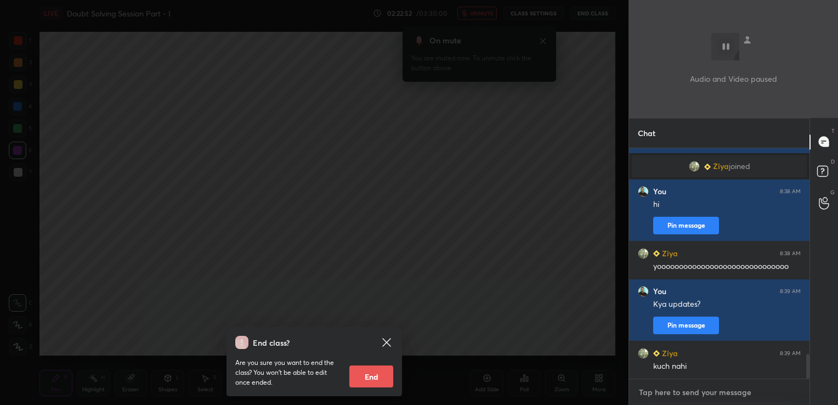
scroll to position [1955, 0]
click at [707, 389] on textarea at bounding box center [719, 392] width 163 height 18
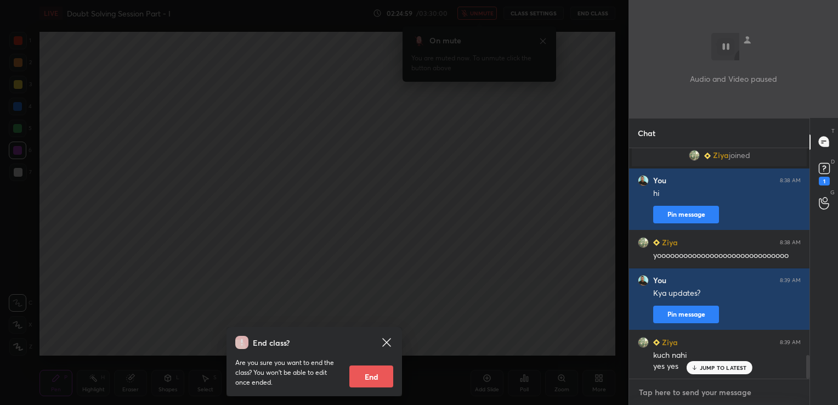
scroll to position [2002, 0]
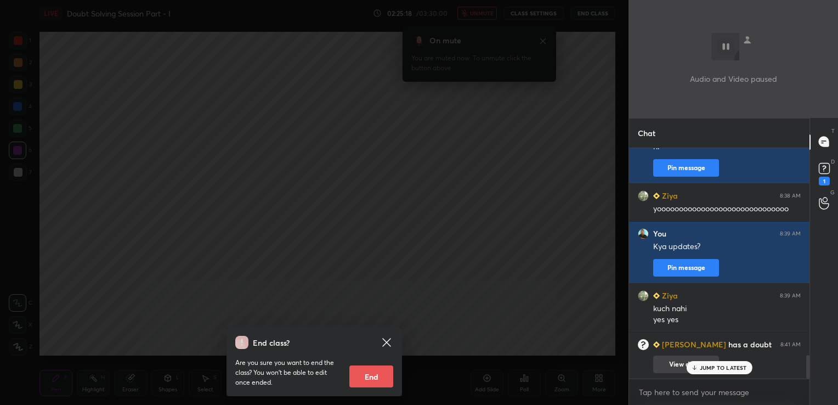
click at [670, 361] on button "View doubt" at bounding box center [686, 364] width 66 height 18
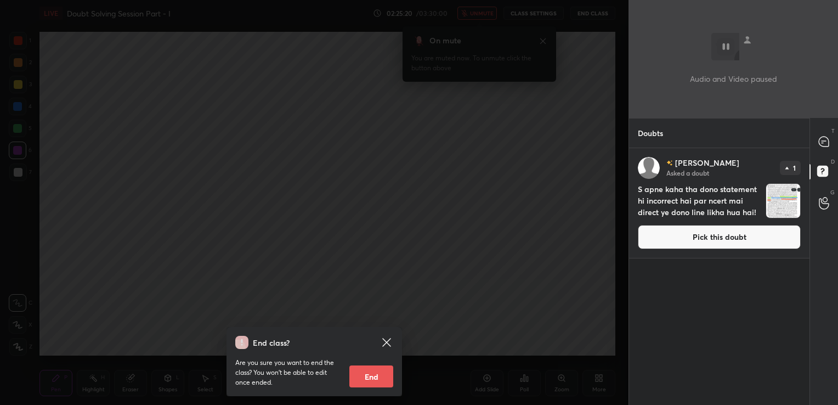
click at [670, 240] on button "Pick this doubt" at bounding box center [719, 237] width 163 height 24
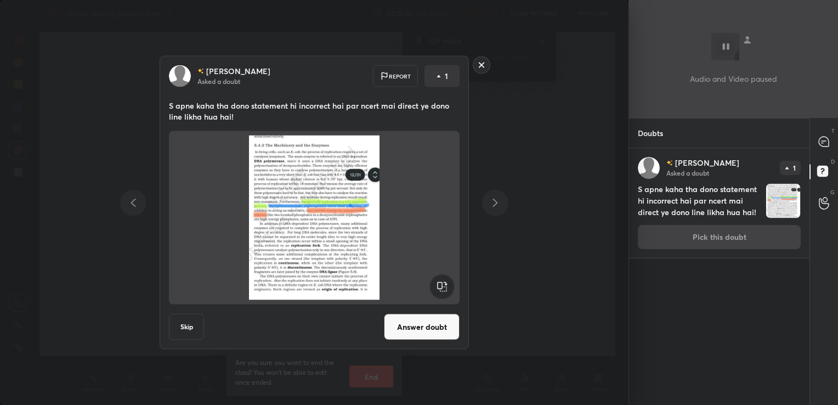
click at [440, 324] on button "Answer doubt" at bounding box center [422, 327] width 76 height 26
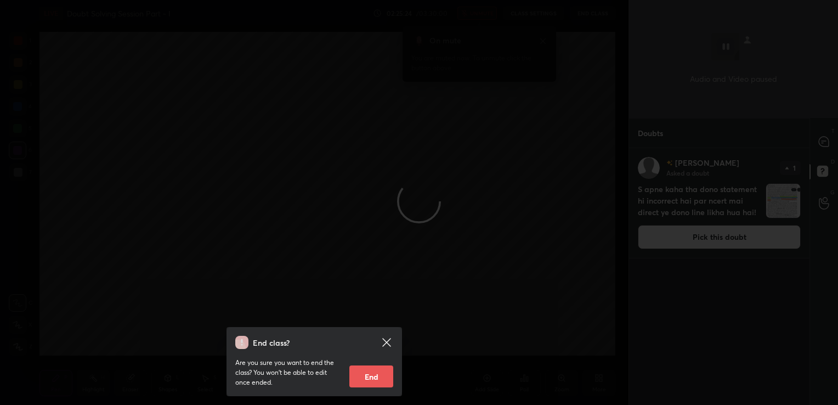
click at [387, 339] on icon at bounding box center [386, 341] width 13 height 13
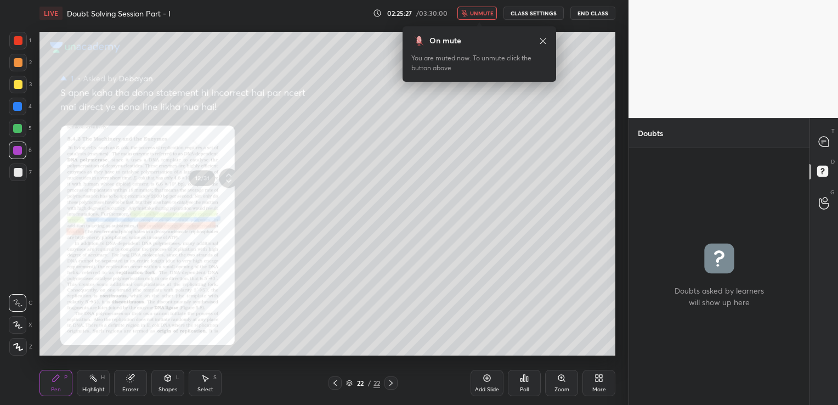
click at [564, 379] on icon at bounding box center [561, 377] width 9 height 9
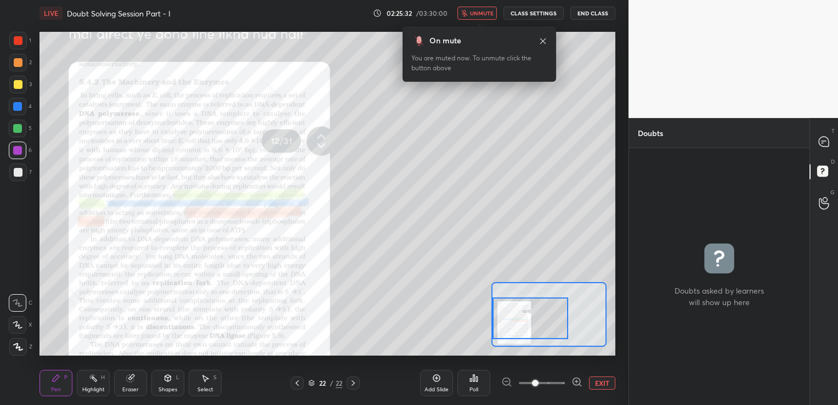
click at [476, 322] on div "Setting up your live class Poll for secs No correct answer Start poll" at bounding box center [327, 194] width 576 height 324
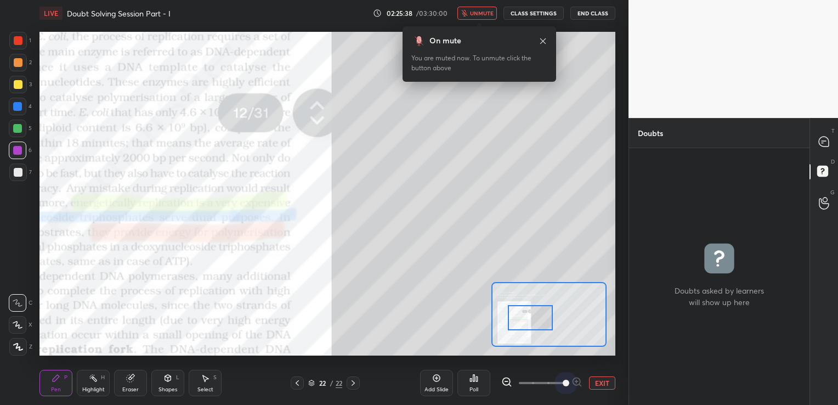
click at [557, 383] on span at bounding box center [542, 382] width 46 height 16
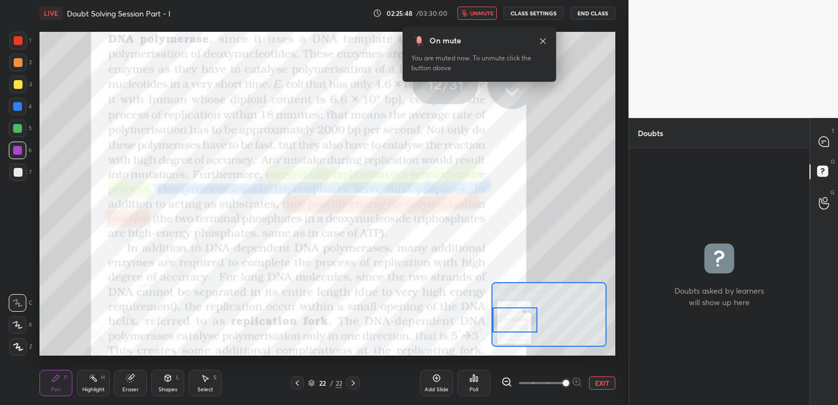
drag, startPoint x: 531, startPoint y: 316, endPoint x: 509, endPoint y: 318, distance: 21.5
click at [509, 318] on div at bounding box center [514, 319] width 45 height 25
click at [298, 381] on icon at bounding box center [297, 382] width 9 height 9
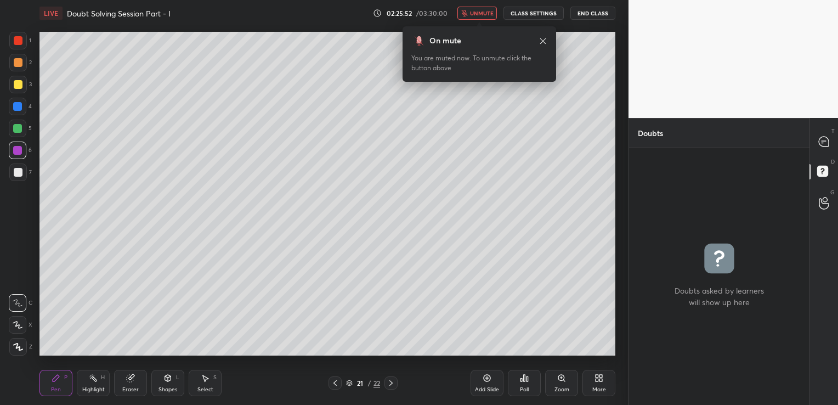
click at [334, 379] on icon at bounding box center [335, 382] width 9 height 9
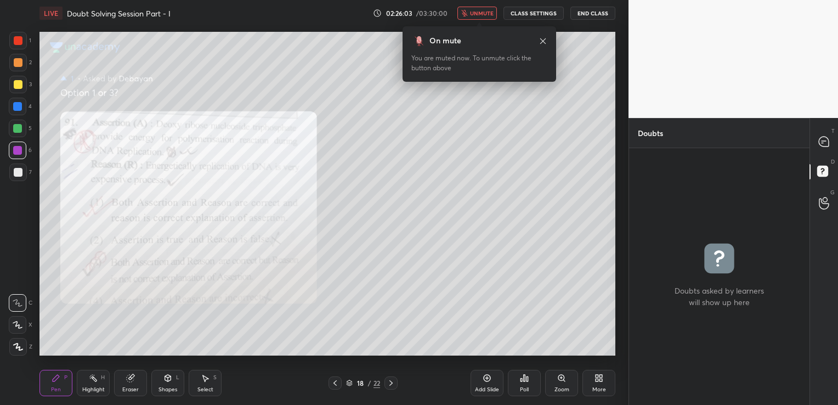
click at [395, 384] on div at bounding box center [390, 382] width 13 height 13
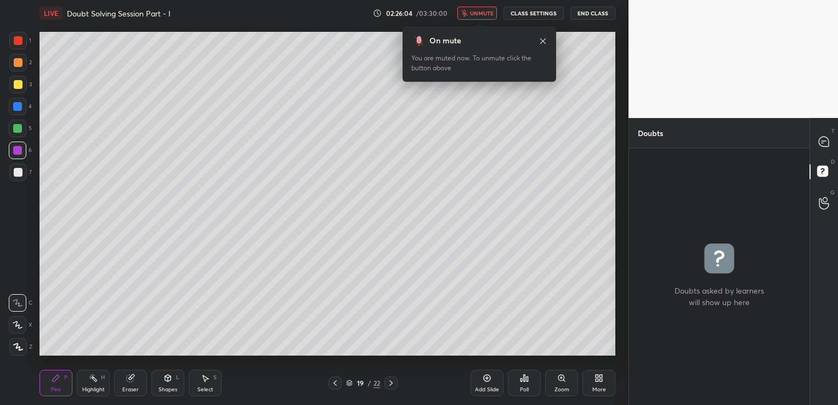
click at [395, 384] on div at bounding box center [390, 382] width 13 height 13
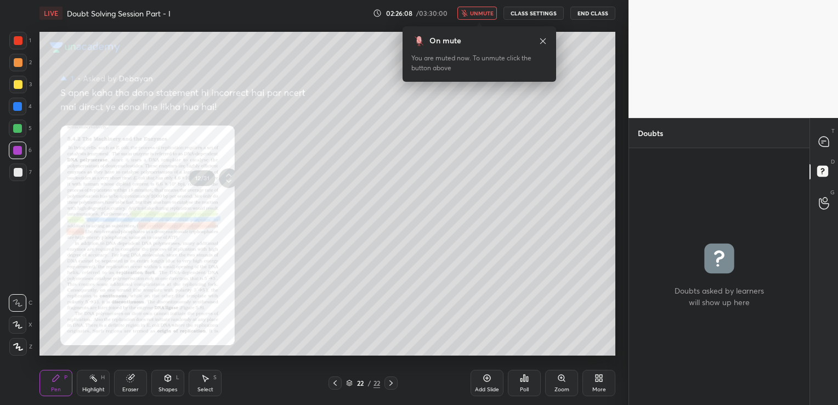
click at [565, 383] on div "Zoom" at bounding box center [561, 382] width 33 height 26
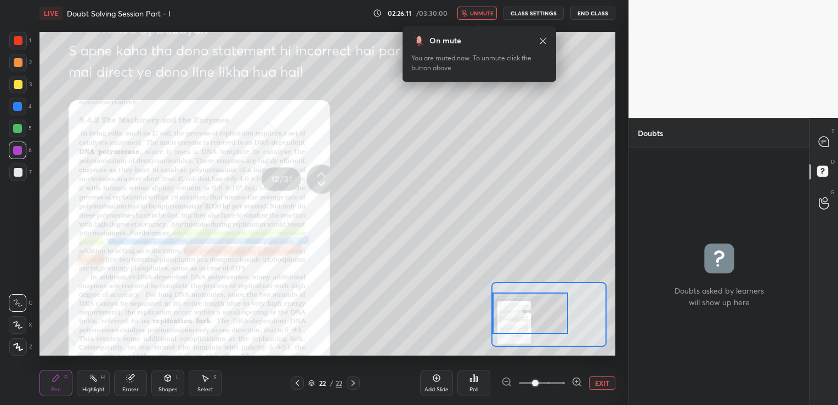
drag, startPoint x: 527, startPoint y: 315, endPoint x: 517, endPoint y: 315, distance: 9.3
click at [517, 315] on div at bounding box center [529, 313] width 75 height 42
click at [819, 138] on icon at bounding box center [823, 141] width 10 height 10
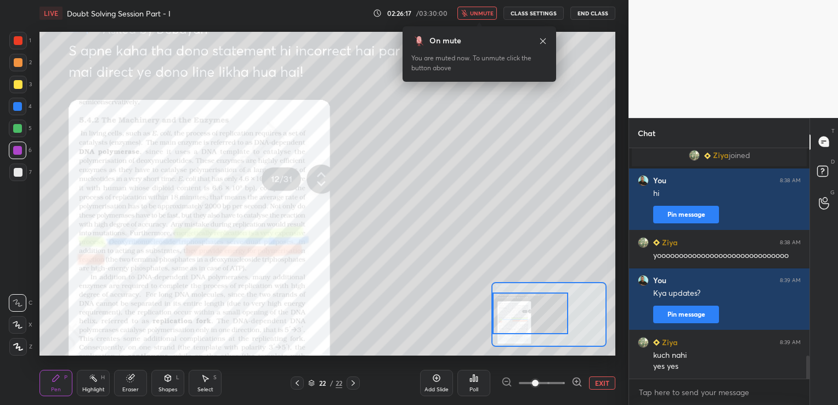
scroll to position [227, 177]
click at [673, 391] on textarea at bounding box center [719, 392] width 163 height 18
type textarea "erred"
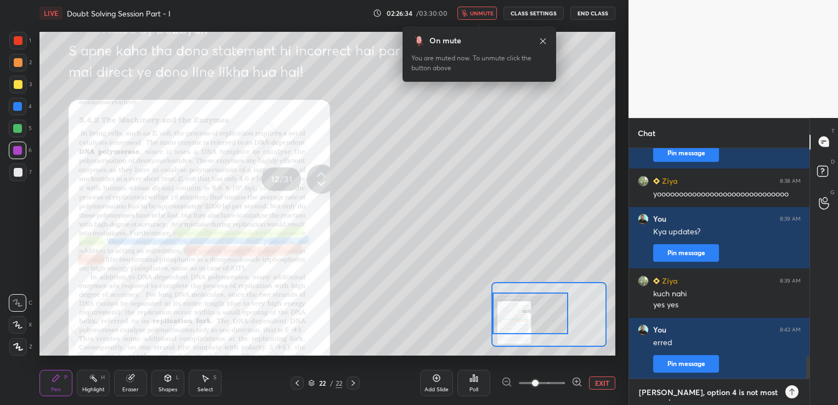
scroll to position [226, 177]
type textarea "Debayan, option 4 is not most appropriate"
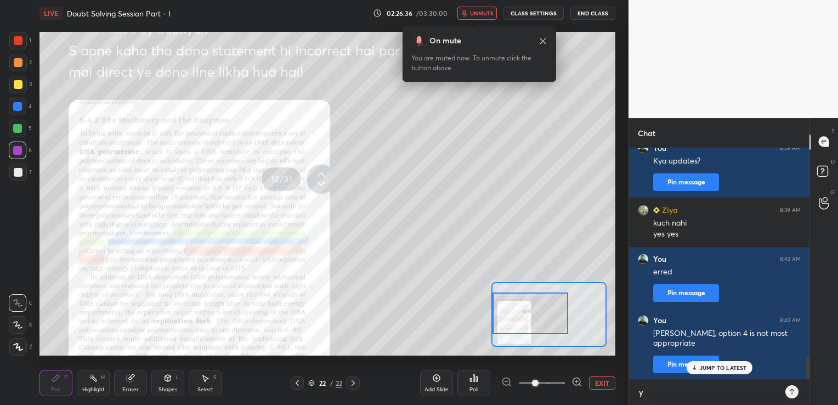
scroll to position [227, 177]
type textarea "you have good command over ncert"
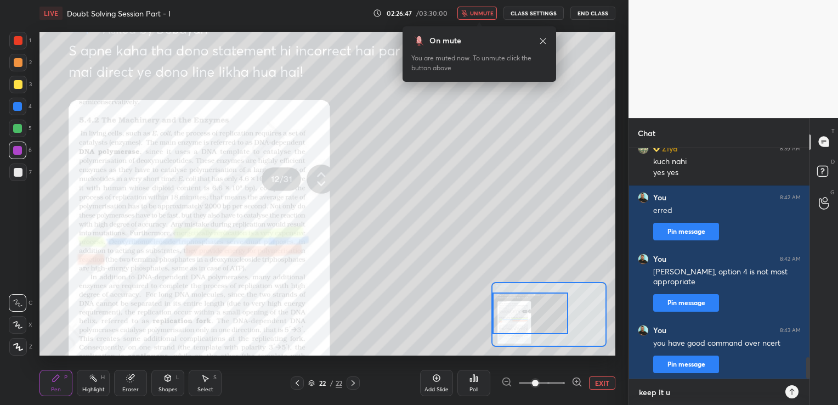
type textarea "keep it up"
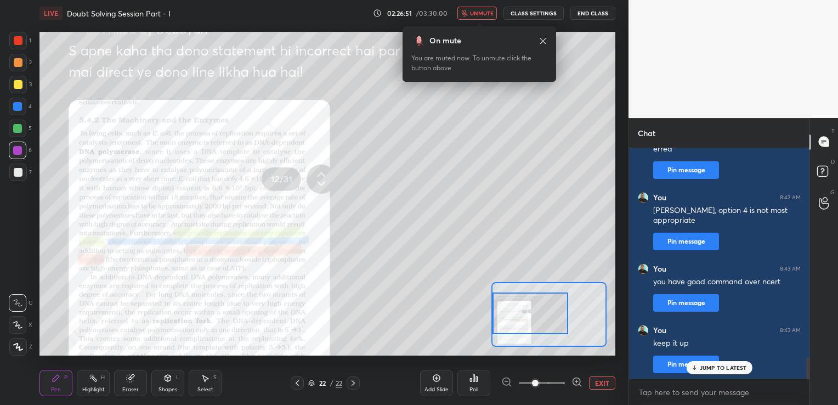
click at [442, 380] on div "Add Slide" at bounding box center [436, 382] width 33 height 26
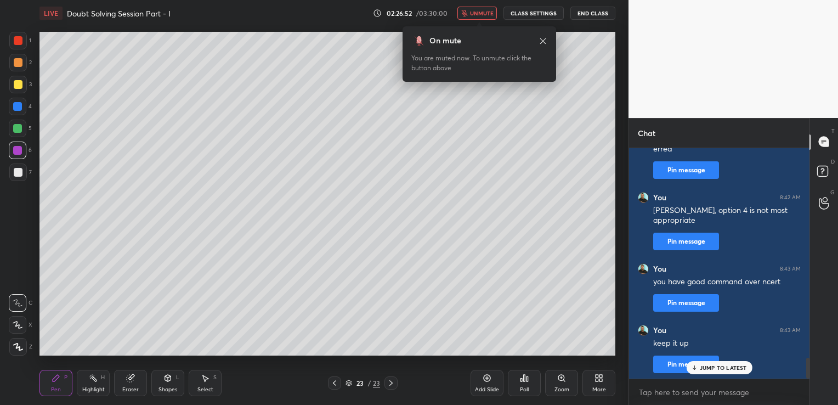
click at [581, 12] on button "End Class" at bounding box center [592, 13] width 45 height 13
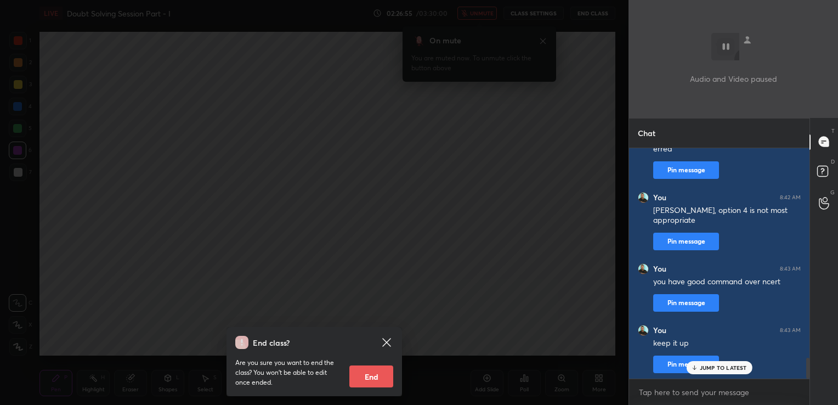
click at [745, 366] on p "JUMP TO LATEST" at bounding box center [722, 367] width 47 height 7
click at [647, 394] on textarea at bounding box center [719, 392] width 163 height 18
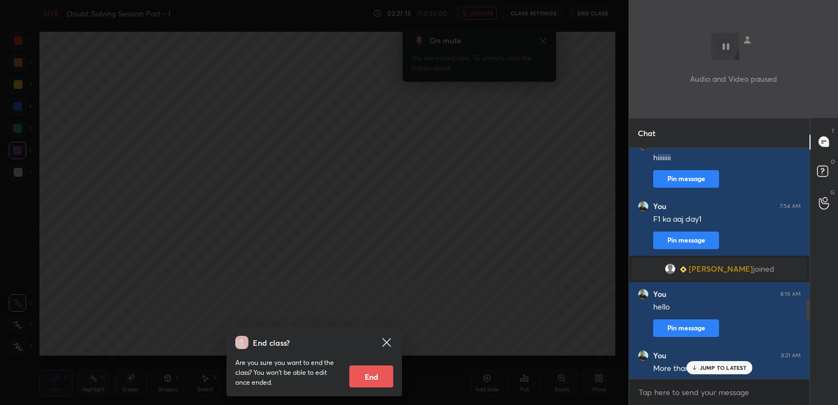
drag, startPoint x: 807, startPoint y: 368, endPoint x: 806, endPoint y: 316, distance: 52.1
click at [806, 316] on div at bounding box center [807, 310] width 3 height 21
click at [726, 265] on span "Debayan" at bounding box center [720, 268] width 64 height 9
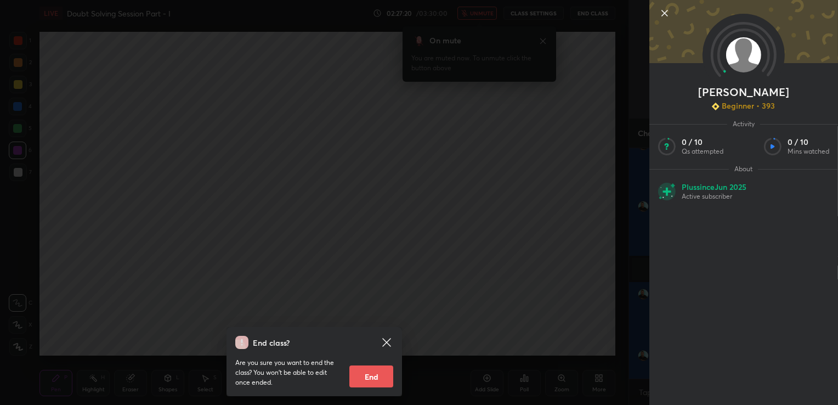
click at [663, 10] on icon at bounding box center [664, 13] width 13 height 13
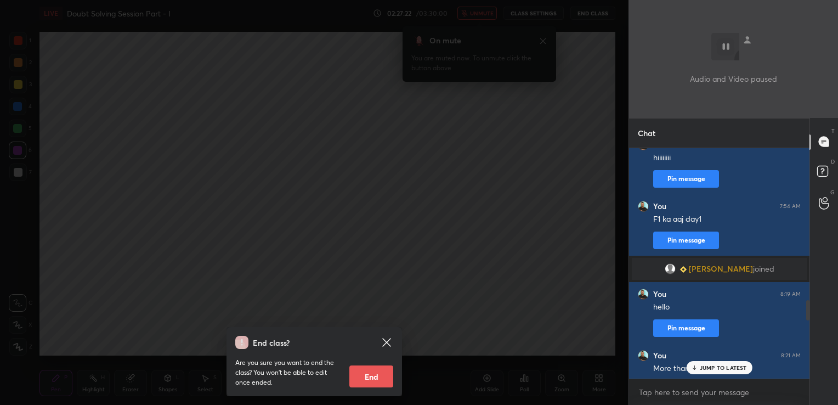
click at [714, 367] on p "JUMP TO LATEST" at bounding box center [722, 367] width 47 height 7
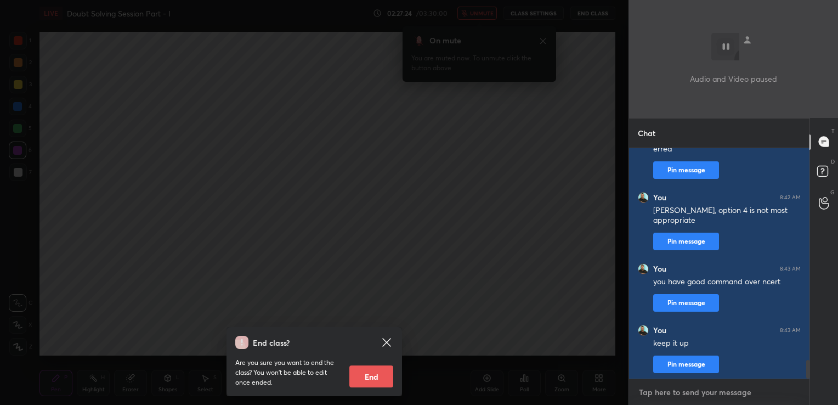
click at [658, 387] on textarea at bounding box center [719, 392] width 163 height 18
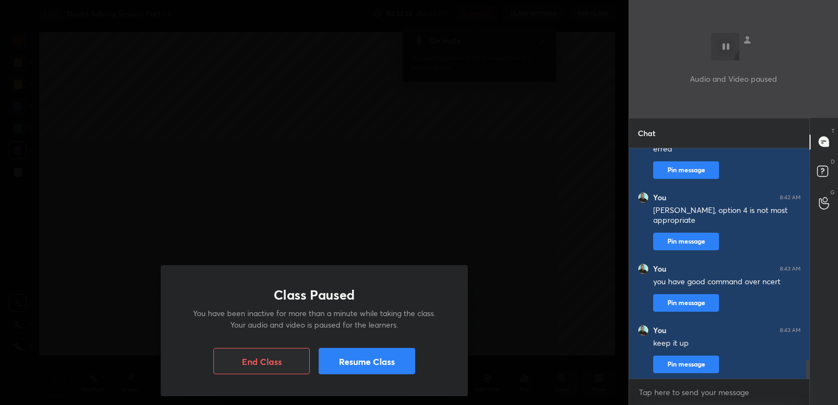
click at [414, 366] on button "Resume Class" at bounding box center [366, 361] width 96 height 26
click at [408, 369] on button "Resume Class" at bounding box center [366, 361] width 96 height 26
click at [409, 358] on button "Resume Class" at bounding box center [366, 361] width 96 height 26
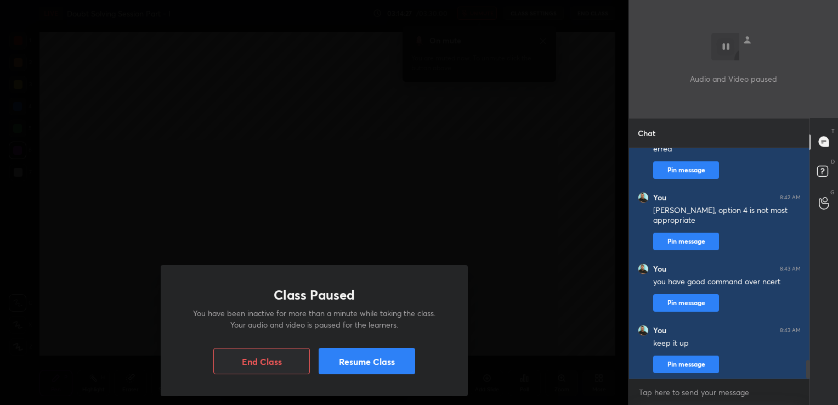
click at [409, 358] on button "Resume Class" at bounding box center [366, 361] width 96 height 26
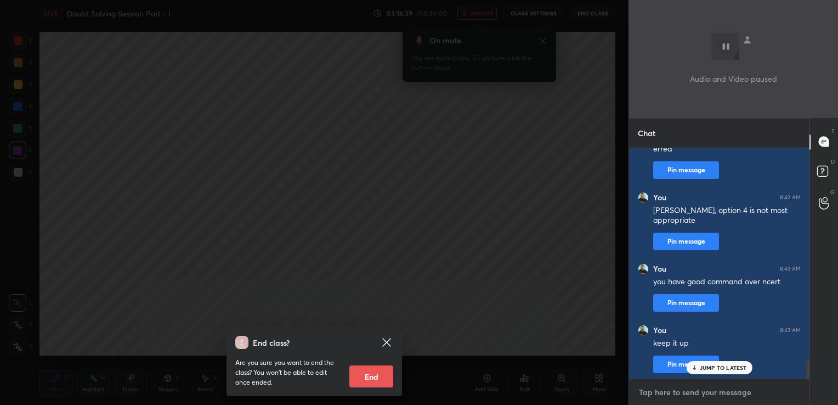
scroll to position [2644, 0]
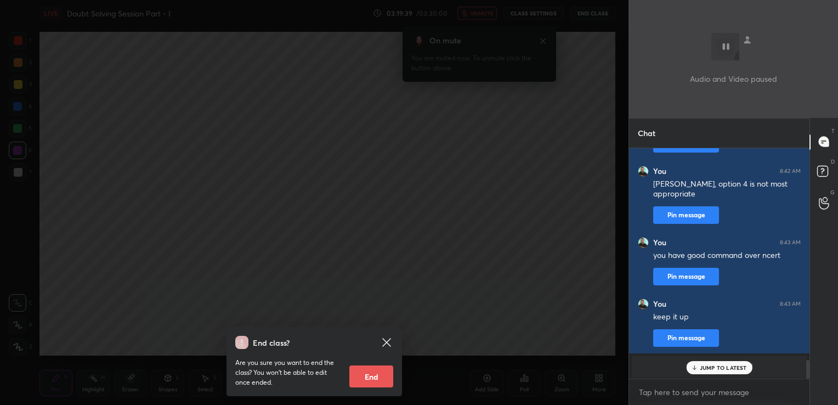
click at [708, 366] on p "JUMP TO LATEST" at bounding box center [722, 367] width 47 height 7
click at [384, 373] on button "End" at bounding box center [371, 376] width 44 height 22
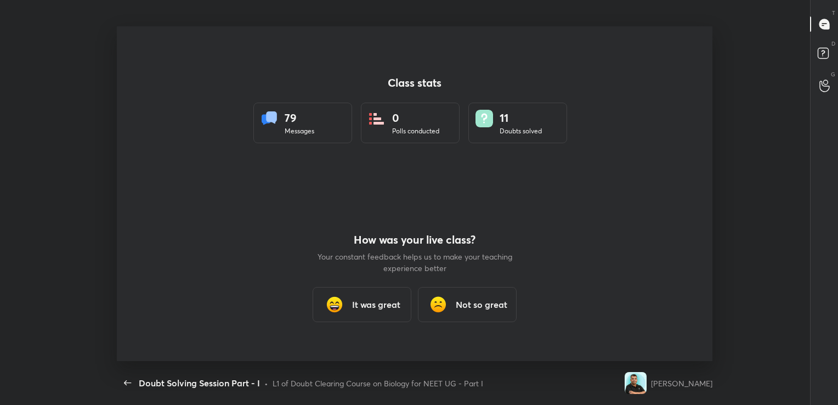
scroll to position [3, 0]
click at [377, 302] on h3 "It was great" at bounding box center [376, 304] width 48 height 13
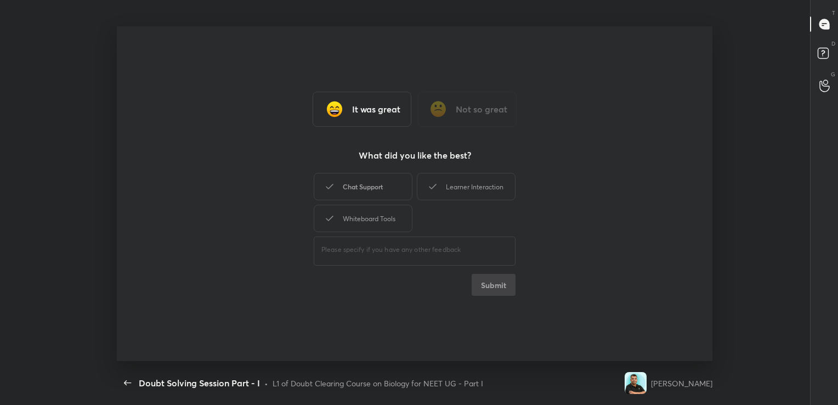
click at [356, 184] on div "Chat Support" at bounding box center [363, 186] width 99 height 27
click at [491, 280] on button "Submit" at bounding box center [493, 285] width 44 height 22
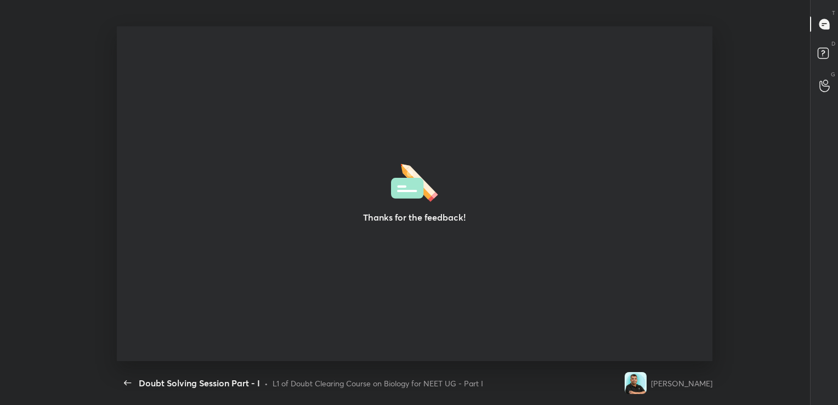
scroll to position [3, 0]
